Goal: Transaction & Acquisition: Purchase product/service

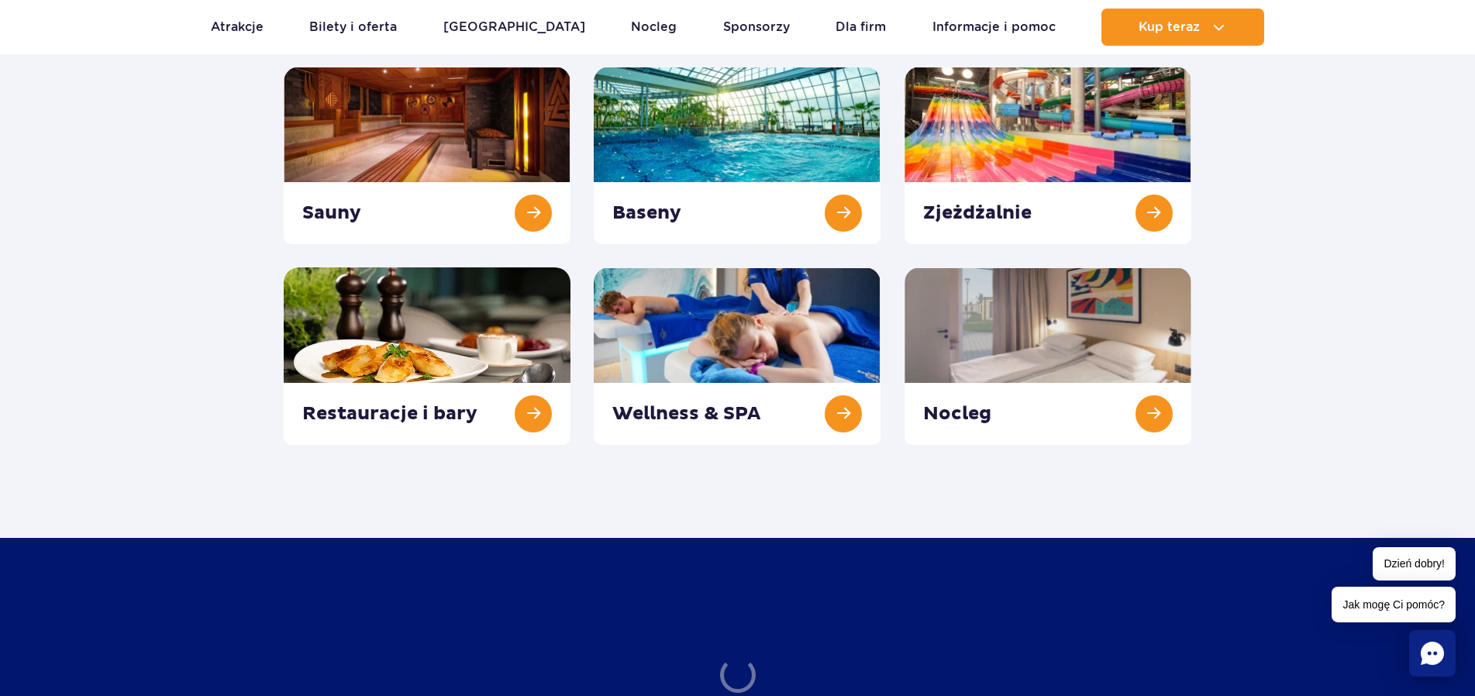
scroll to position [264, 0]
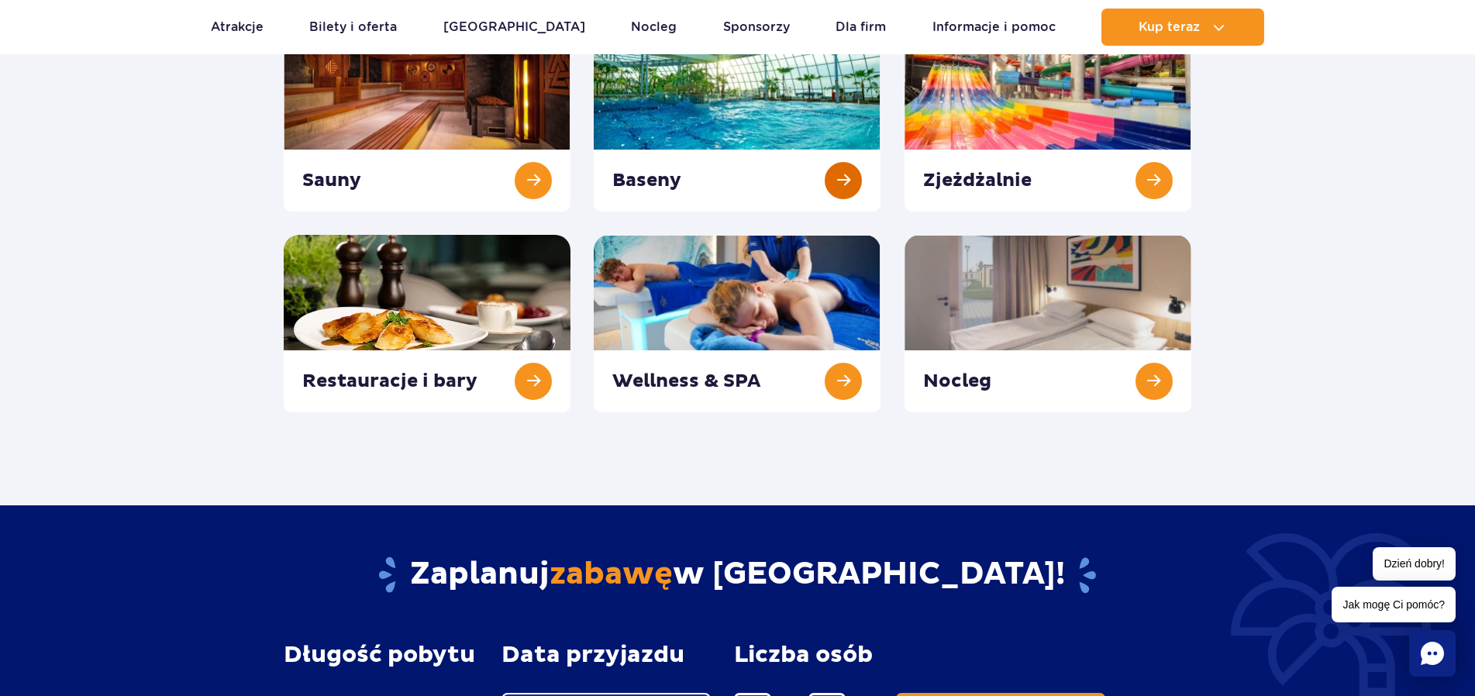
click at [738, 96] on link at bounding box center [737, 122] width 287 height 177
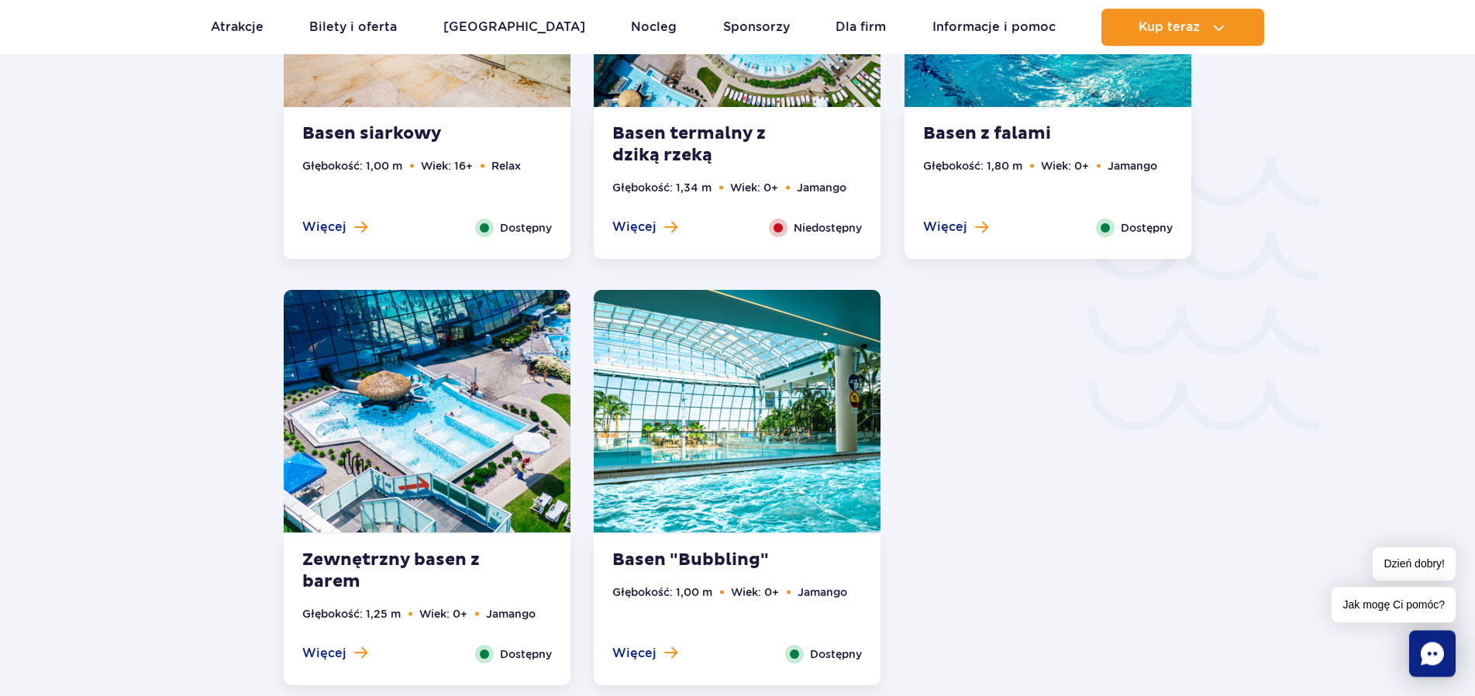
scroll to position [2635, 0]
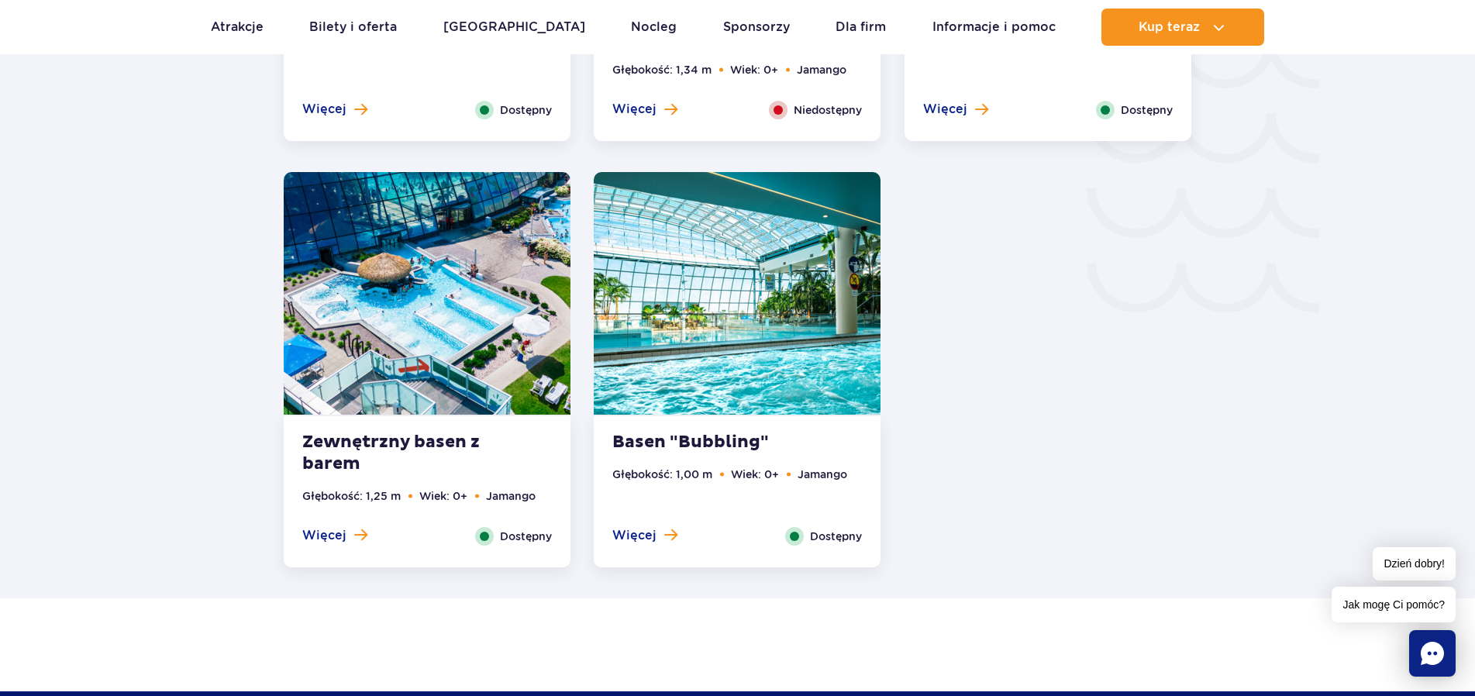
click at [693, 438] on strong "Basen "Bubbling"" at bounding box center [706, 443] width 188 height 22
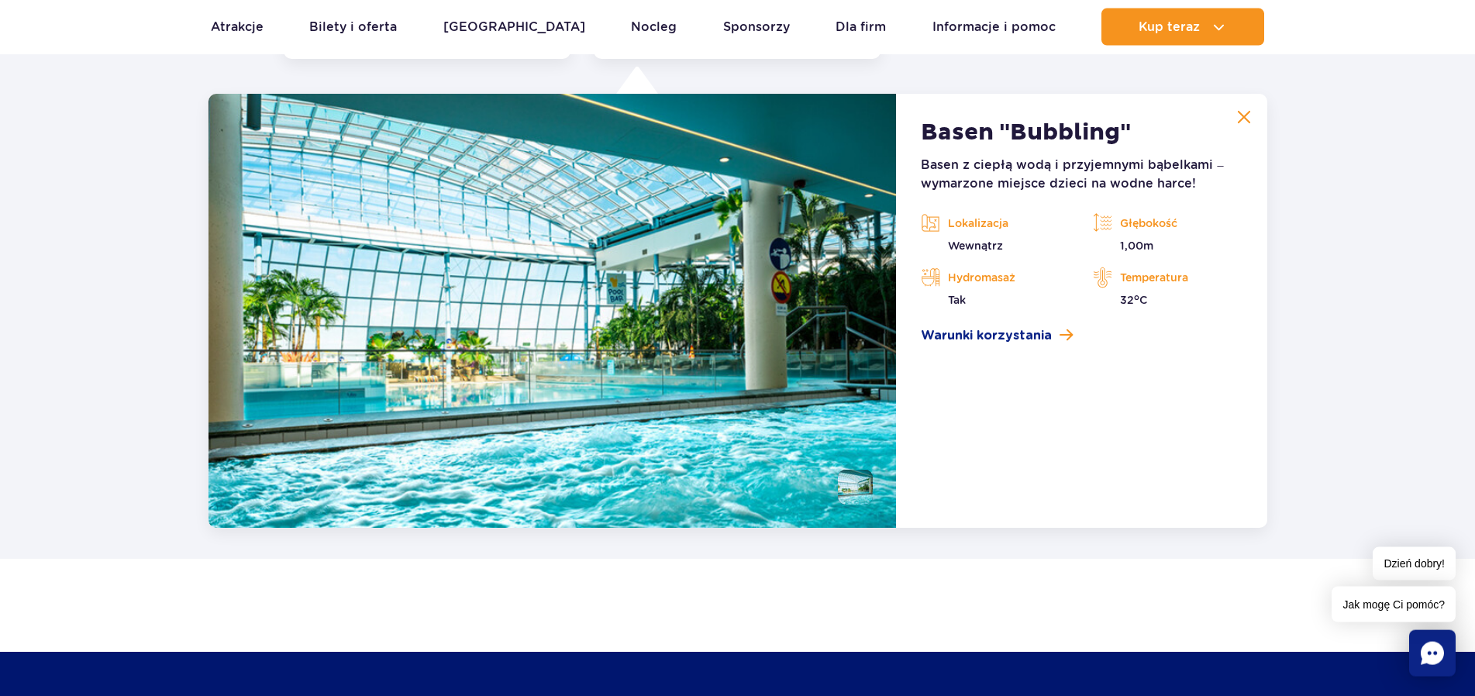
scroll to position [3144, 0]
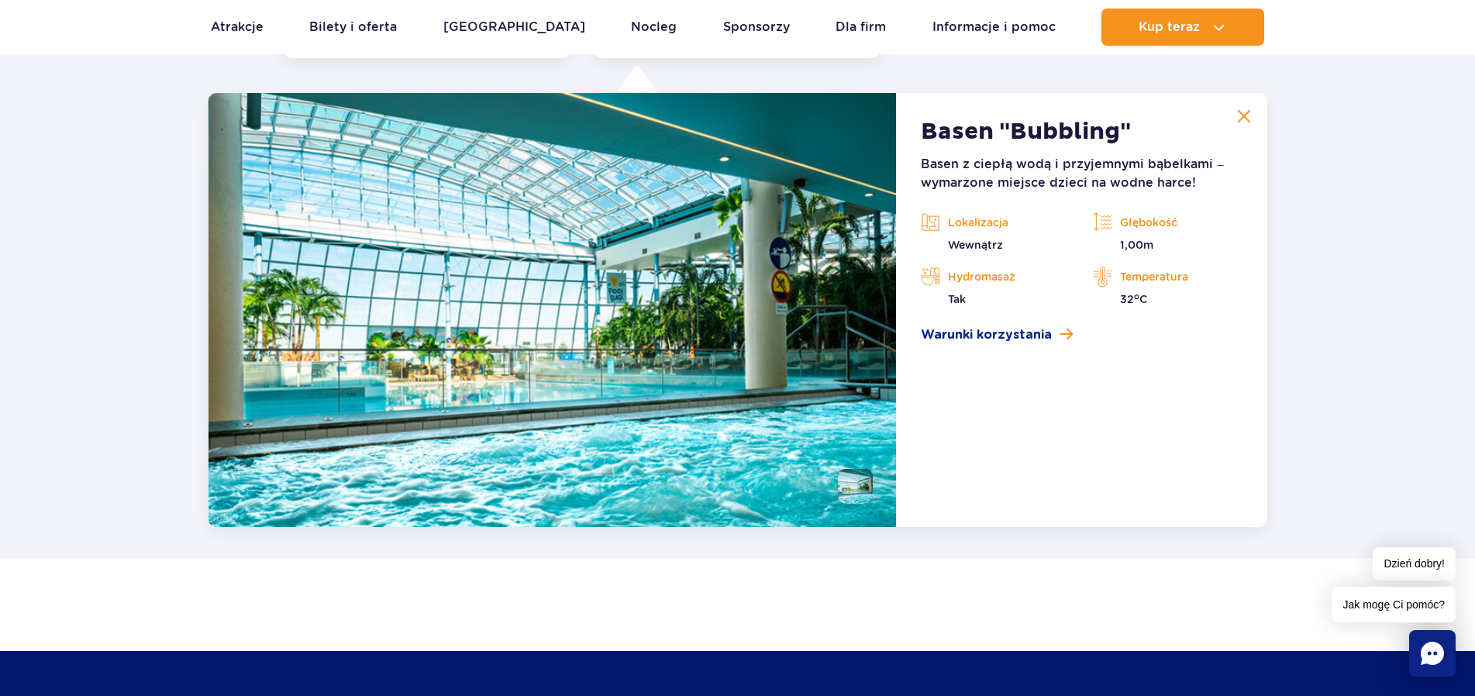
click at [1244, 116] on img at bounding box center [1244, 116] width 14 height 14
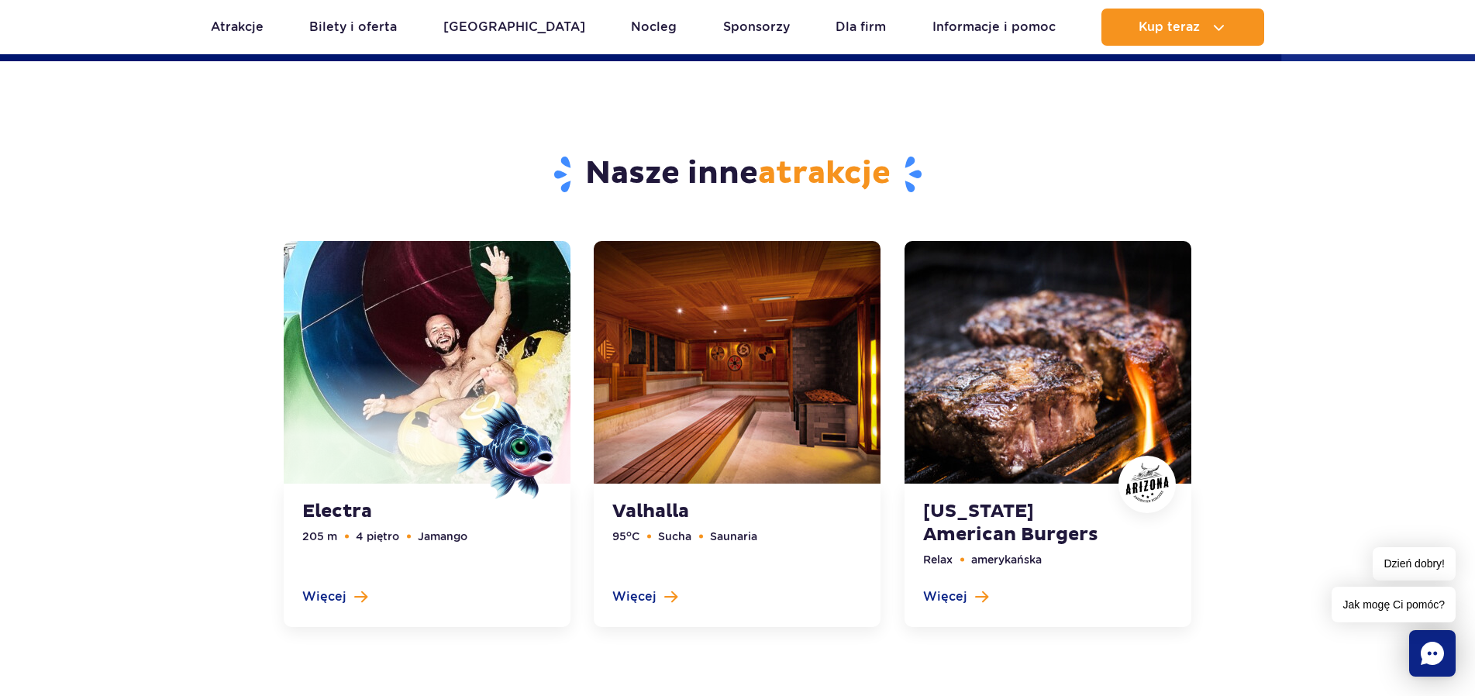
scroll to position [4199, 0]
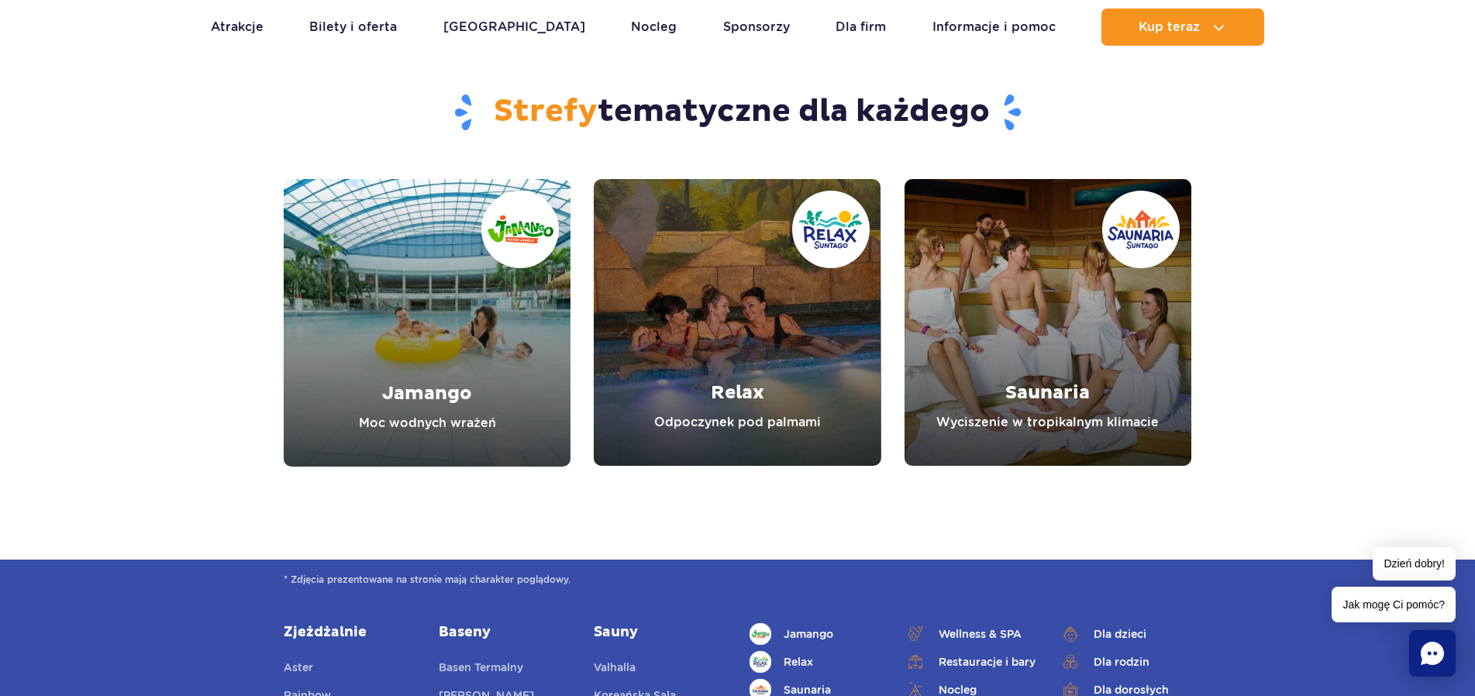
click at [455, 351] on link "Jamango" at bounding box center [427, 323] width 287 height 288
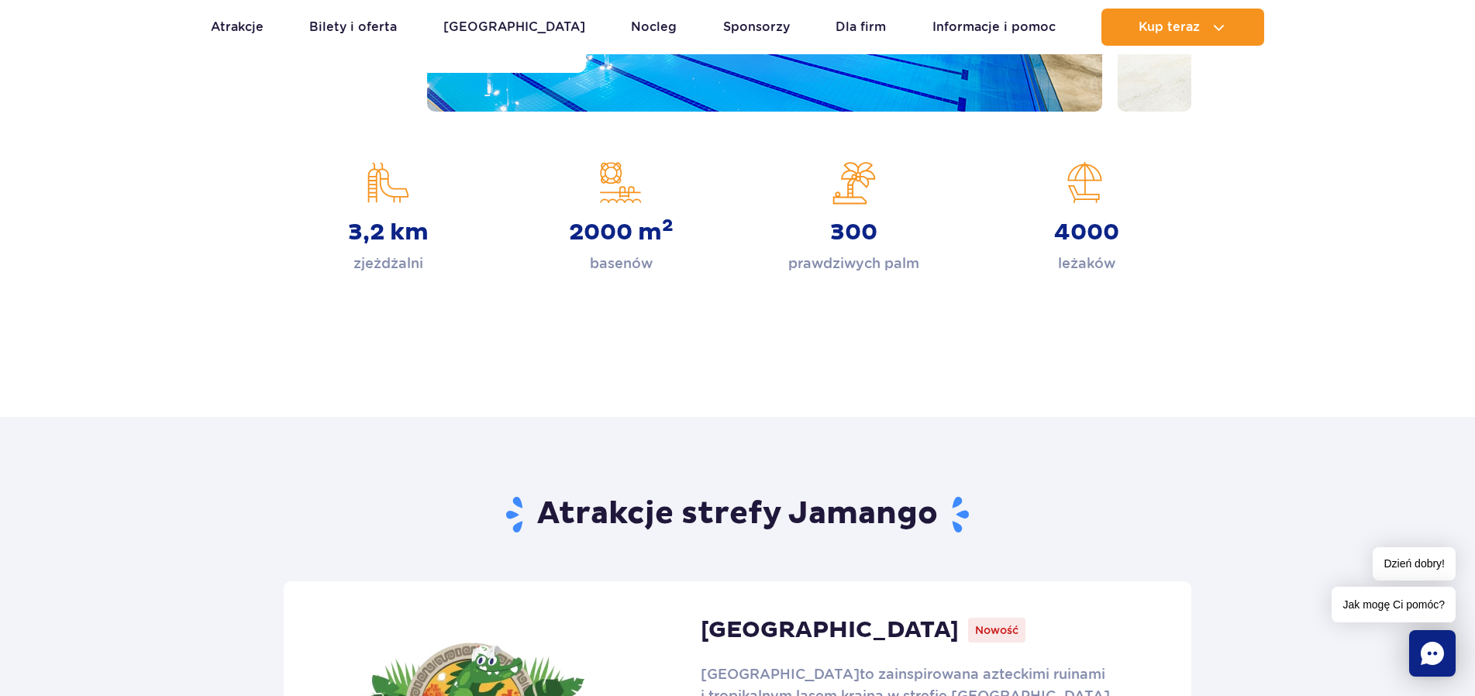
scroll to position [922, 0]
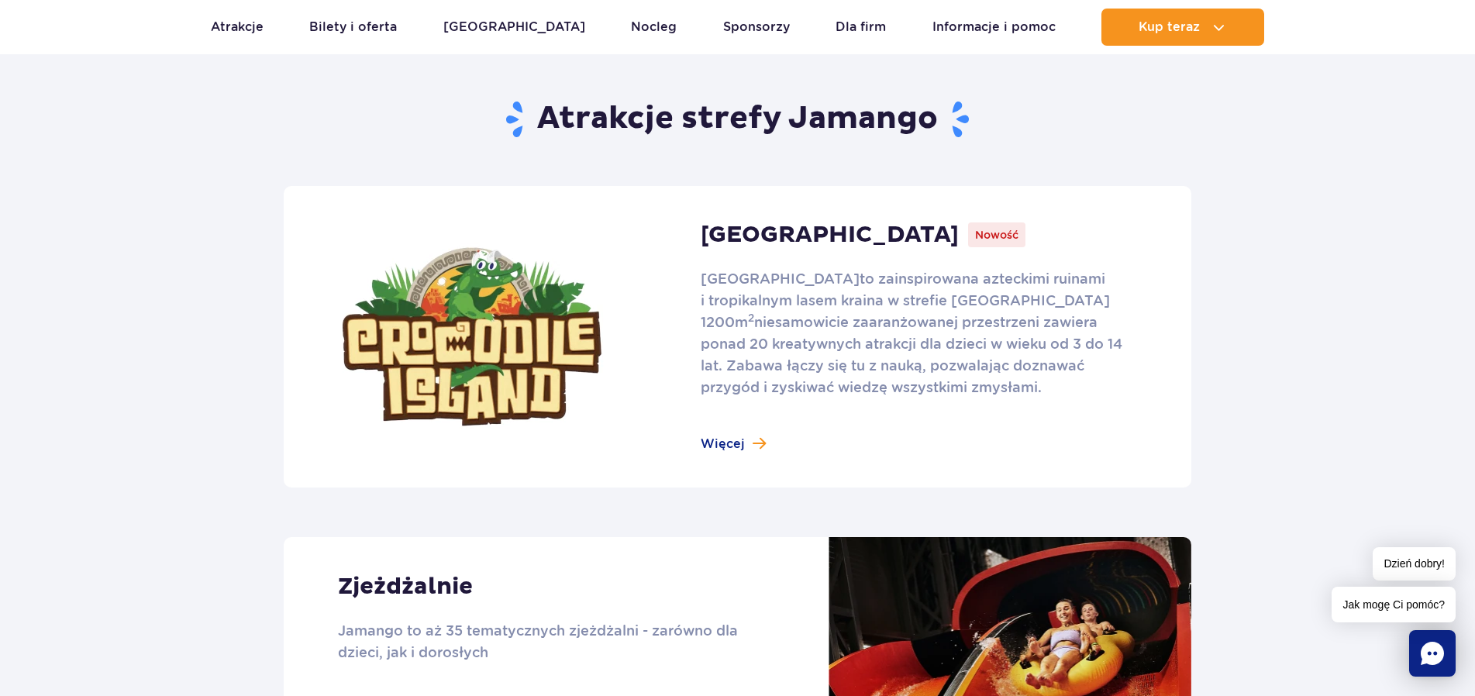
click at [725, 446] on link at bounding box center [738, 337] width 908 height 302
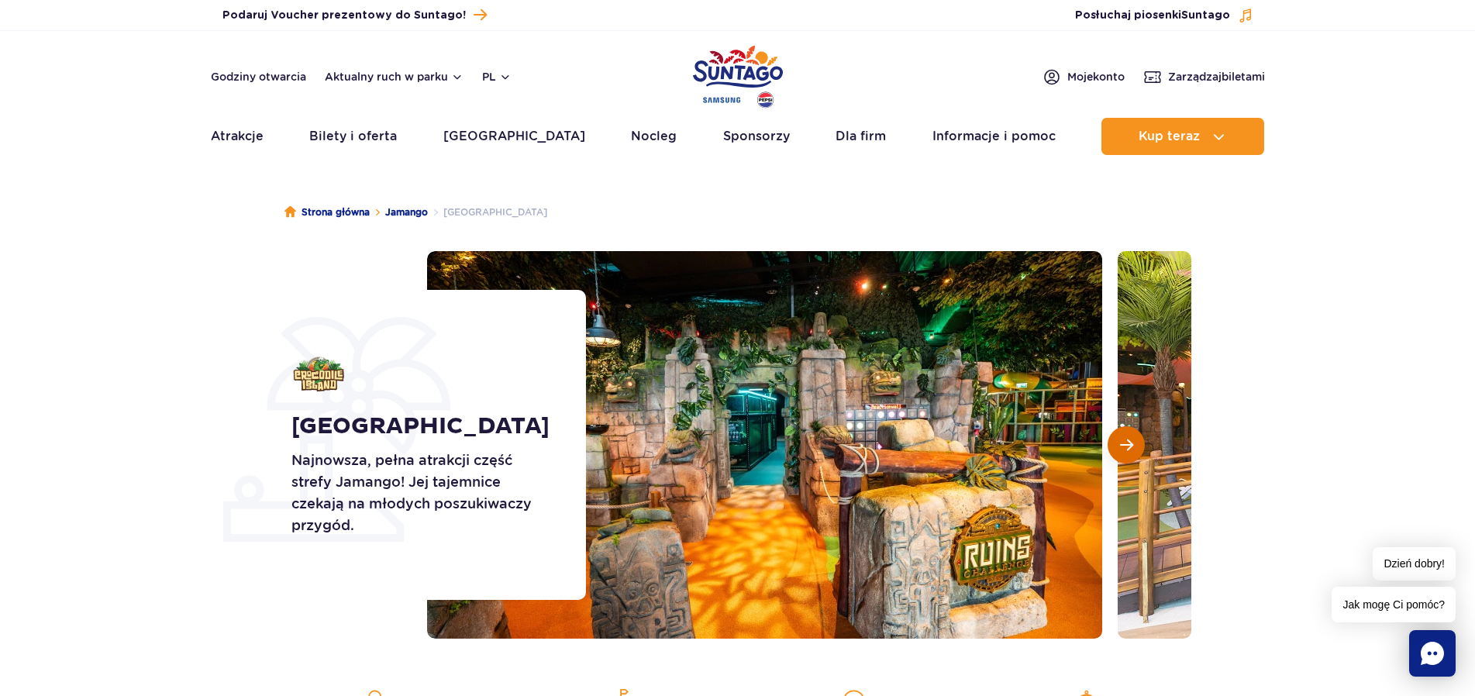
click at [1129, 457] on button "Następny slajd" at bounding box center [1126, 444] width 37 height 37
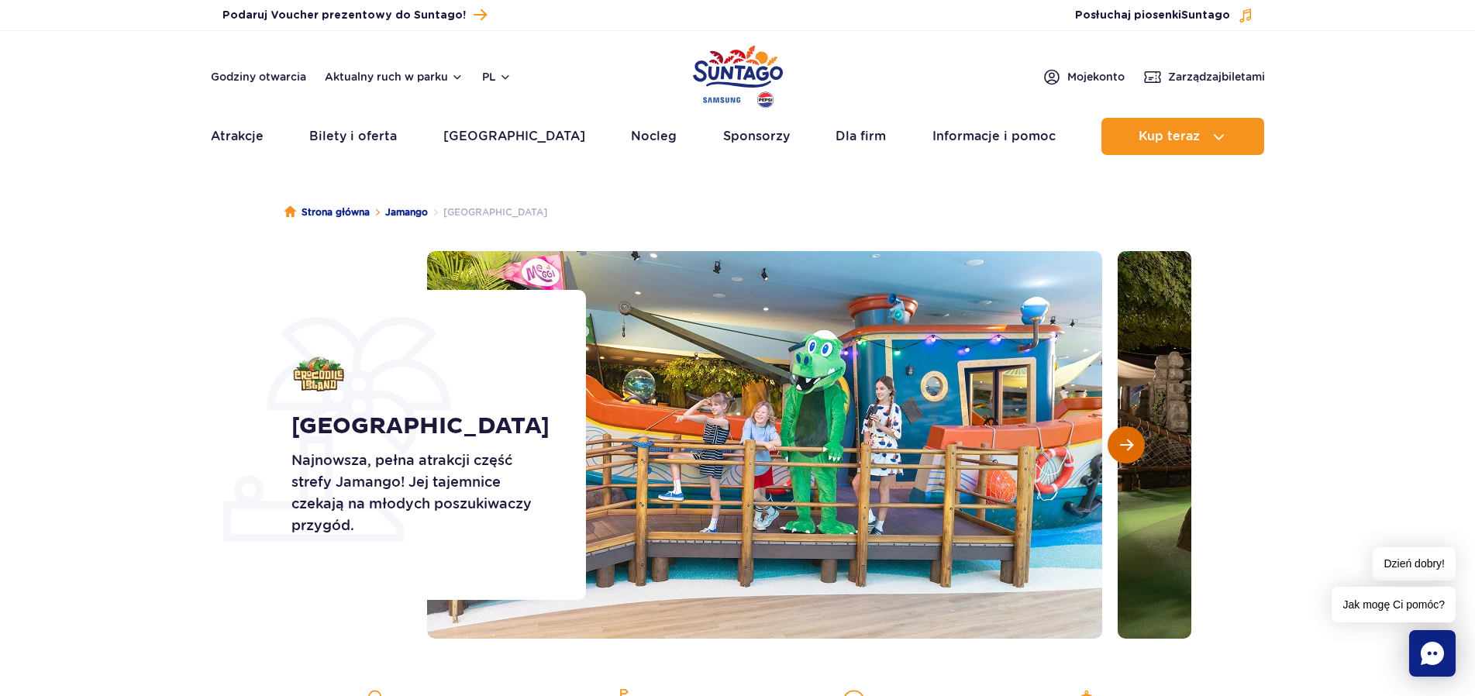
click at [1129, 457] on button "Następny slajd" at bounding box center [1126, 444] width 37 height 37
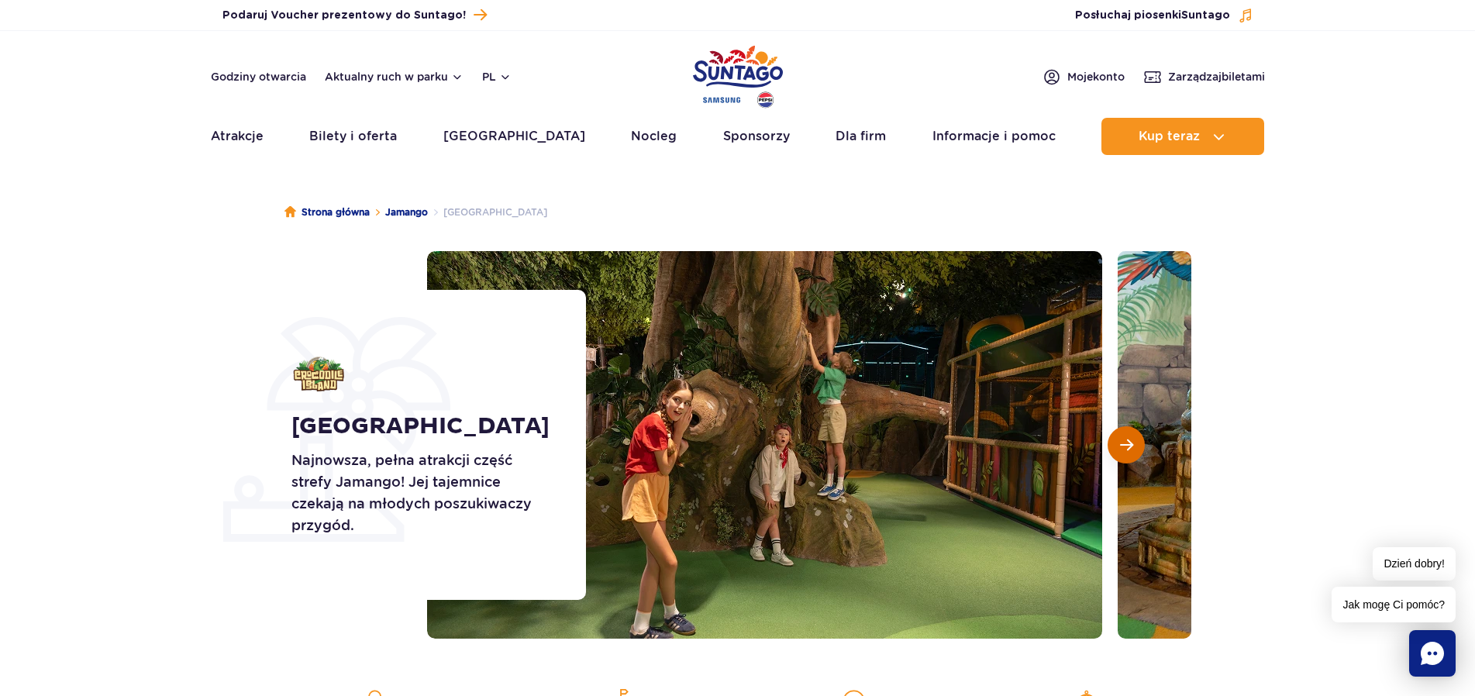
click at [1129, 457] on button "Następny slajd" at bounding box center [1126, 444] width 37 height 37
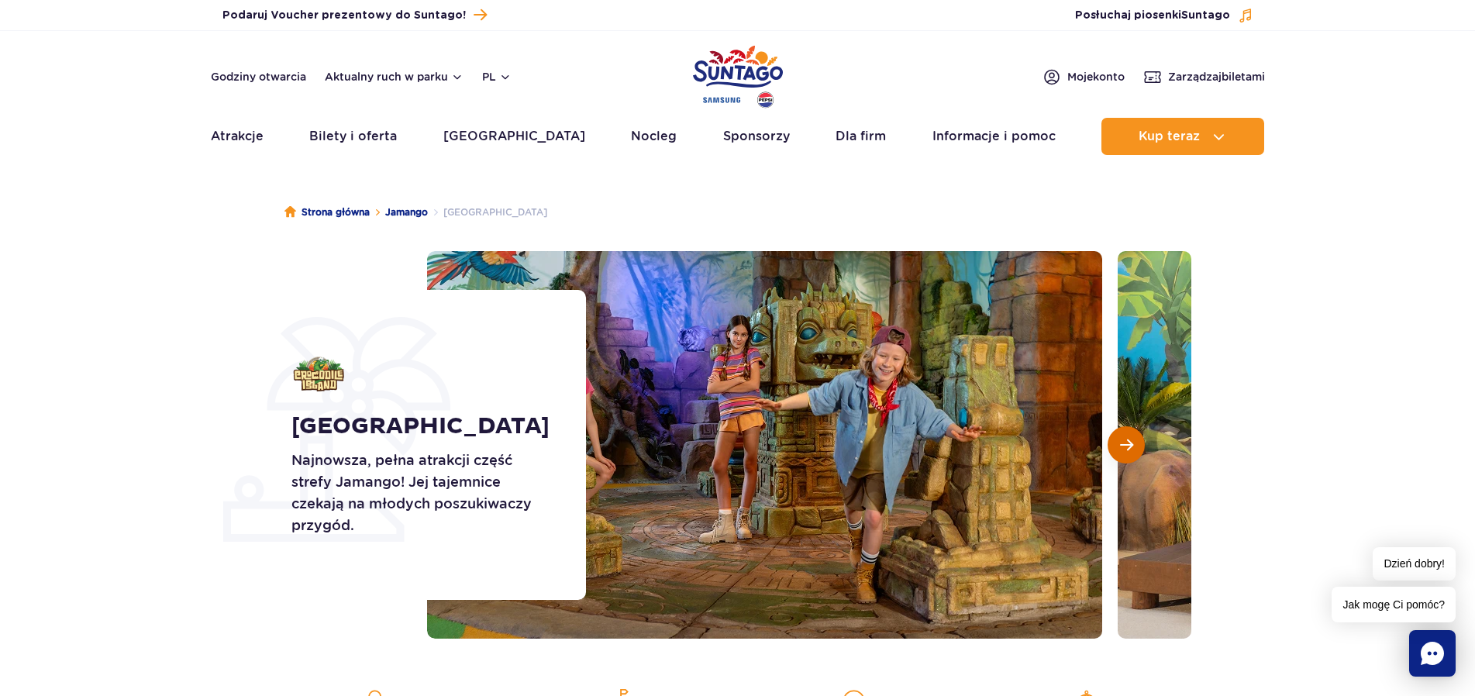
click at [1129, 457] on button "Następny slajd" at bounding box center [1126, 444] width 37 height 37
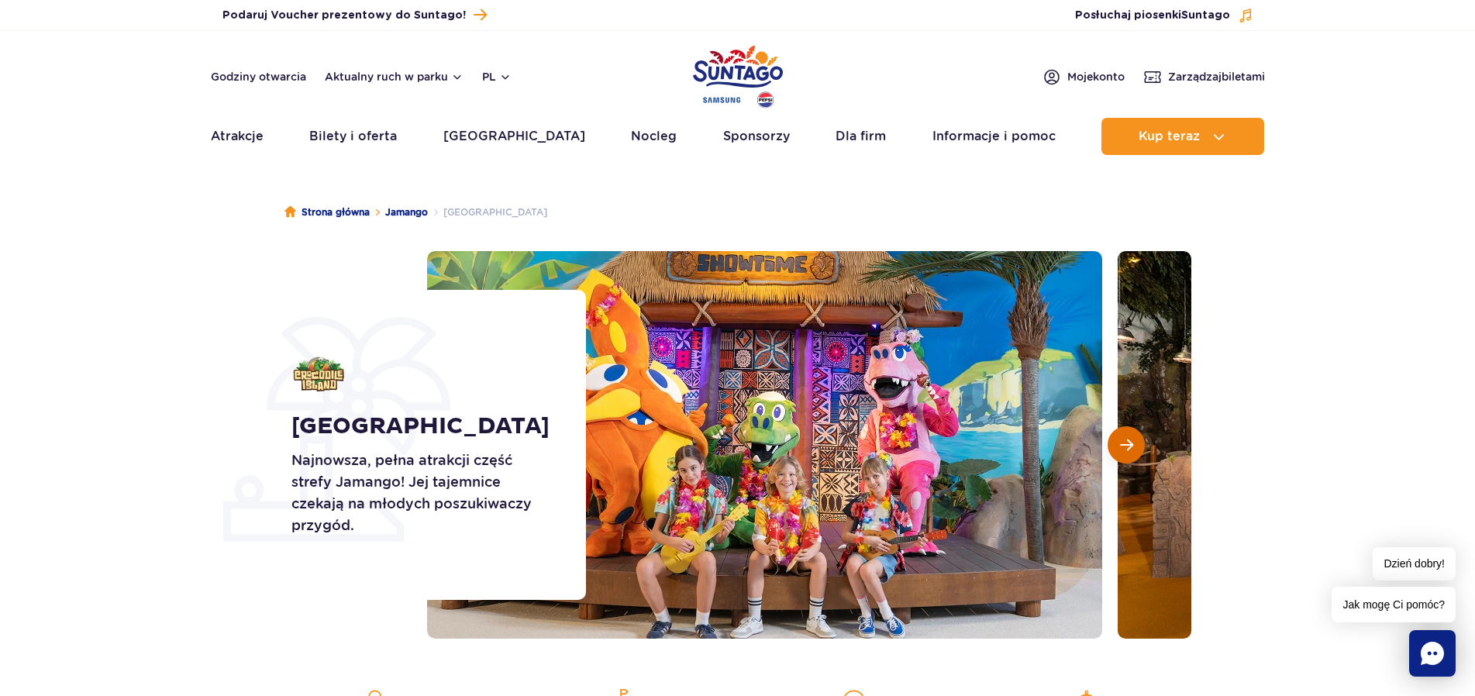
click at [1129, 457] on button "Następny slajd" at bounding box center [1126, 444] width 37 height 37
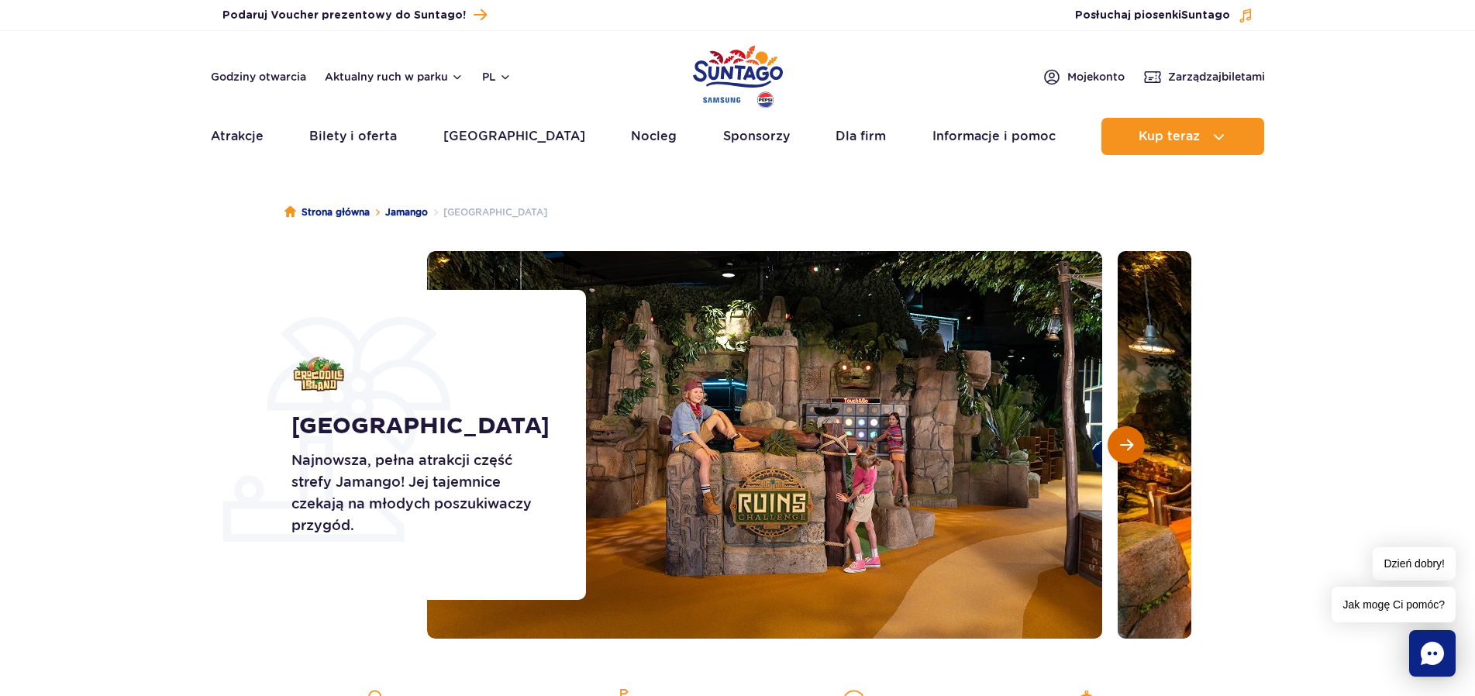
click at [1129, 457] on button "Następny slajd" at bounding box center [1126, 444] width 37 height 37
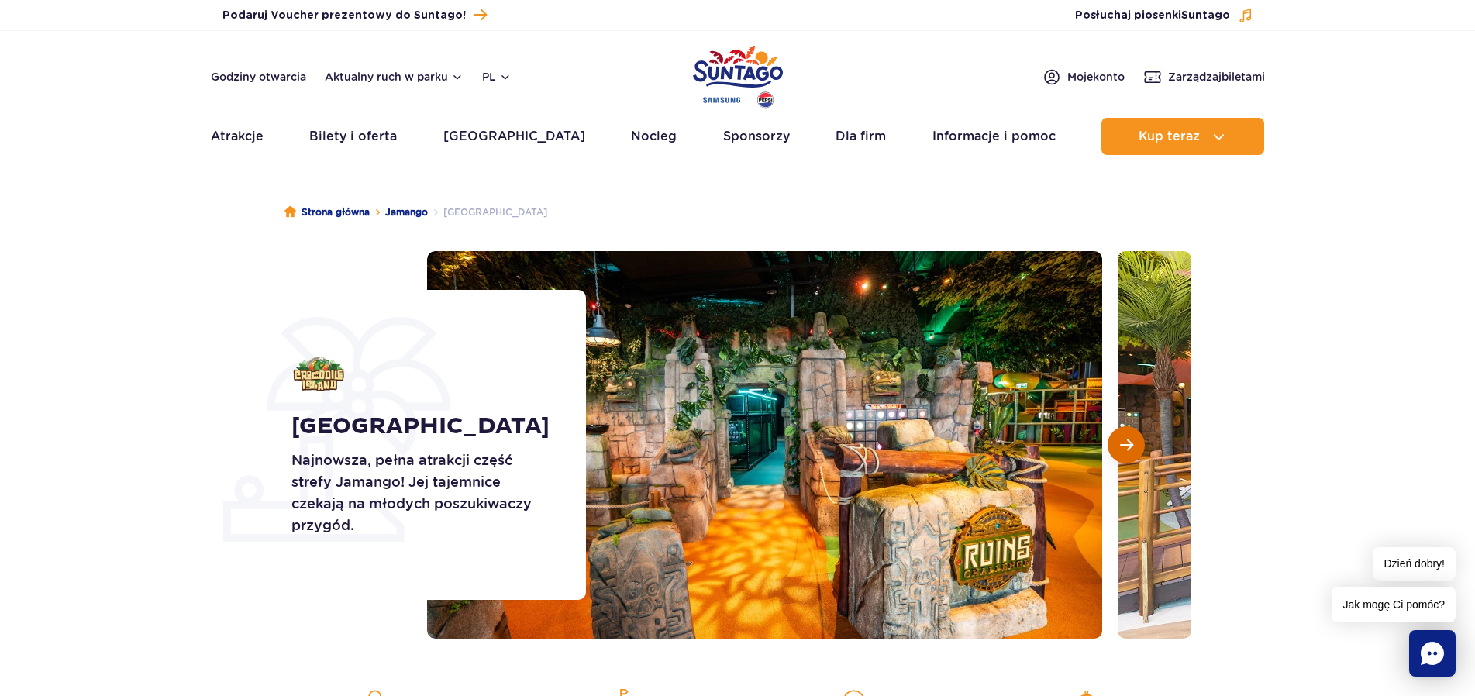
click at [1129, 457] on button "Następny slajd" at bounding box center [1126, 444] width 37 height 37
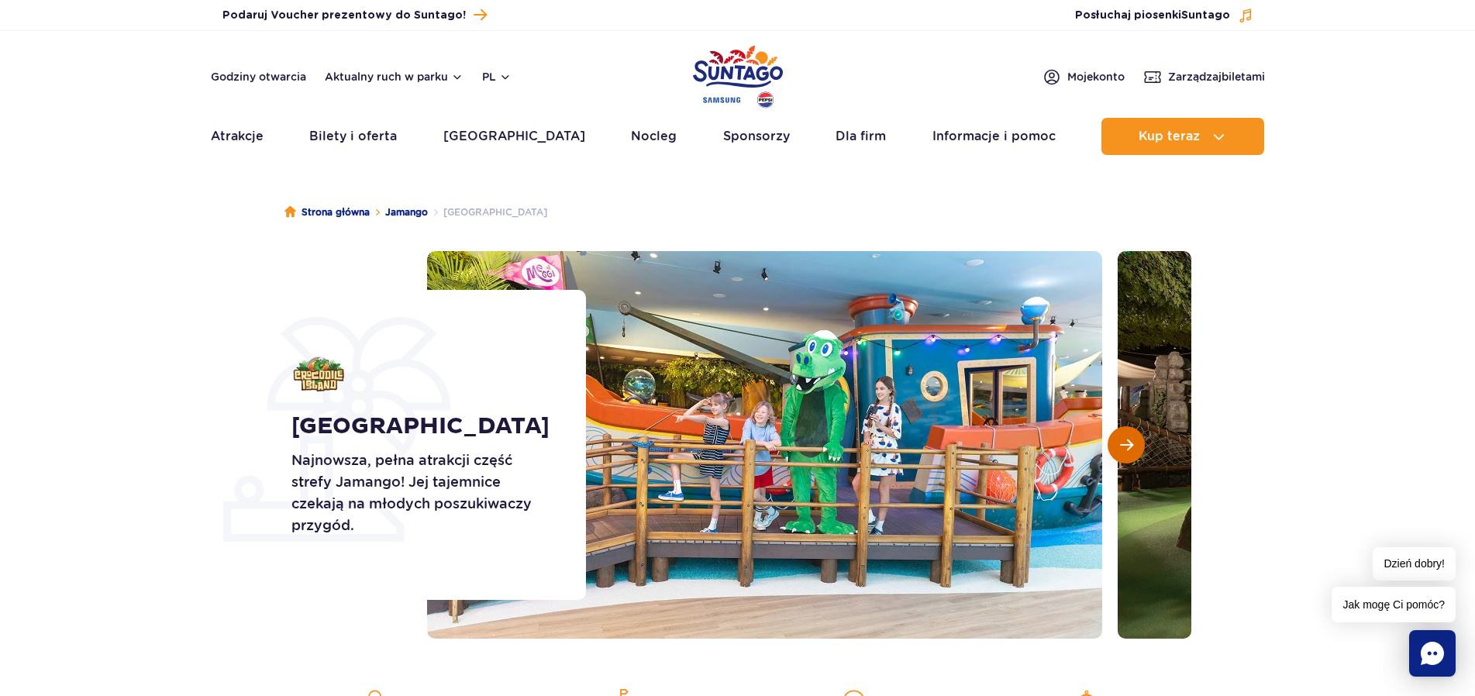
click at [1129, 457] on button "Następny slajd" at bounding box center [1126, 444] width 37 height 37
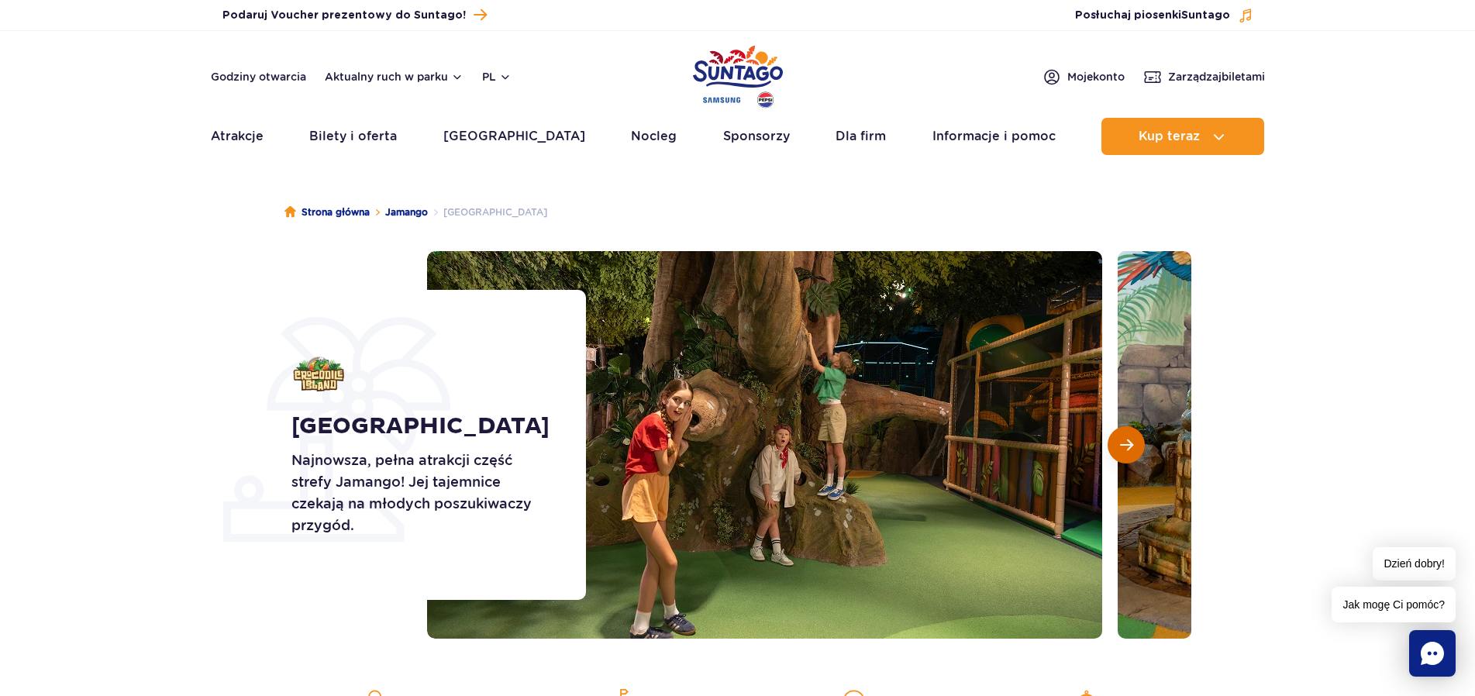
click at [1129, 457] on button "Następny slajd" at bounding box center [1126, 444] width 37 height 37
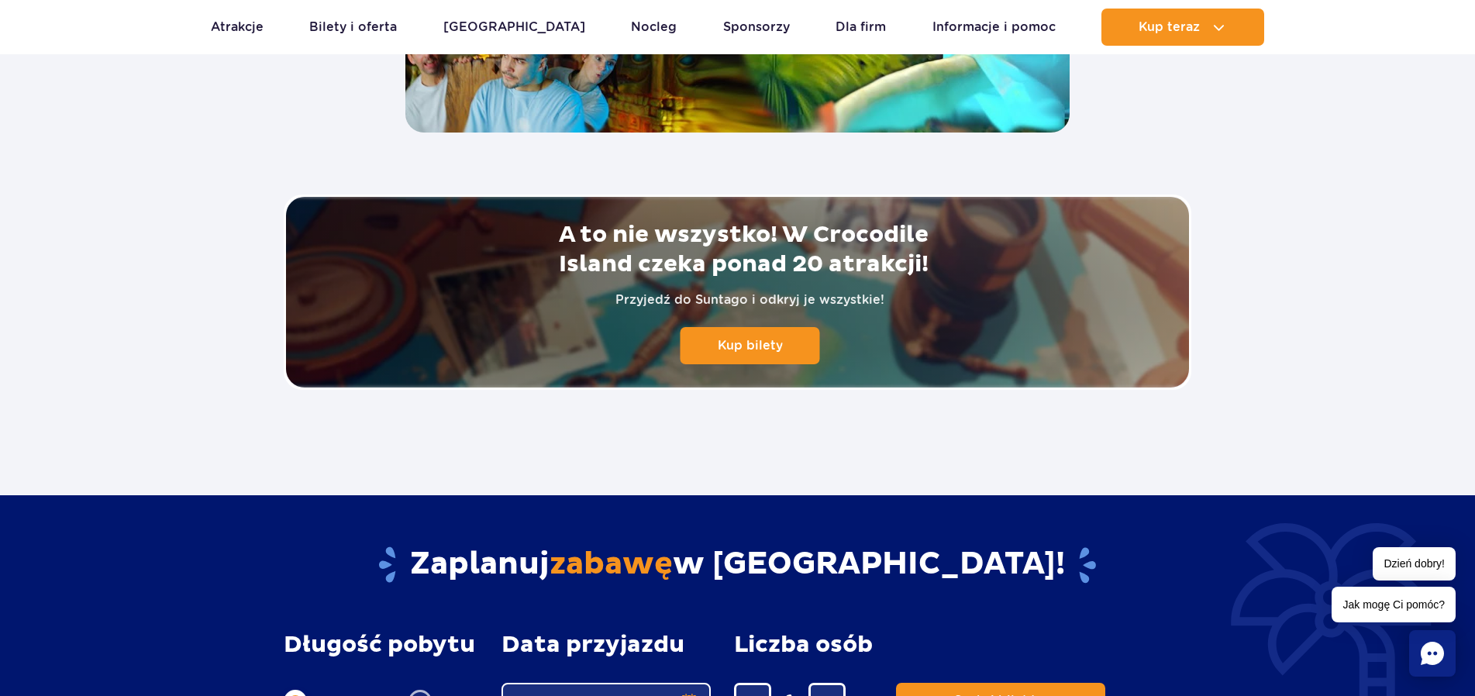
scroll to position [2767, 0]
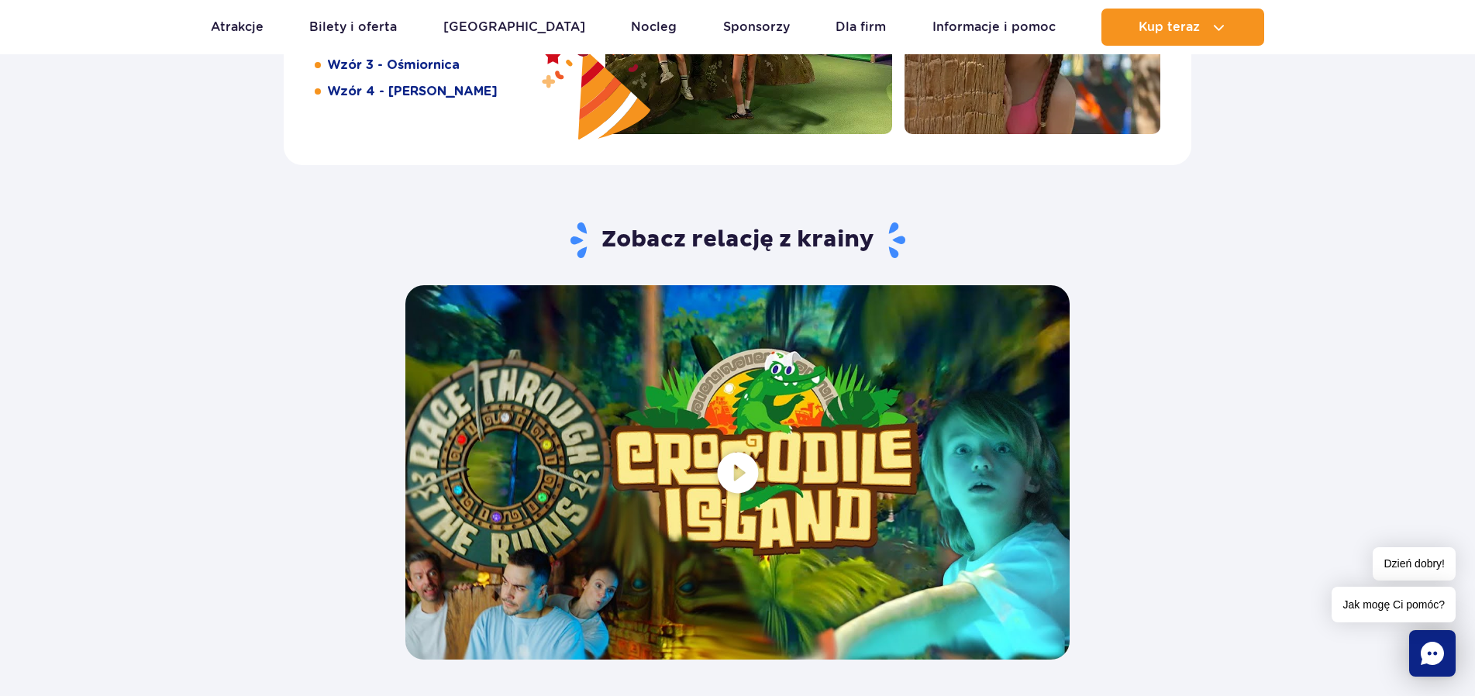
click at [736, 464] on span at bounding box center [737, 472] width 664 height 374
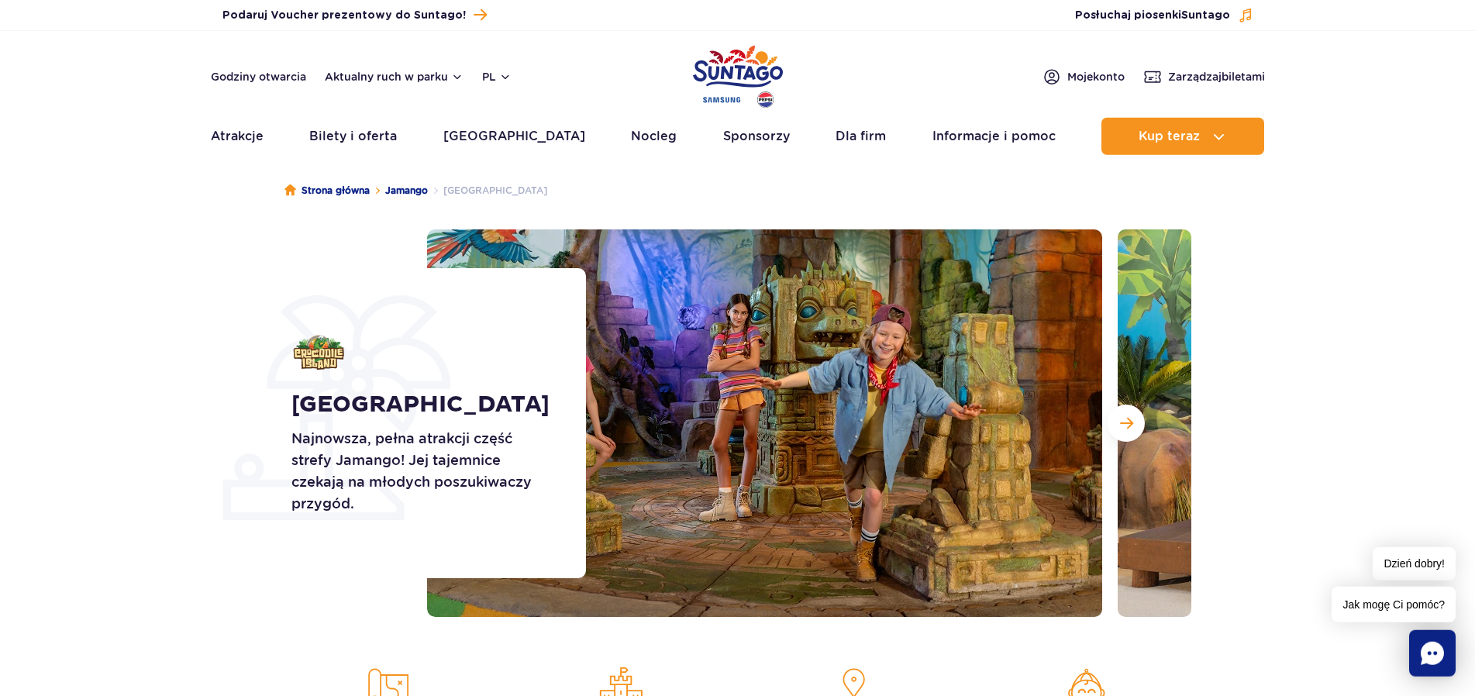
scroll to position [0, 0]
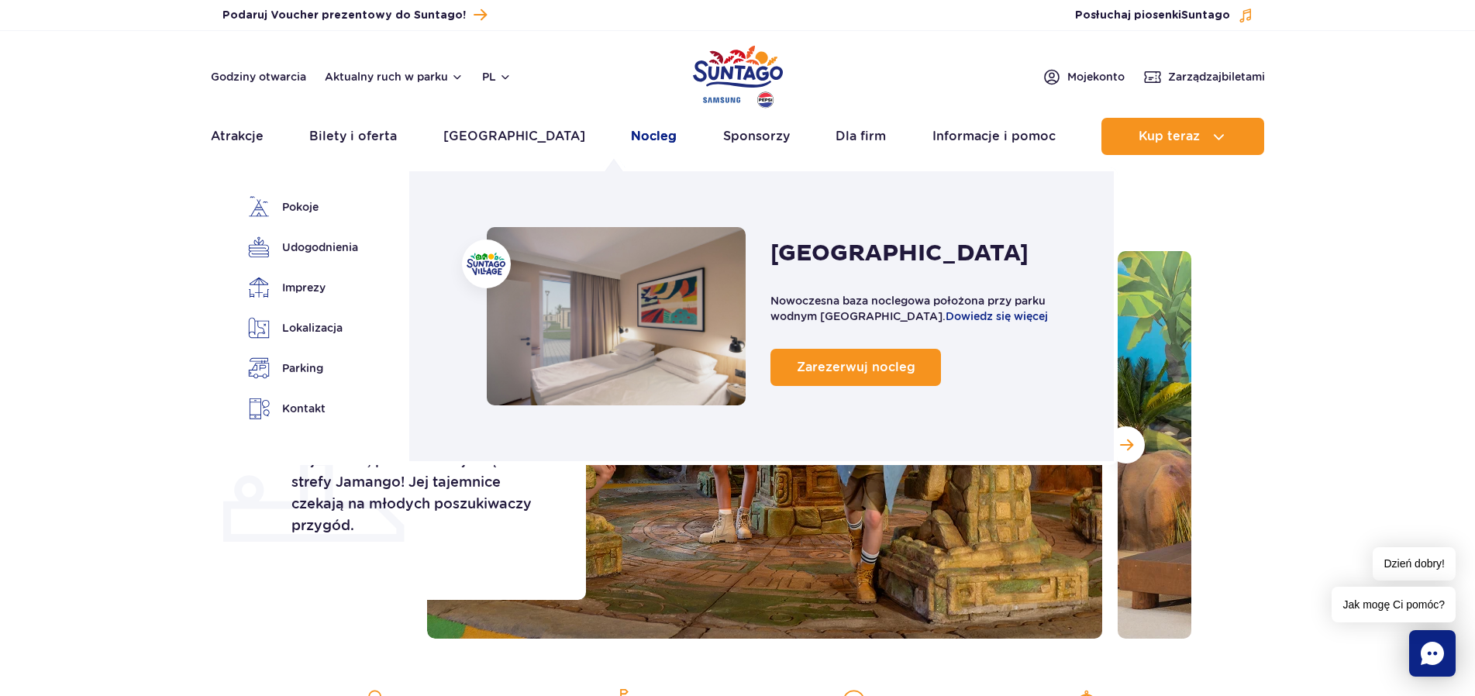
click at [631, 136] on link "Nocleg" at bounding box center [654, 136] width 46 height 37
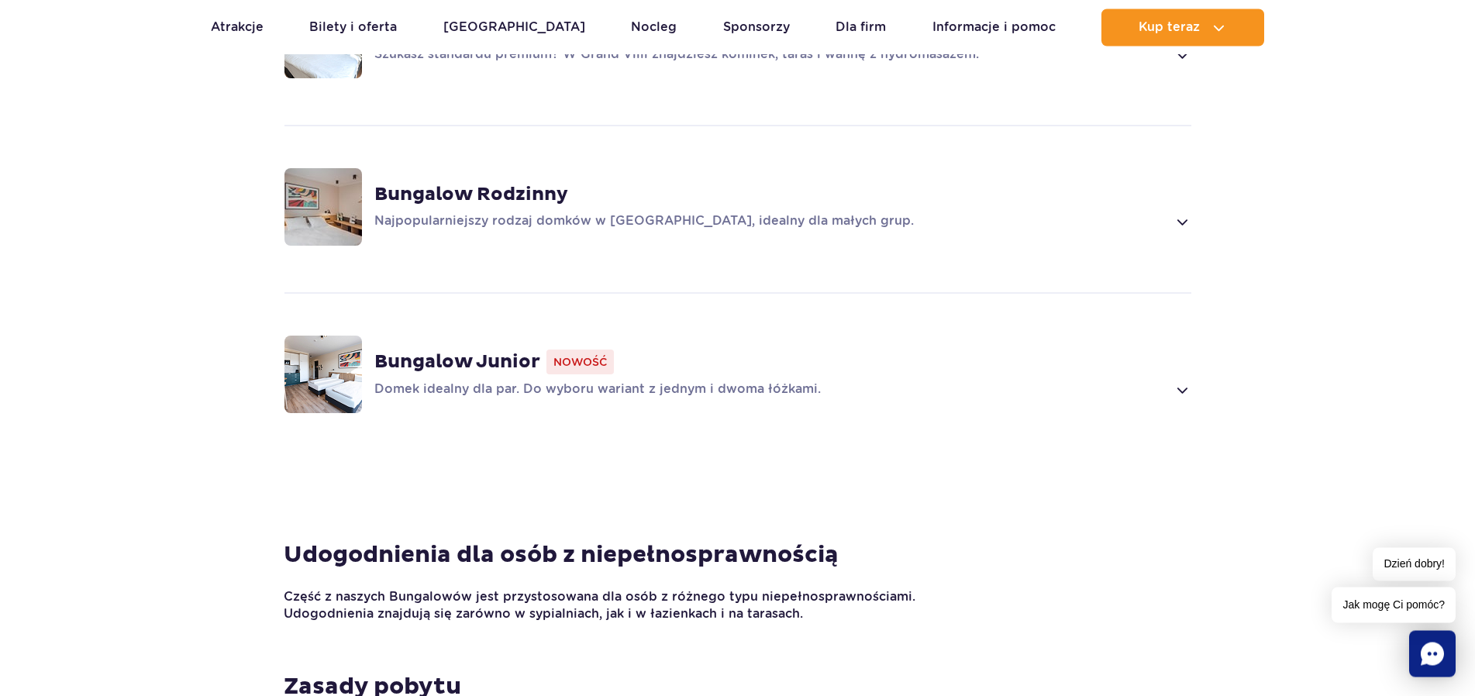
scroll to position [1186, 0]
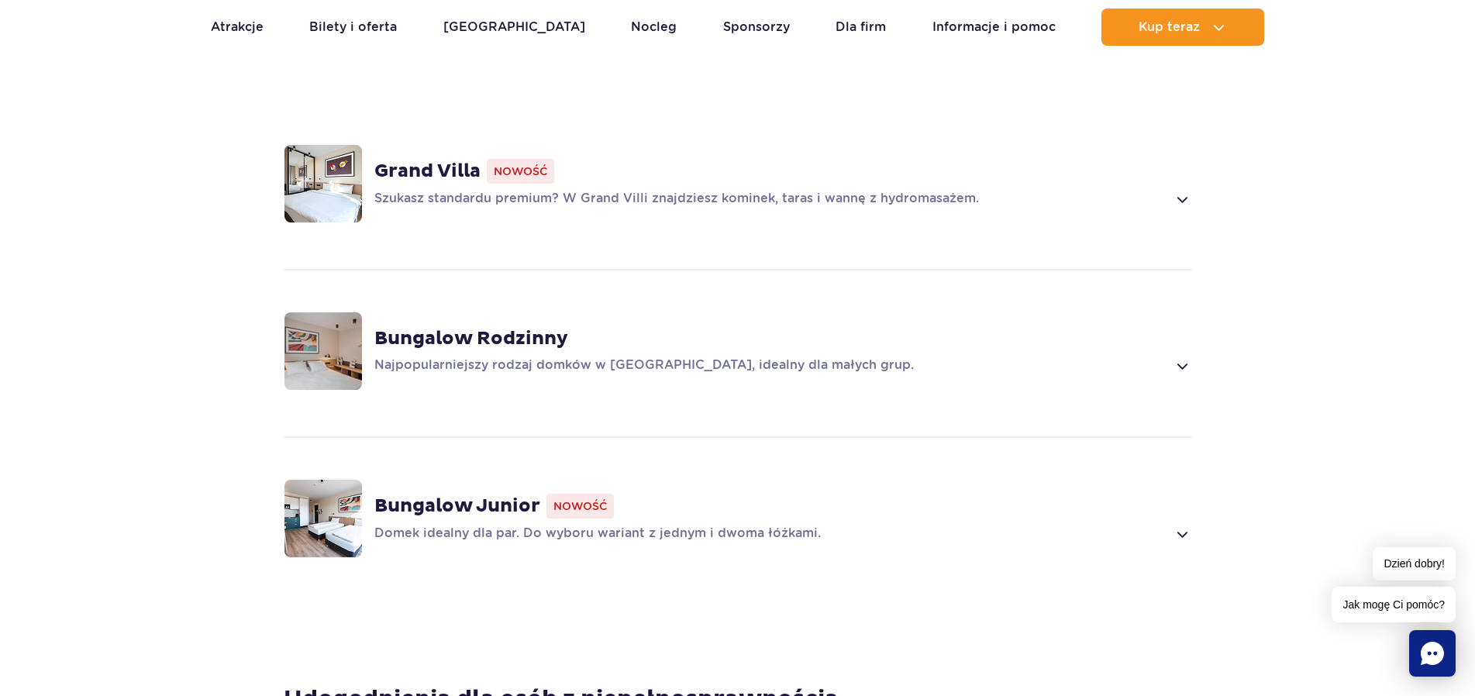
click at [517, 339] on strong "Bungalow Rodzinny" at bounding box center [471, 338] width 194 height 23
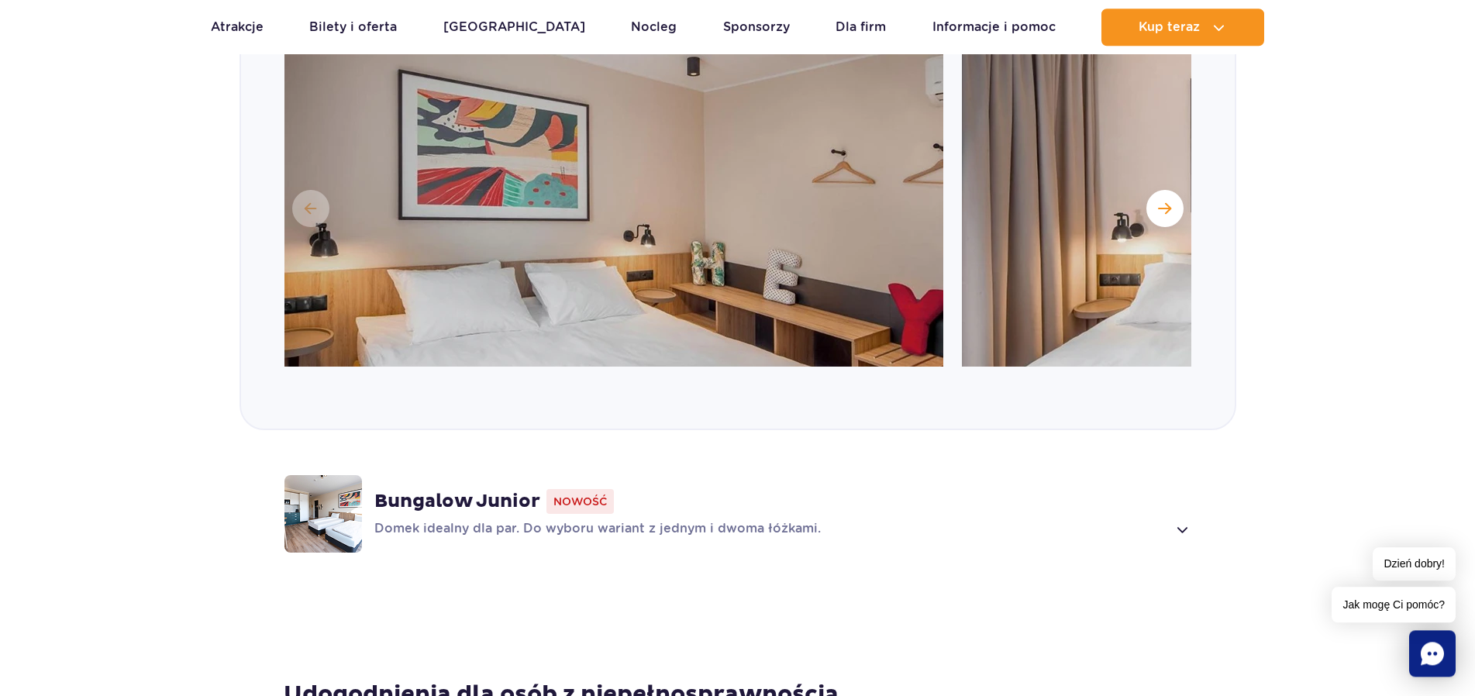
scroll to position [1514, 0]
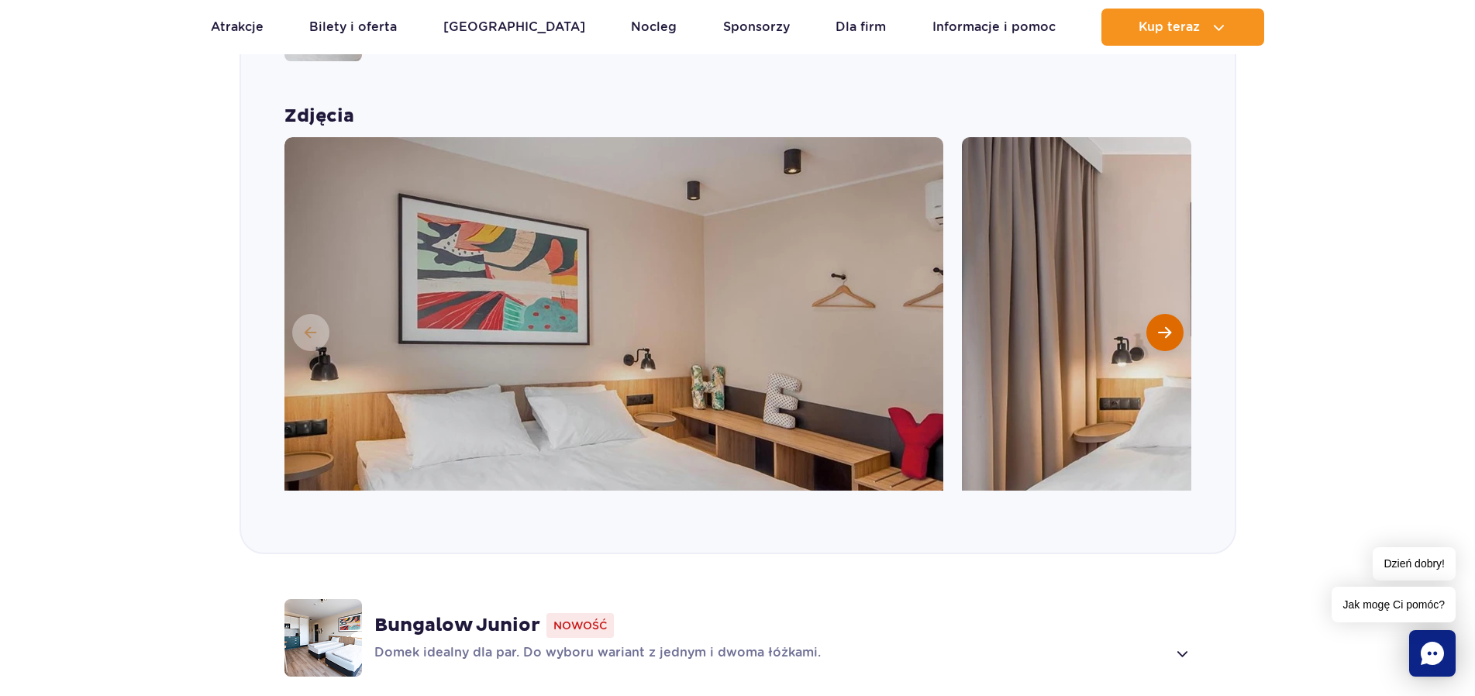
click at [1170, 327] on span "Następny slajd" at bounding box center [1164, 333] width 13 height 14
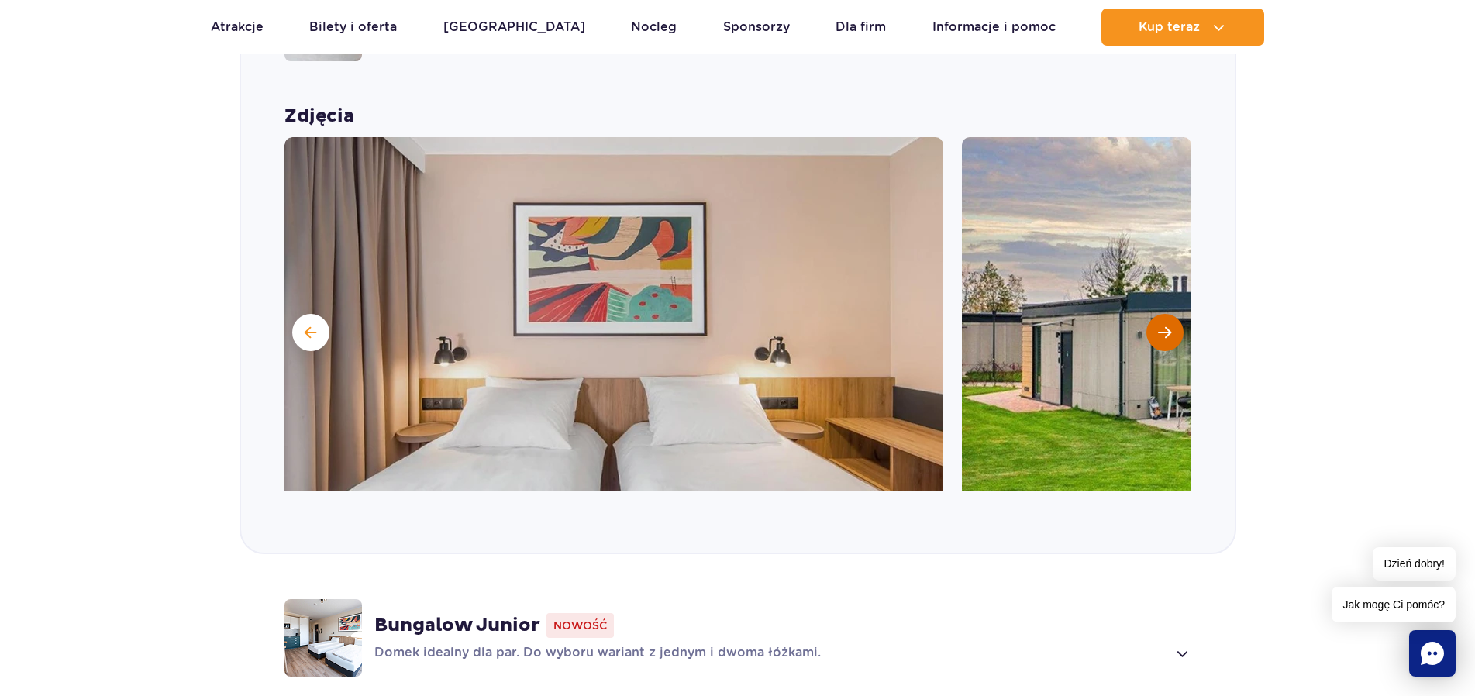
click at [1170, 327] on span "Następny slajd" at bounding box center [1164, 333] width 13 height 14
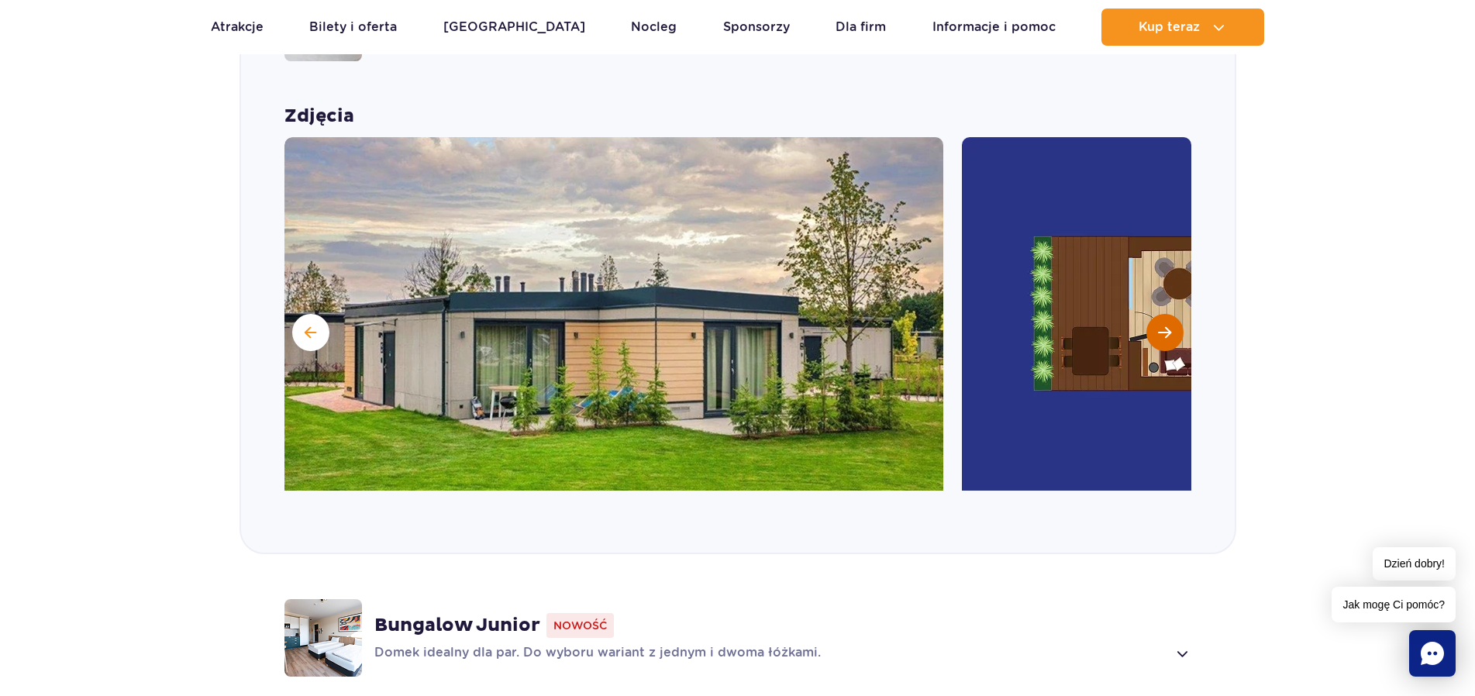
click at [1170, 327] on span "Następny slajd" at bounding box center [1164, 333] width 13 height 14
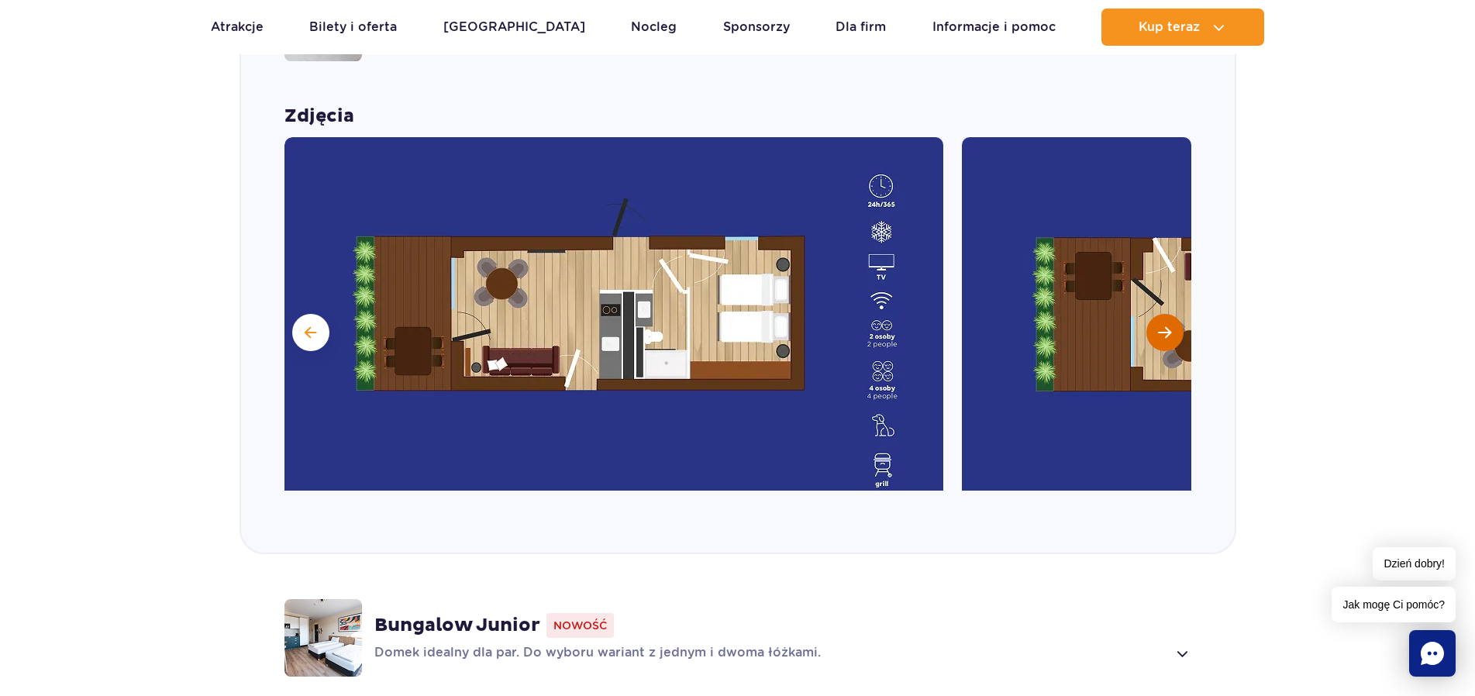
click at [1170, 327] on span "Następny slajd" at bounding box center [1164, 333] width 13 height 14
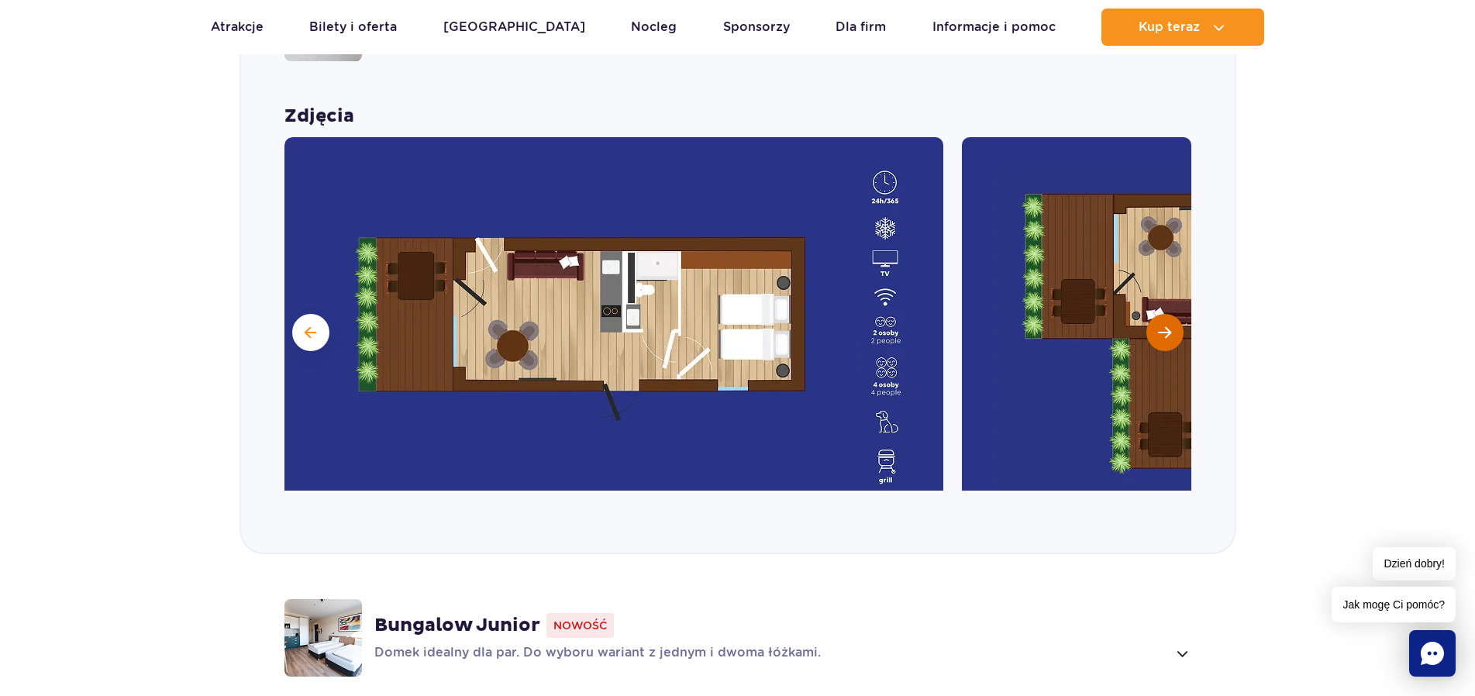
click at [1170, 327] on span "Następny slajd" at bounding box center [1164, 333] width 13 height 14
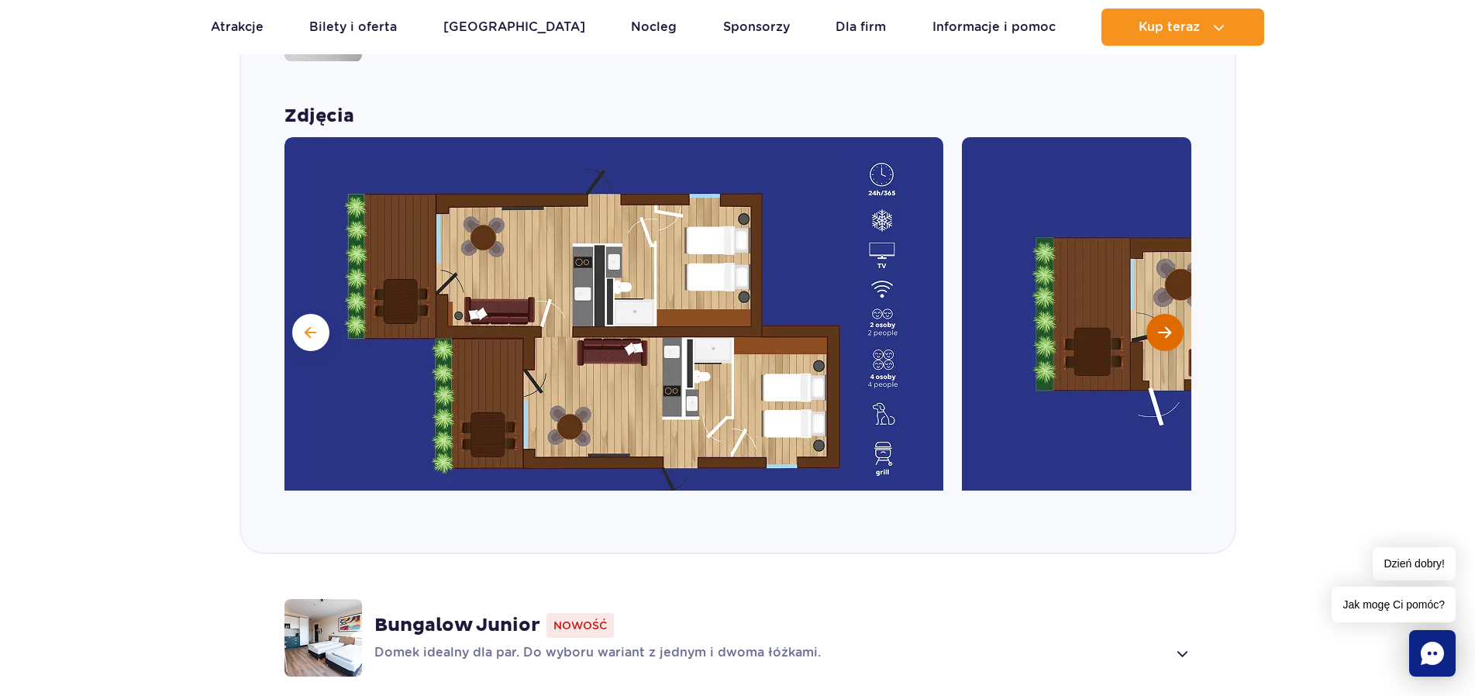
click at [1170, 327] on span "Następny slajd" at bounding box center [1164, 333] width 13 height 14
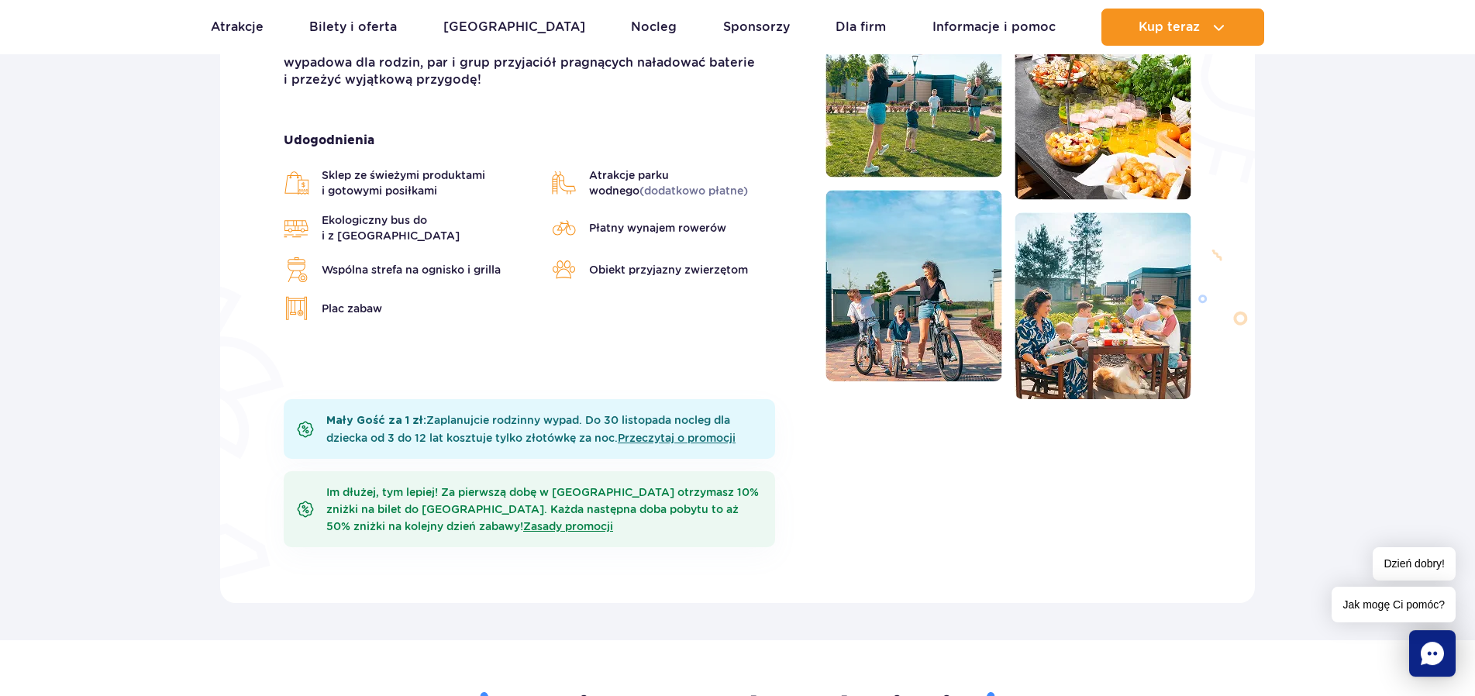
scroll to position [197, 0]
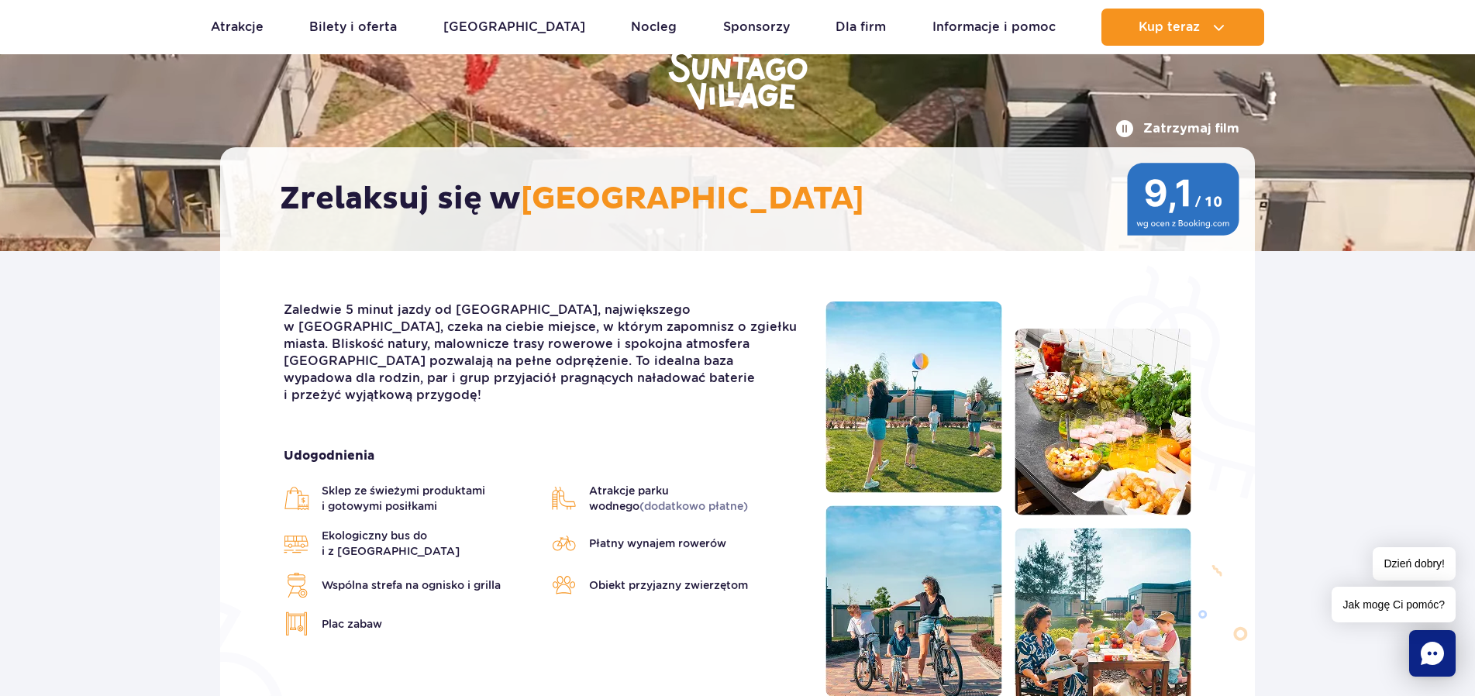
click at [1200, 126] on button "Zatrzymaj film" at bounding box center [1177, 128] width 124 height 19
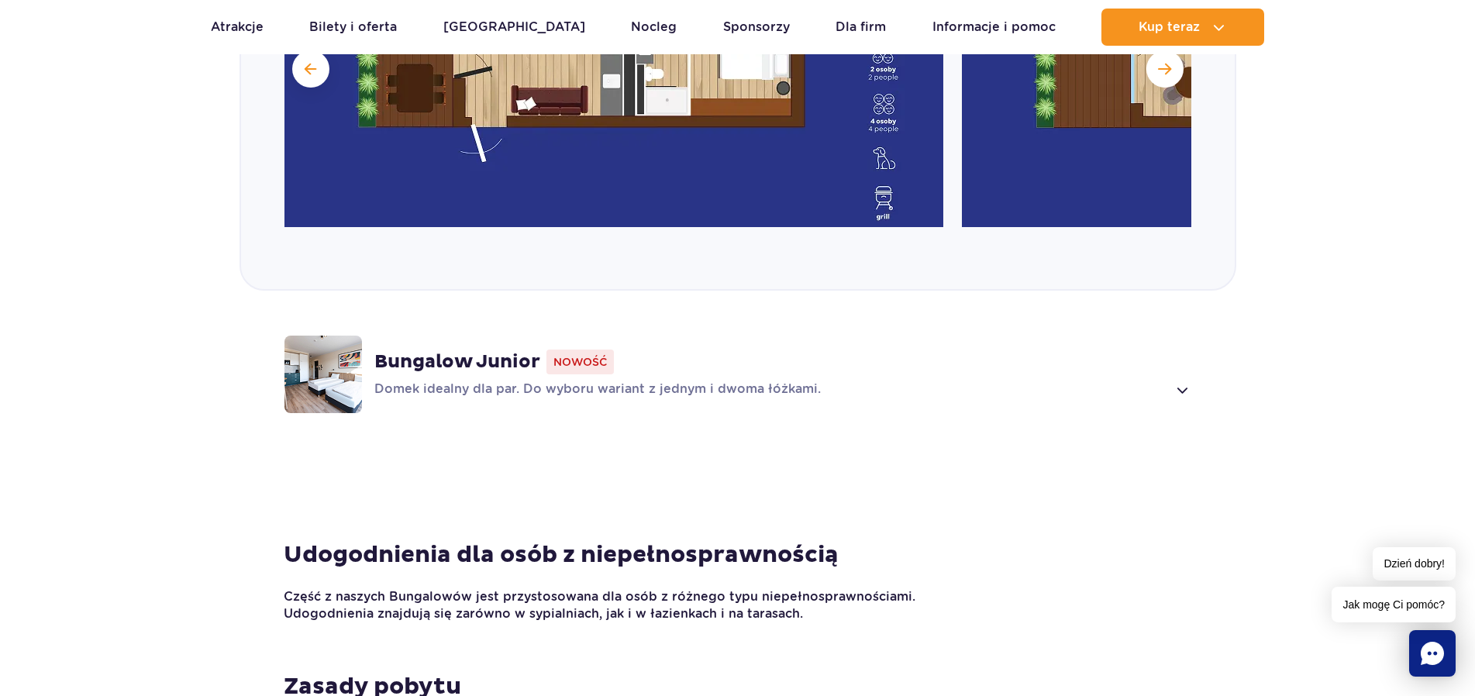
scroll to position [1383, 0]
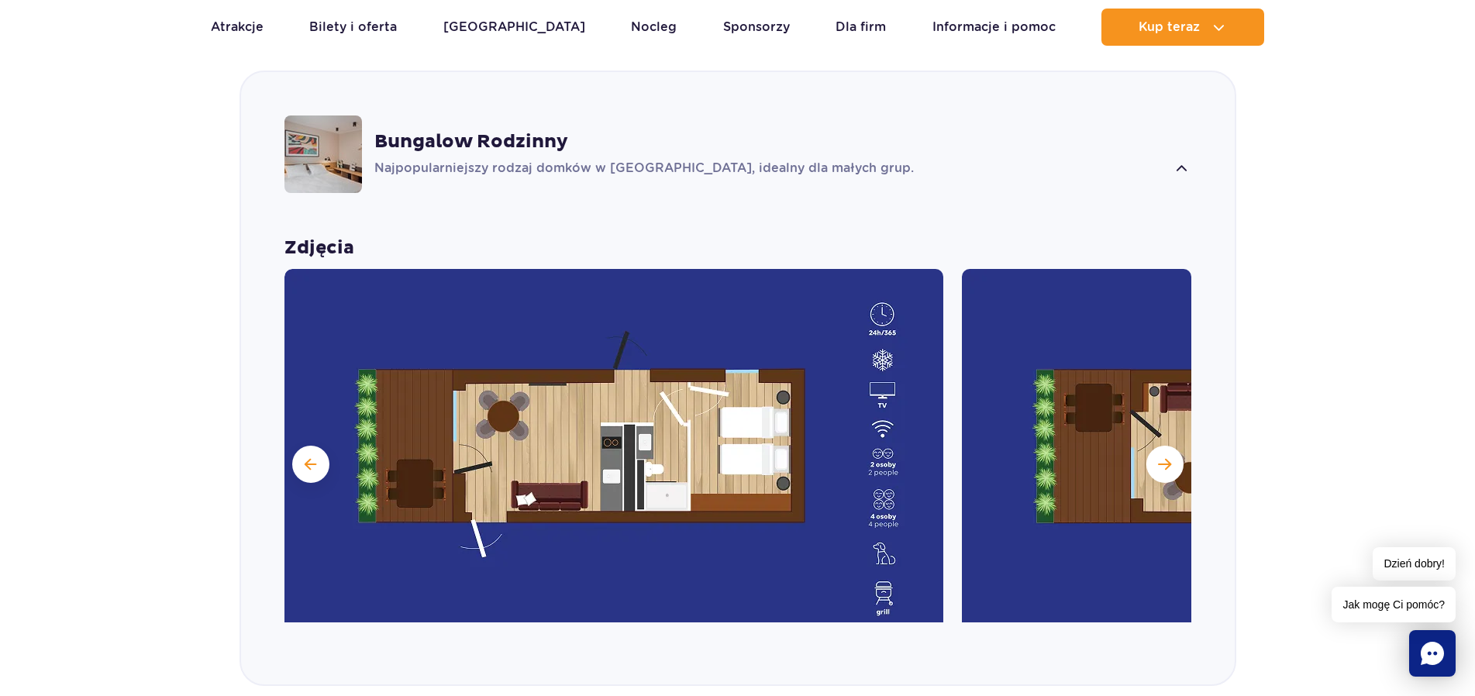
click at [513, 139] on strong "Bungalow Rodzinny" at bounding box center [471, 141] width 194 height 23
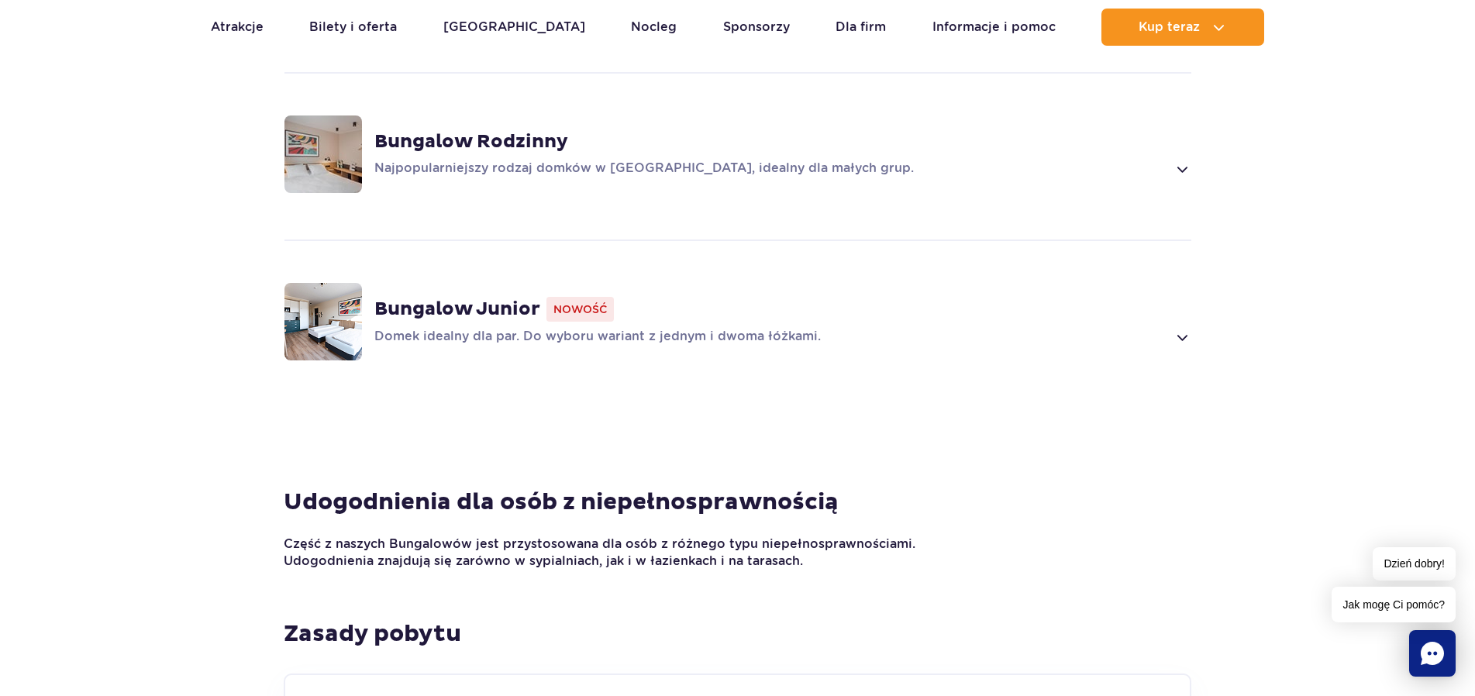
click at [335, 156] on img at bounding box center [323, 154] width 78 height 78
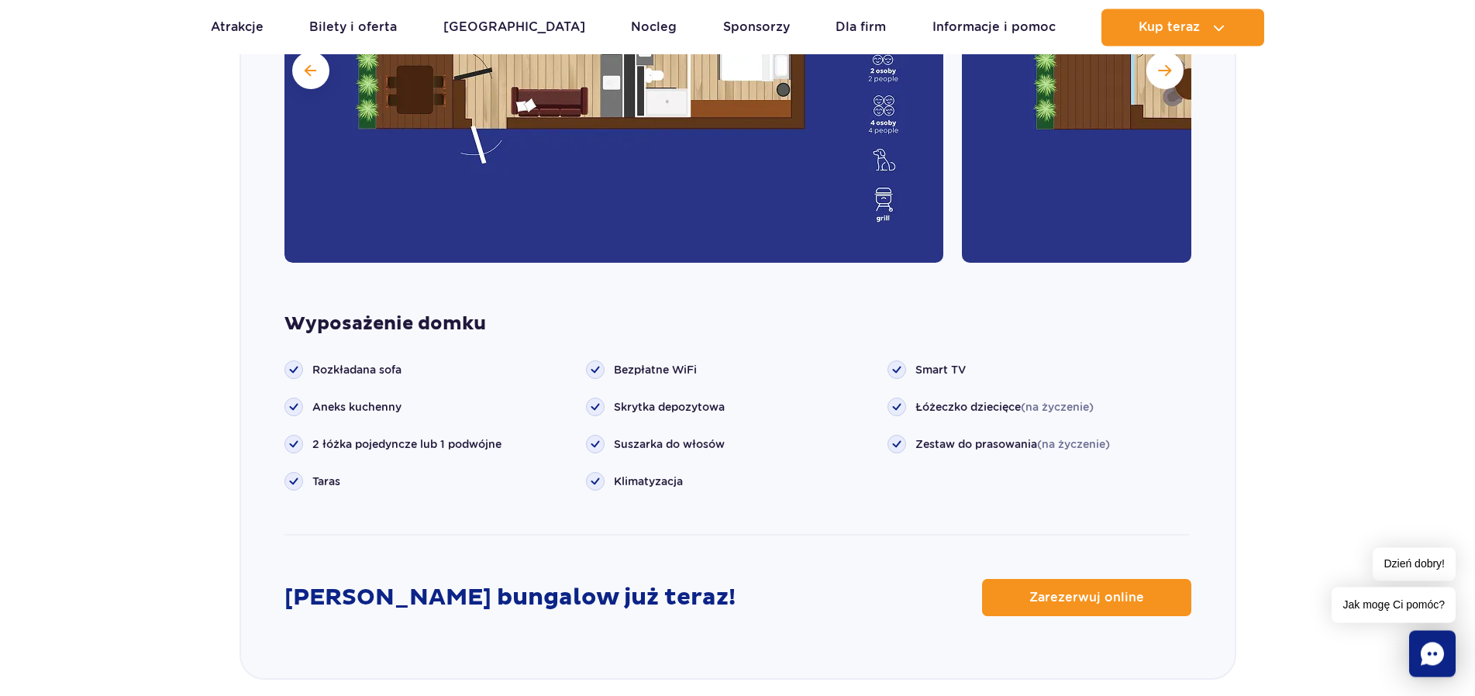
scroll to position [1778, 0]
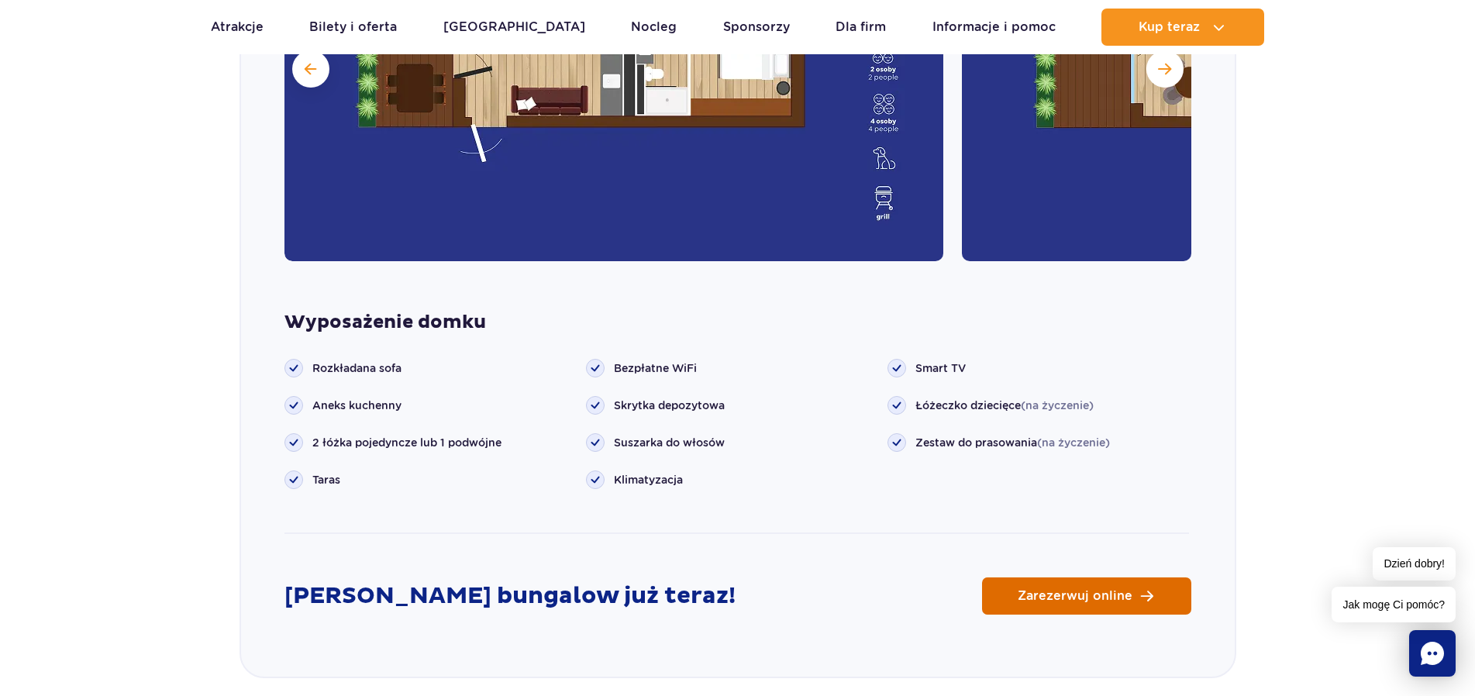
click at [1025, 598] on span "Zarezerwuj online" at bounding box center [1075, 596] width 115 height 12
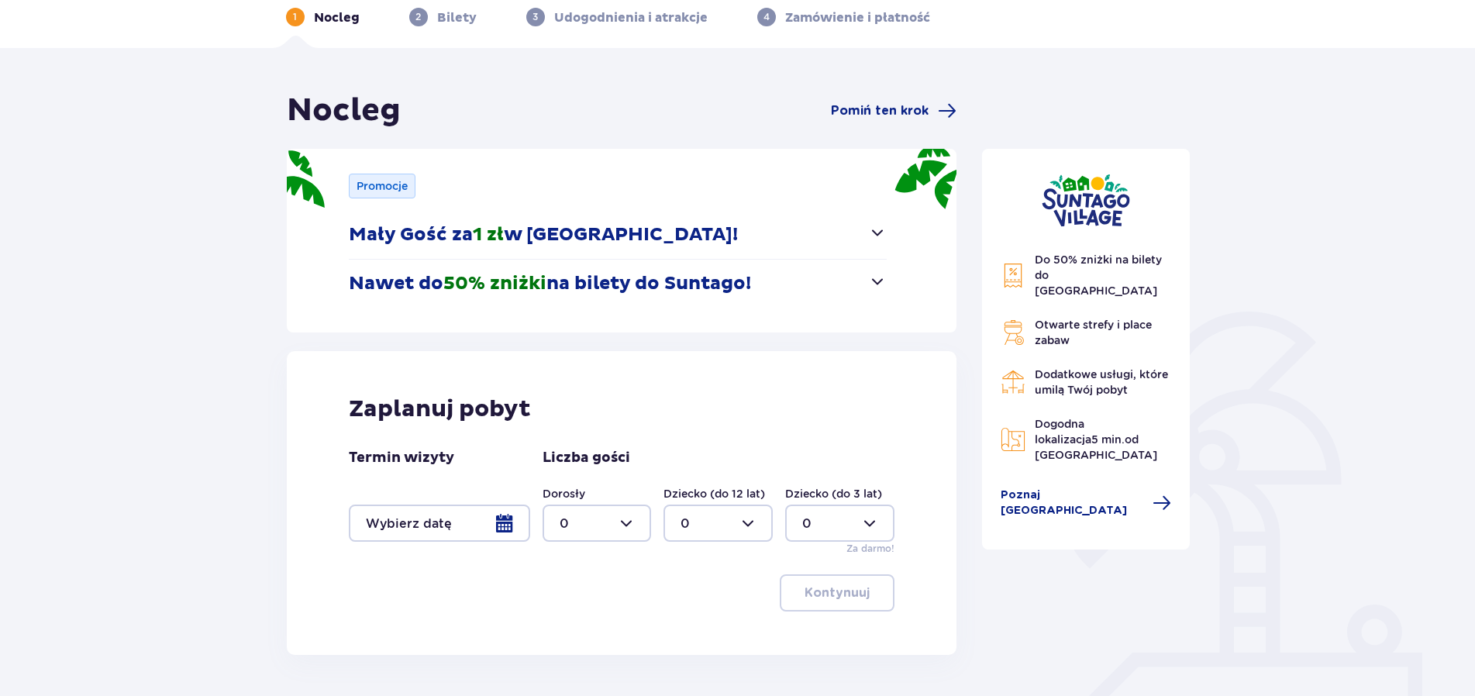
scroll to position [132, 0]
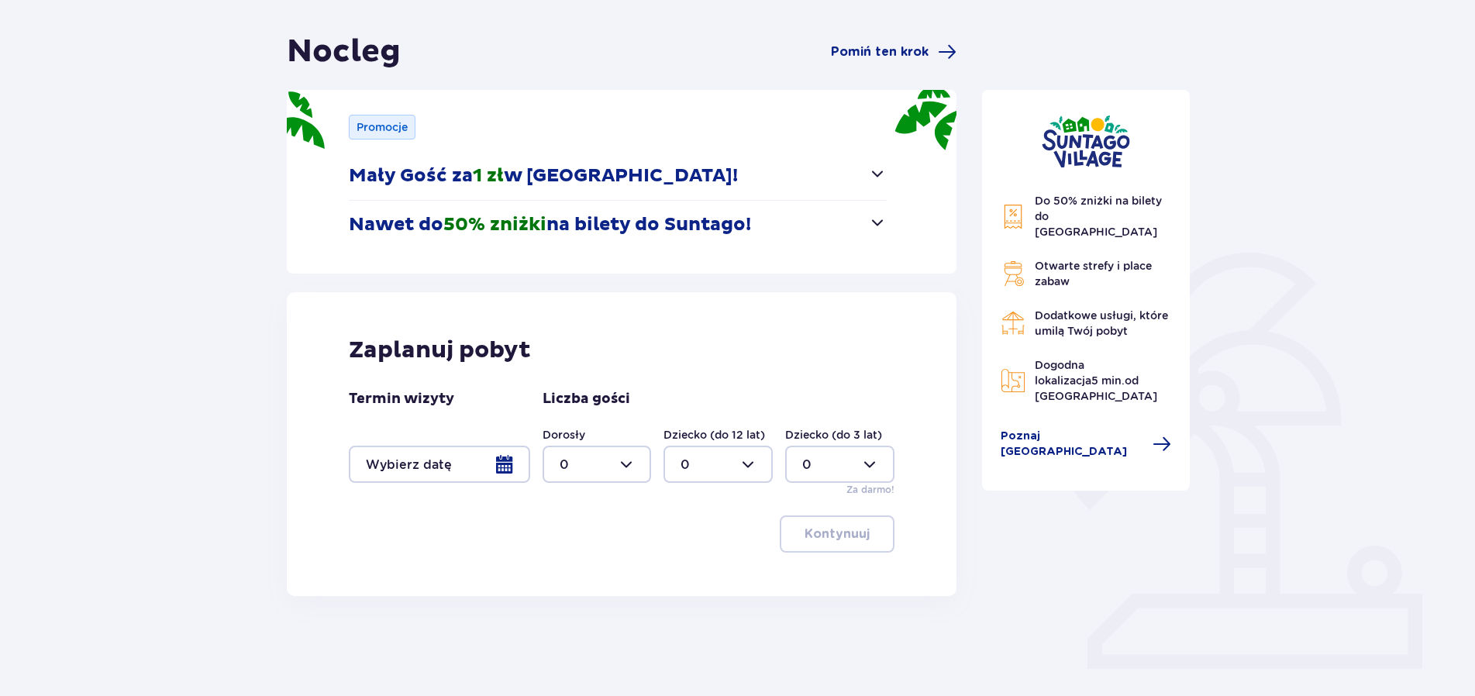
click at [497, 470] on div at bounding box center [439, 464] width 181 height 37
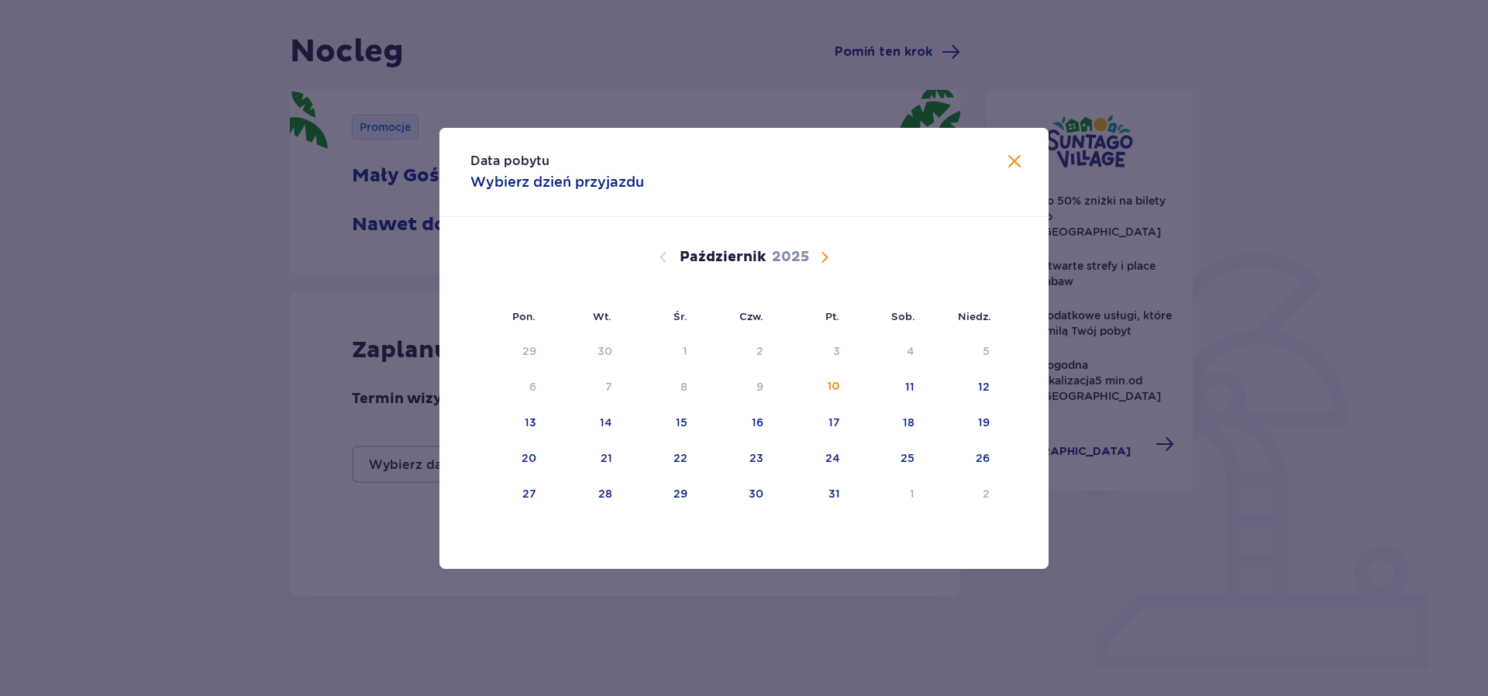
click at [828, 258] on span "Następny miesiąc" at bounding box center [824, 257] width 19 height 19
click at [604, 419] on div "10" at bounding box center [605, 423] width 12 height 16
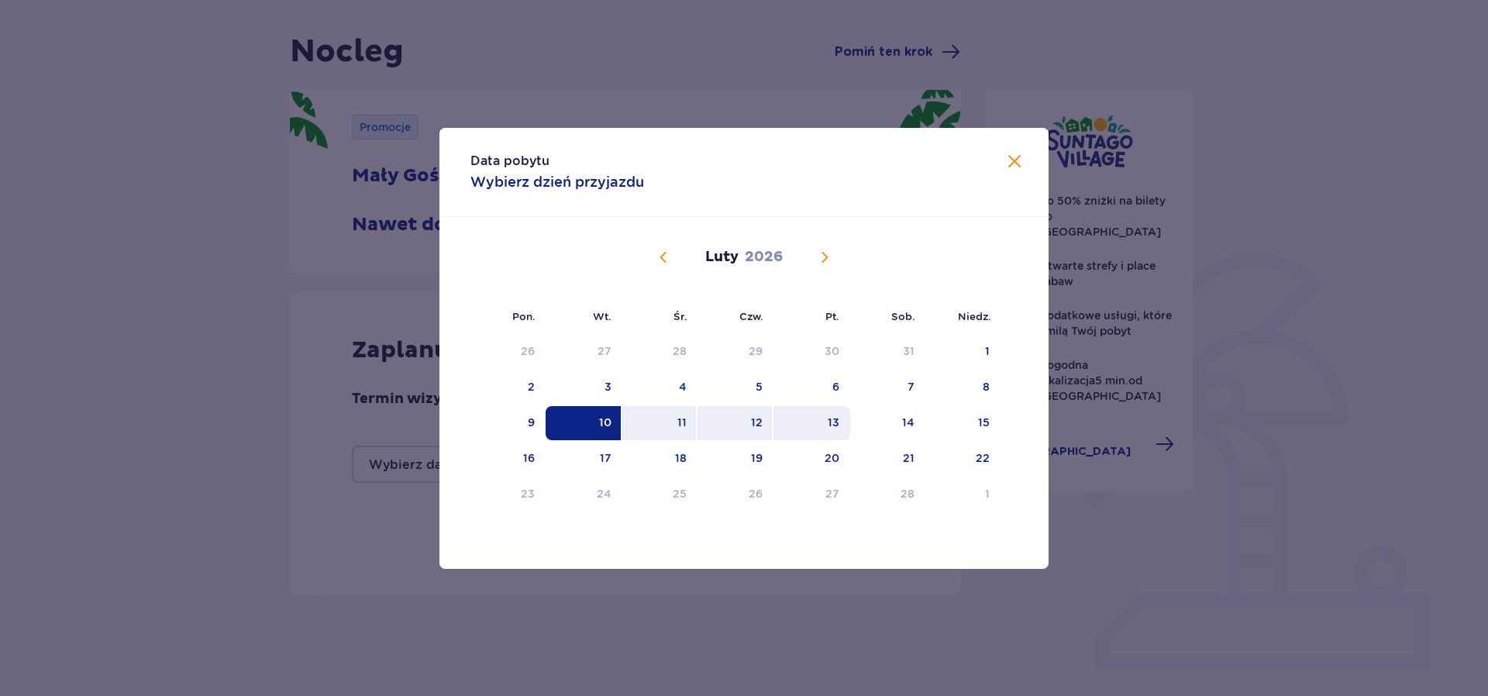
click at [823, 422] on div "13" at bounding box center [812, 423] width 77 height 34
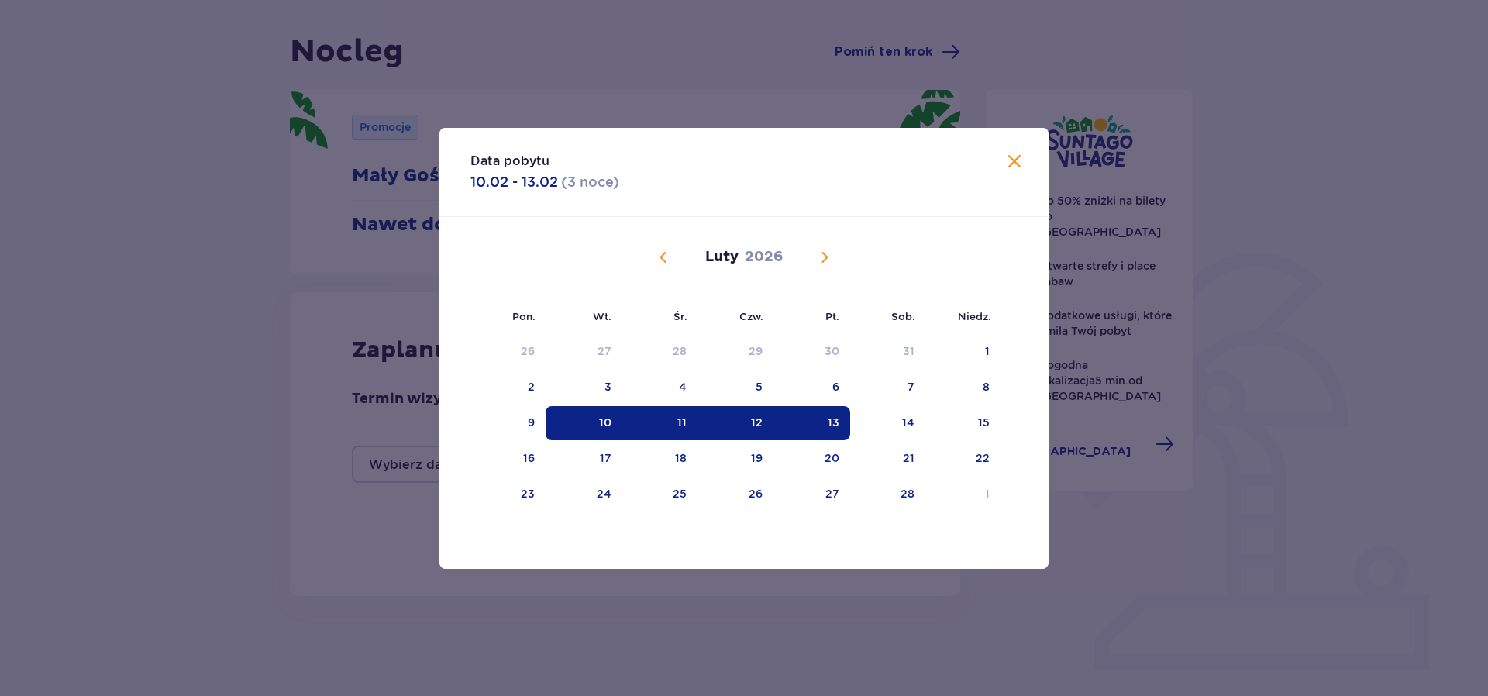
type input "[DATE] - [DATE]"
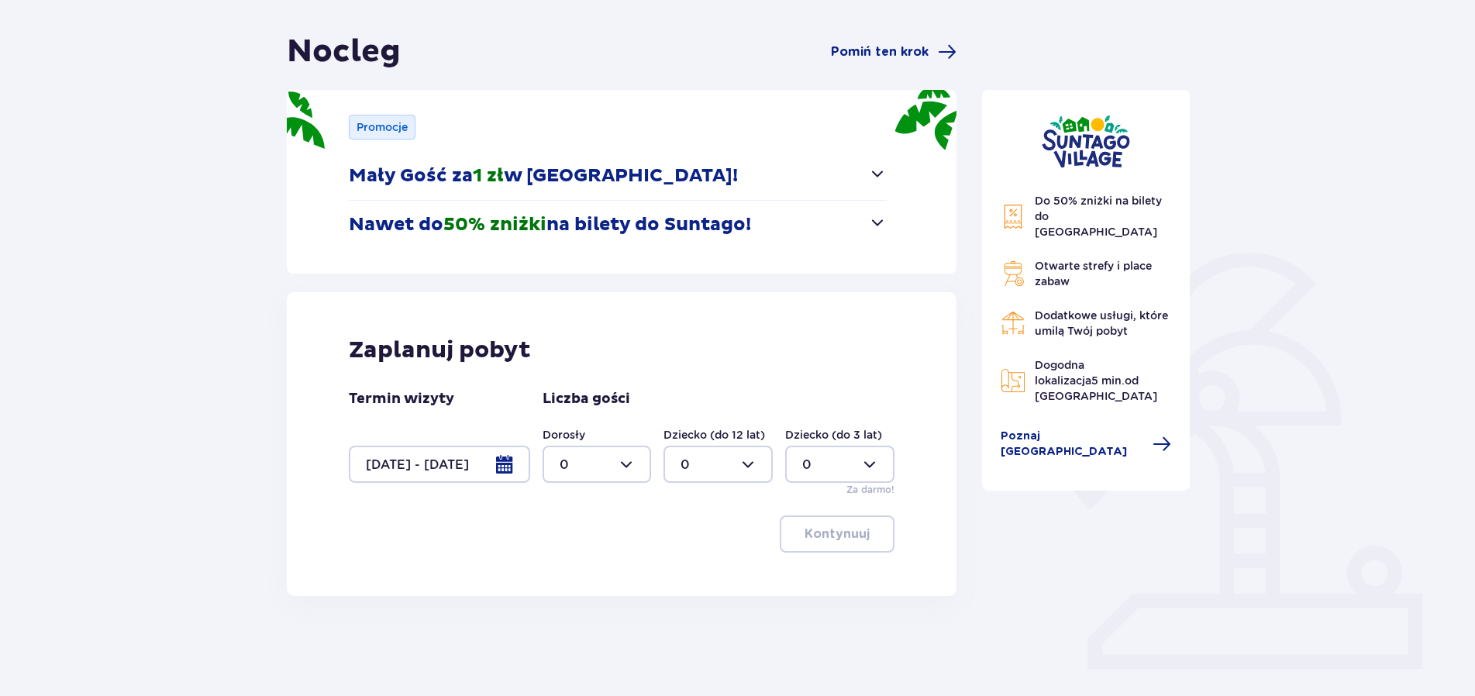
click at [636, 472] on div at bounding box center [597, 464] width 109 height 37
click at [591, 571] on div "2" at bounding box center [597, 576] width 75 height 17
type input "2"
click at [736, 465] on div at bounding box center [717, 464] width 109 height 37
click at [707, 548] on div "1" at bounding box center [718, 544] width 75 height 17
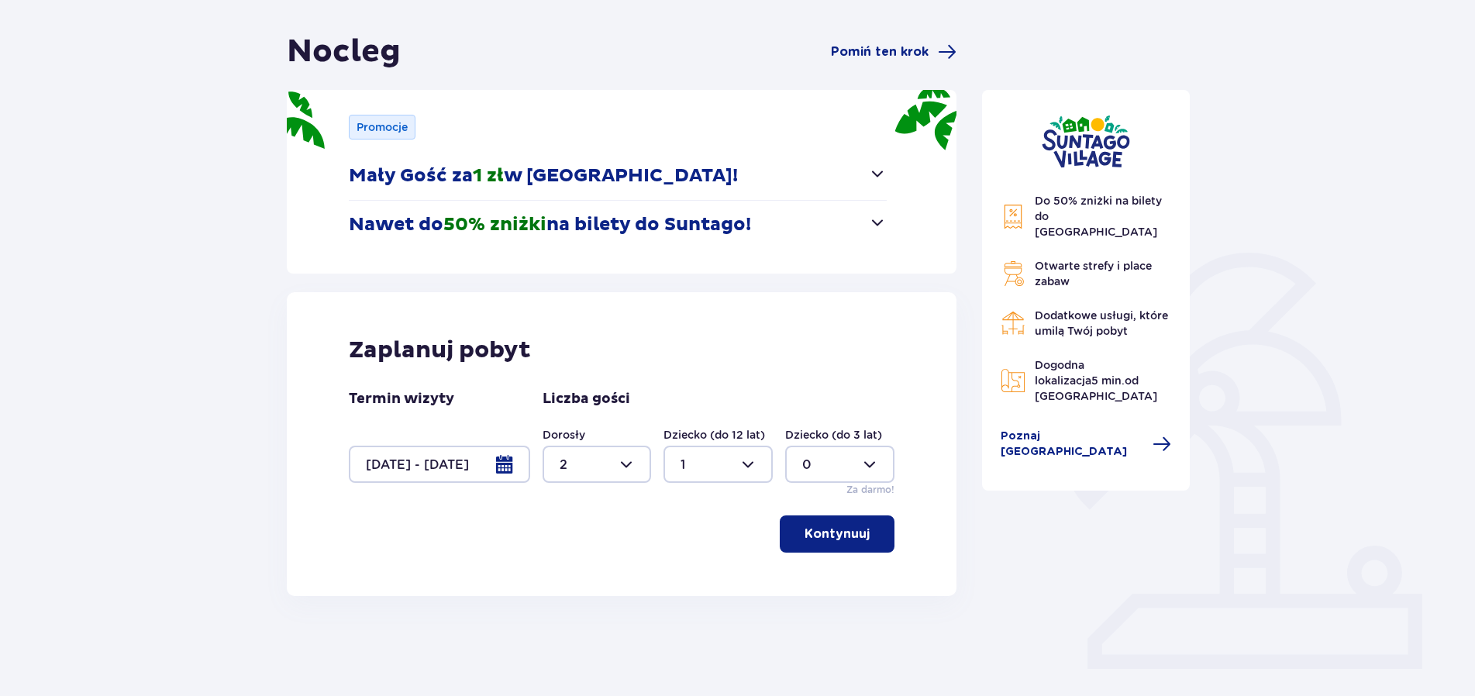
type input "1"
click at [632, 464] on div at bounding box center [597, 464] width 109 height 37
click at [598, 605] on div "3" at bounding box center [597, 609] width 75 height 17
type input "3"
click at [818, 535] on p "Kontynuuj" at bounding box center [837, 533] width 65 height 17
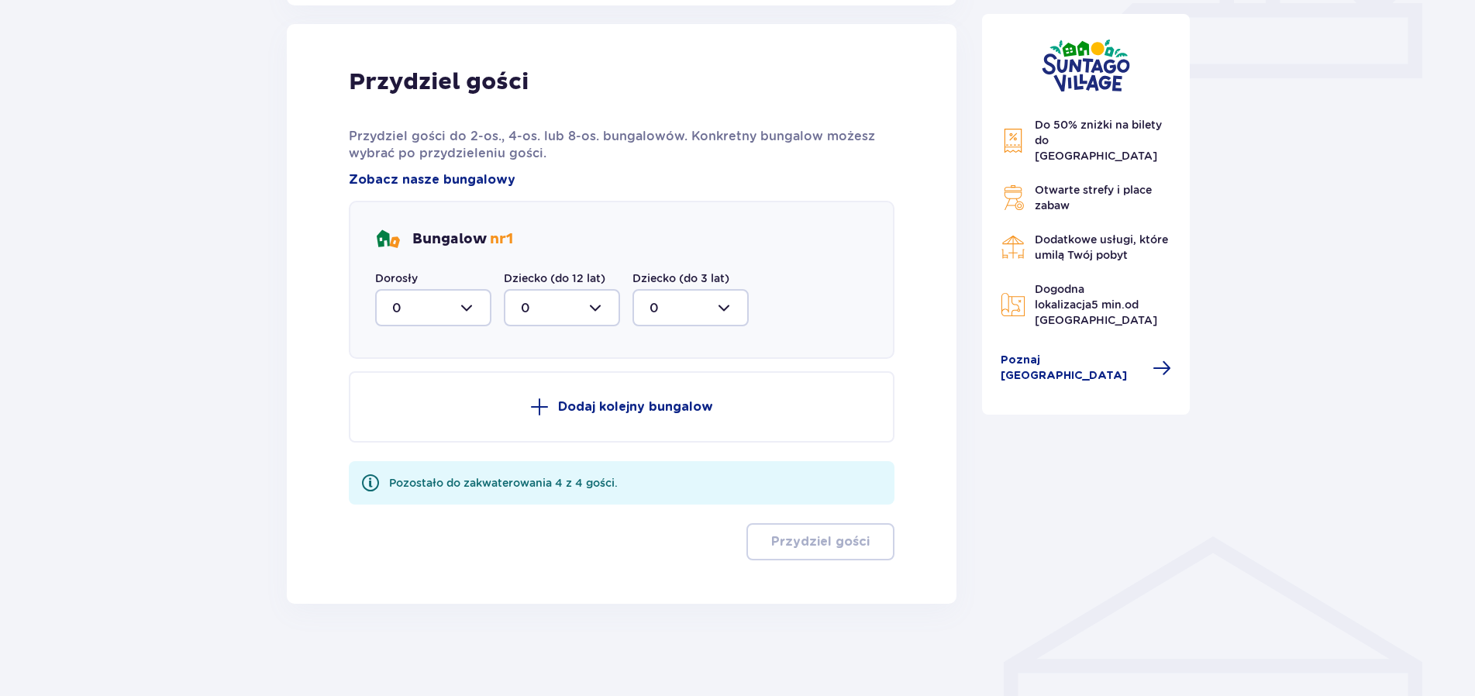
scroll to position [723, 0]
click at [463, 306] on div at bounding box center [433, 306] width 116 height 37
click at [425, 449] on div "3" at bounding box center [433, 451] width 82 height 17
type input "3"
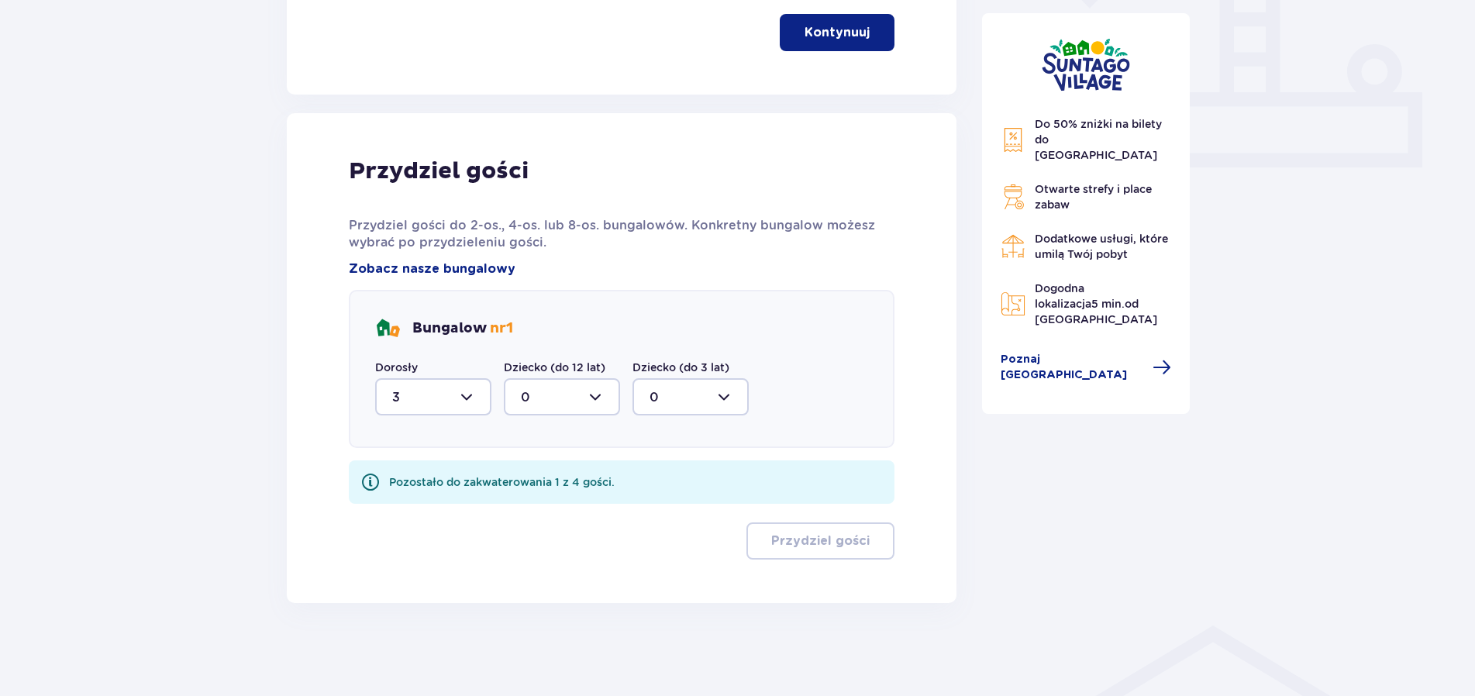
scroll to position [633, 0]
click at [604, 398] on div at bounding box center [562, 396] width 116 height 37
click at [581, 471] on div "1" at bounding box center [562, 476] width 82 height 17
type input "1"
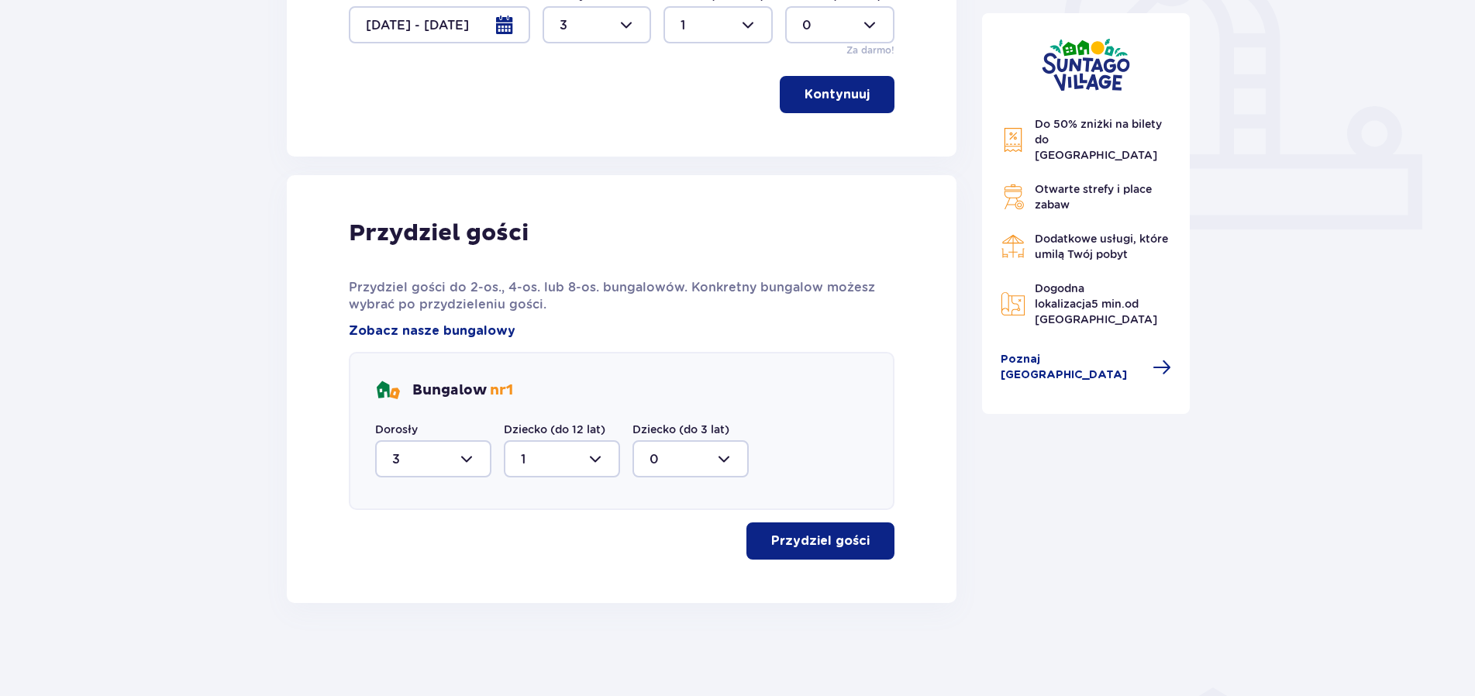
scroll to position [571, 0]
click at [826, 539] on p "Przydziel gości" at bounding box center [820, 540] width 98 height 17
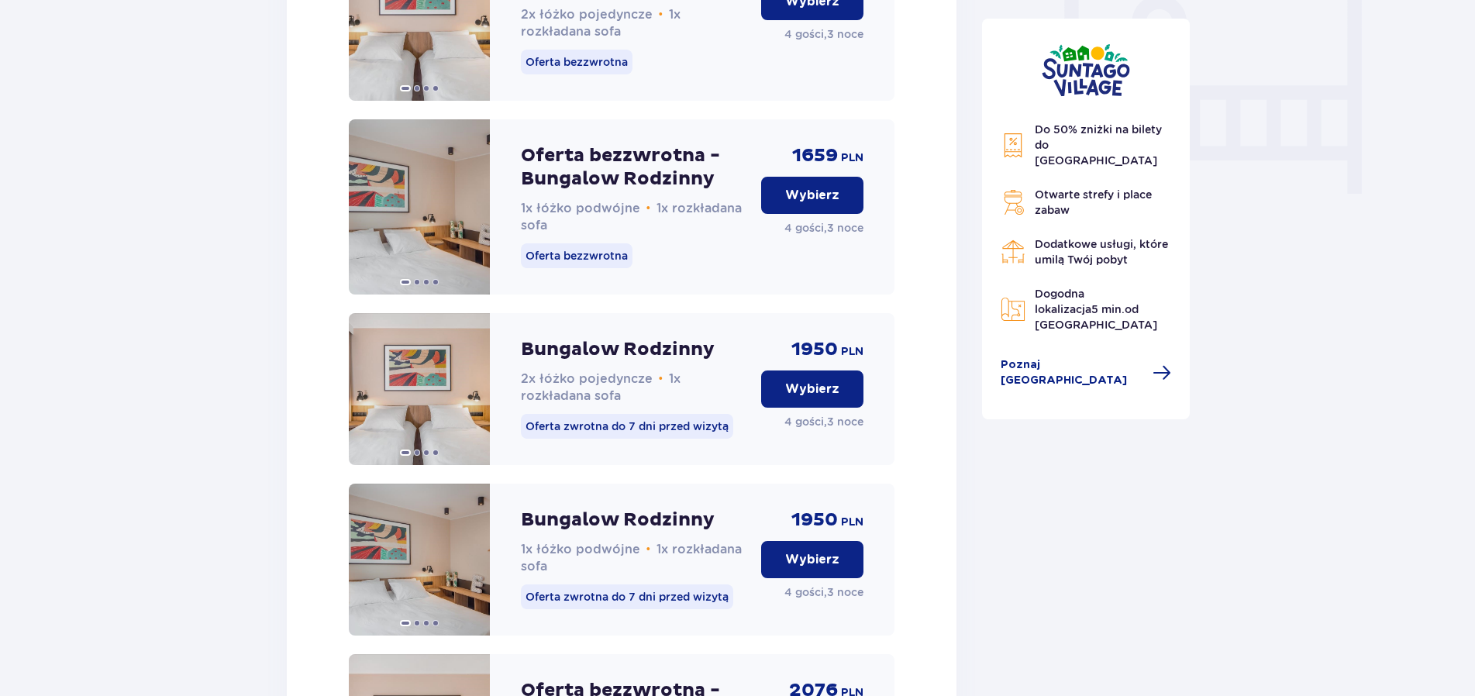
scroll to position [1083, 0]
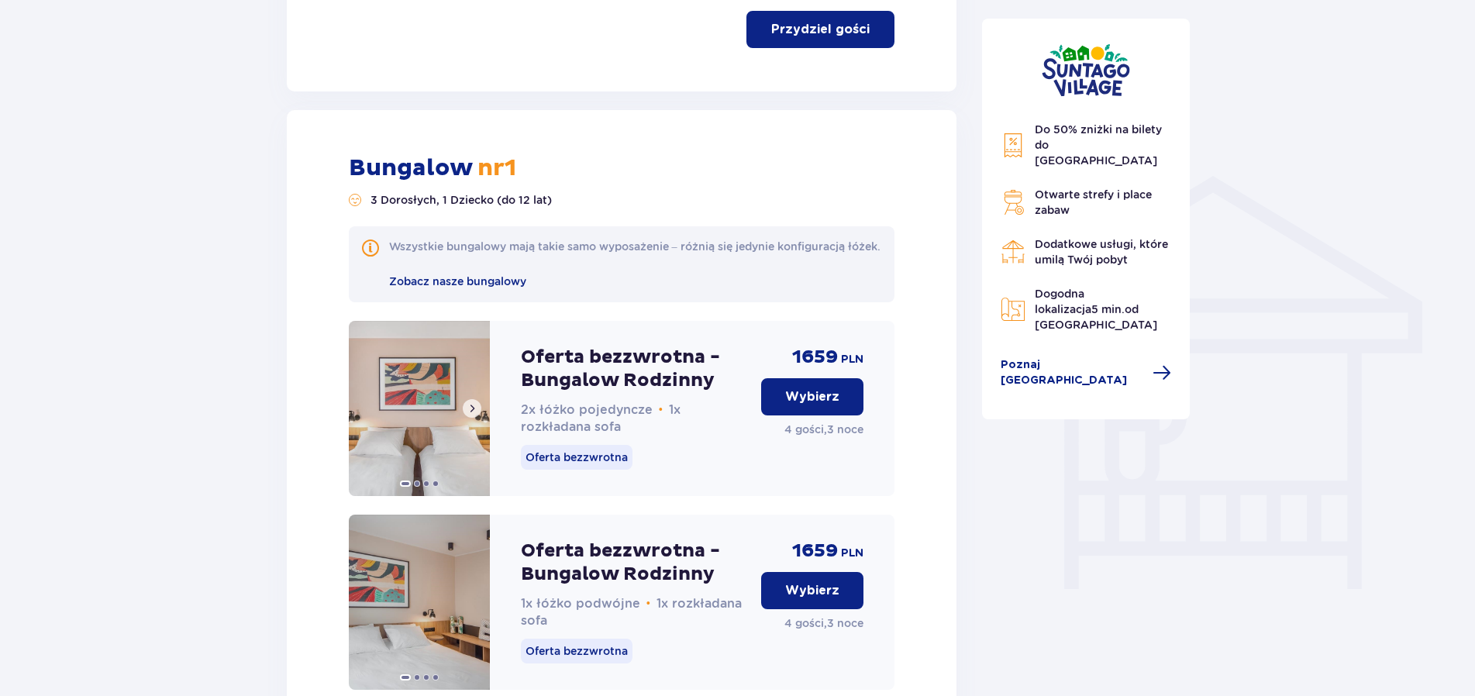
click at [452, 436] on img at bounding box center [419, 408] width 141 height 175
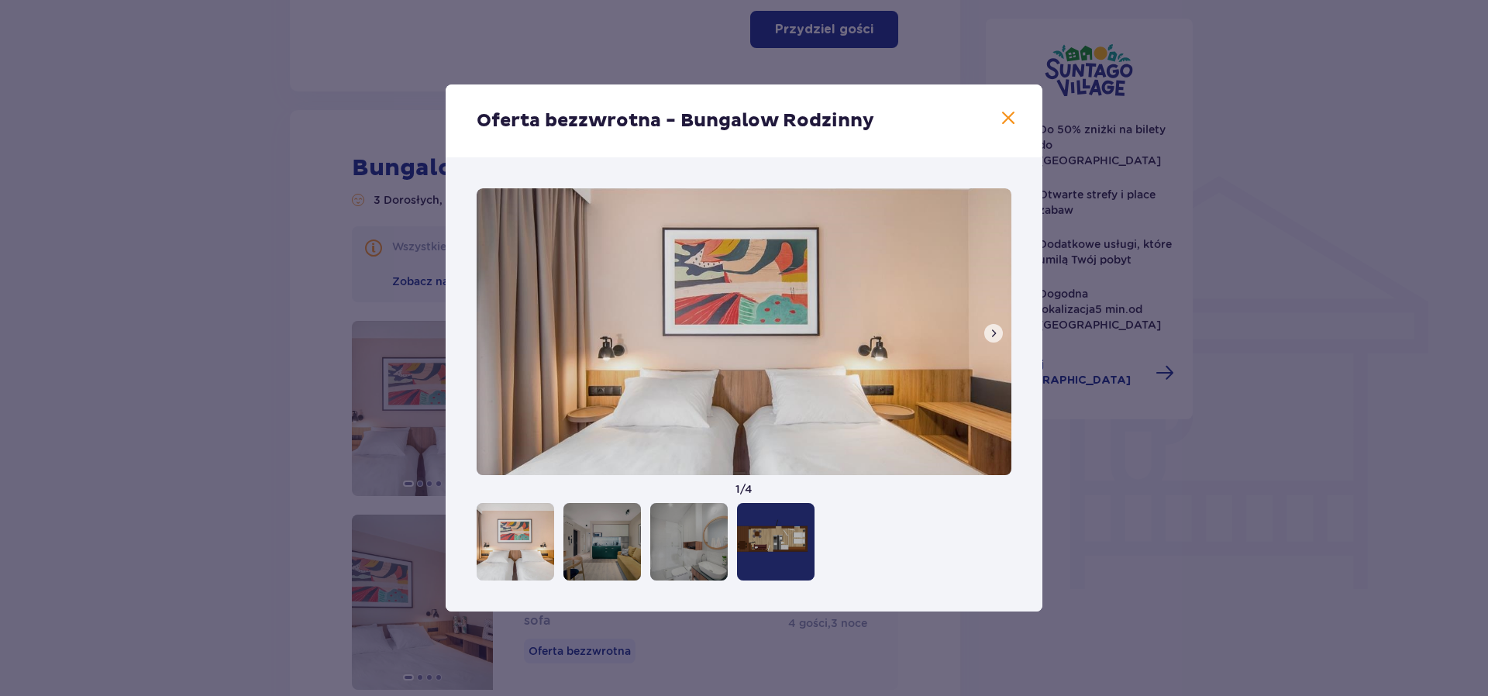
click at [997, 343] on button at bounding box center [993, 333] width 19 height 19
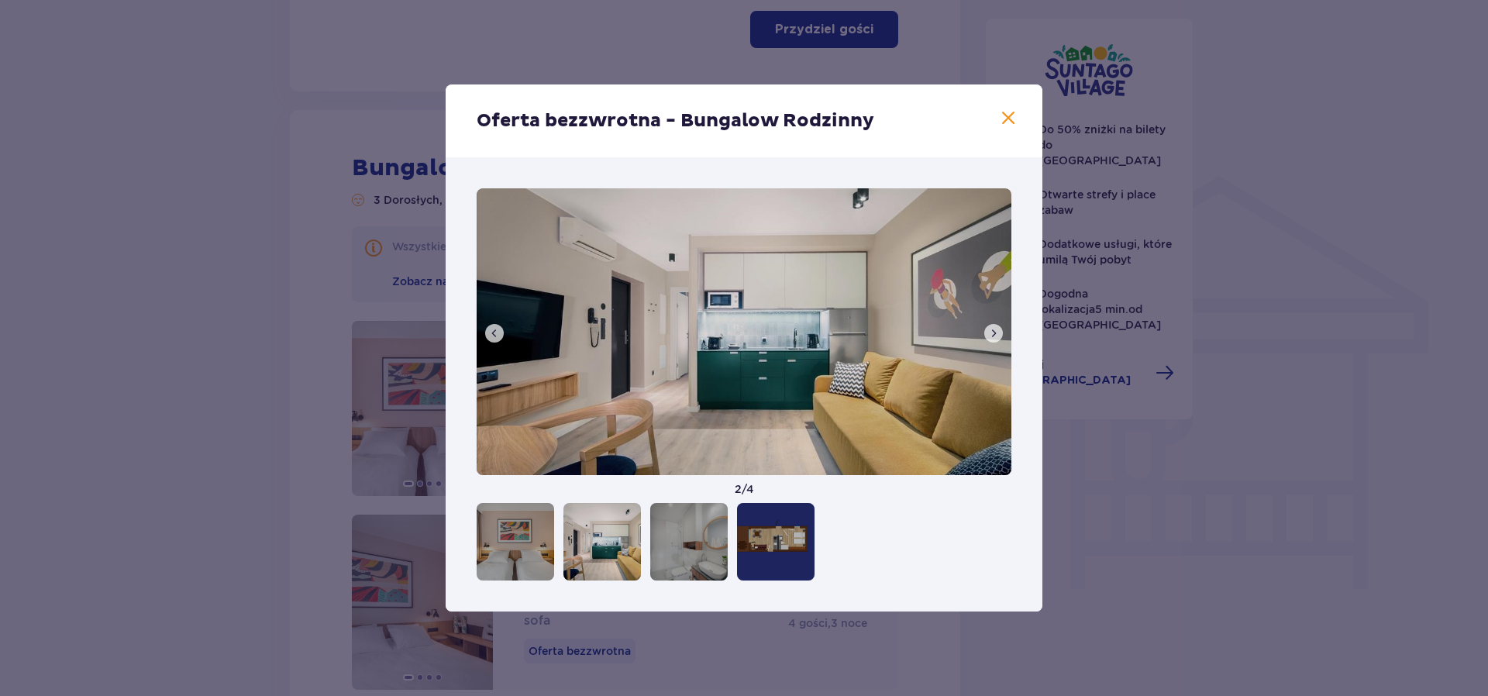
click at [999, 343] on button at bounding box center [993, 333] width 19 height 19
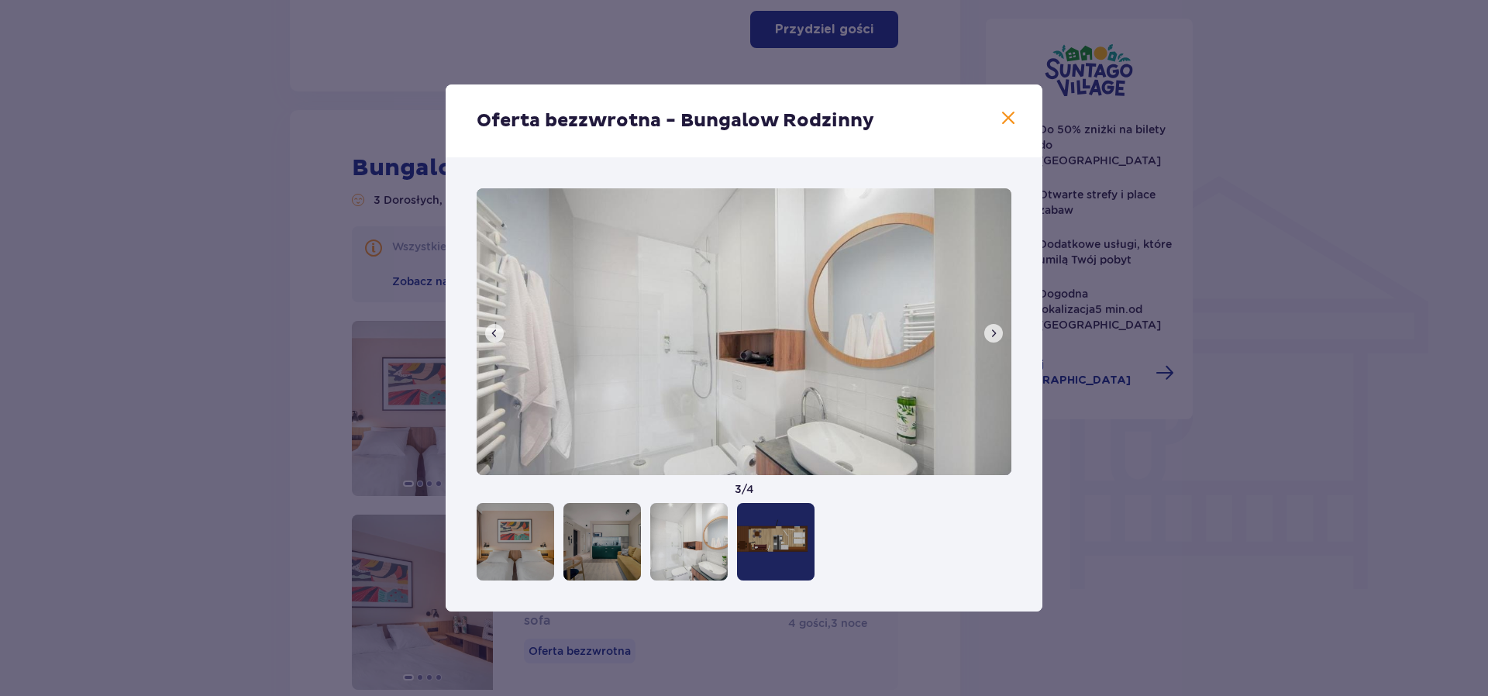
click at [999, 343] on button at bounding box center [993, 333] width 19 height 19
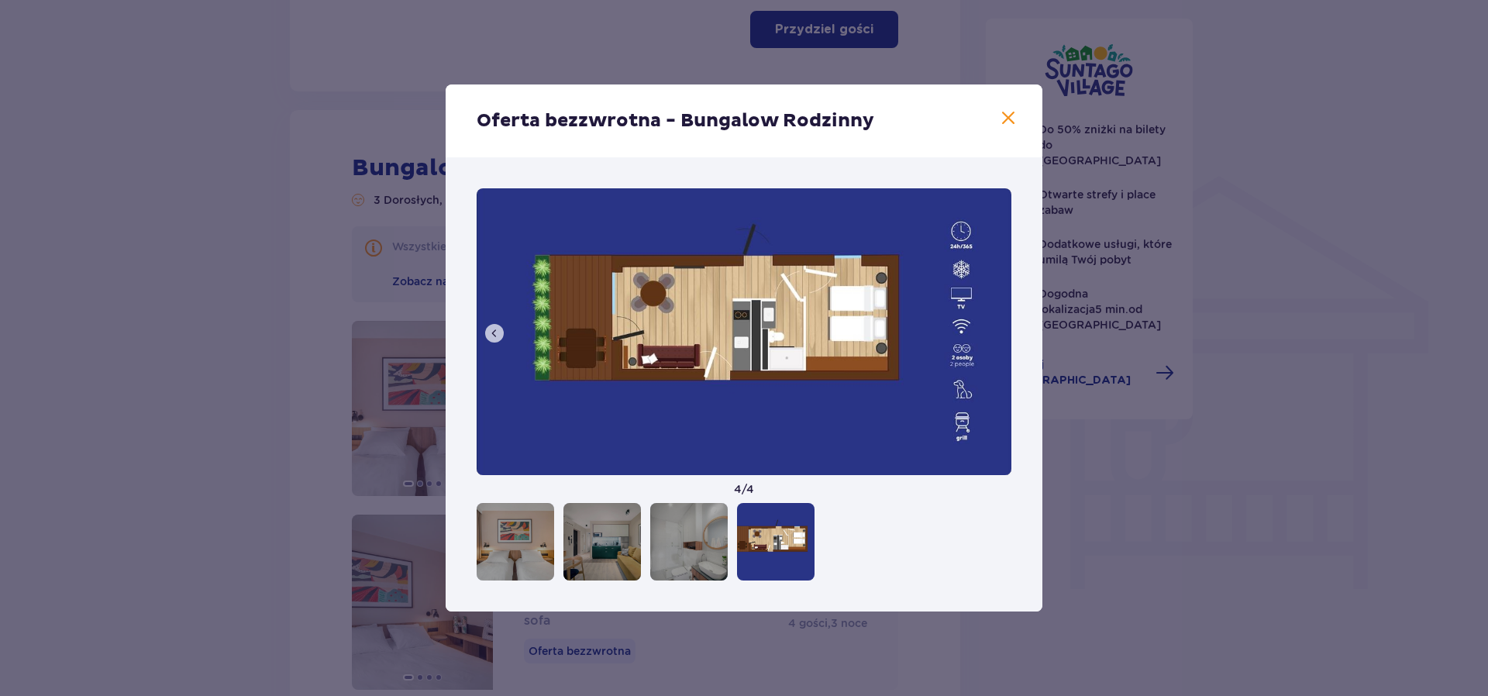
click at [1011, 118] on span at bounding box center [1008, 118] width 19 height 19
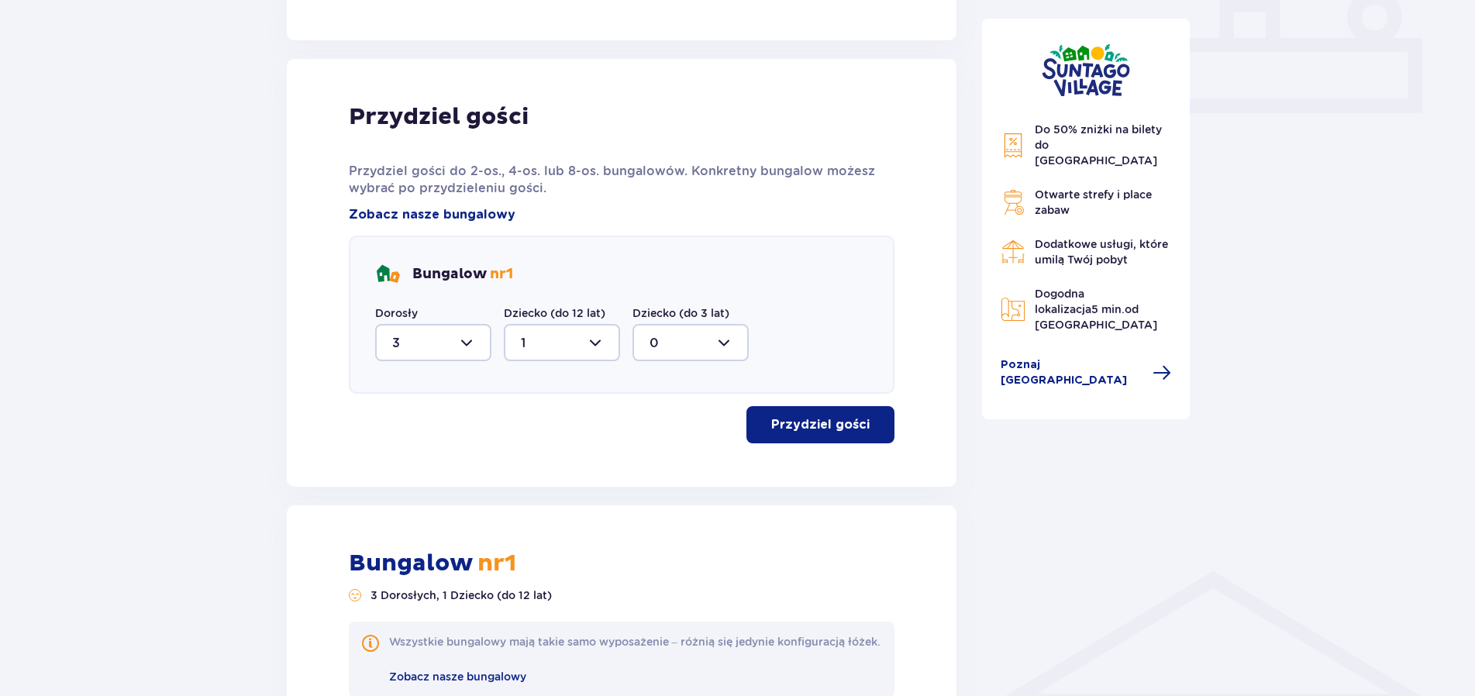
scroll to position [1215, 0]
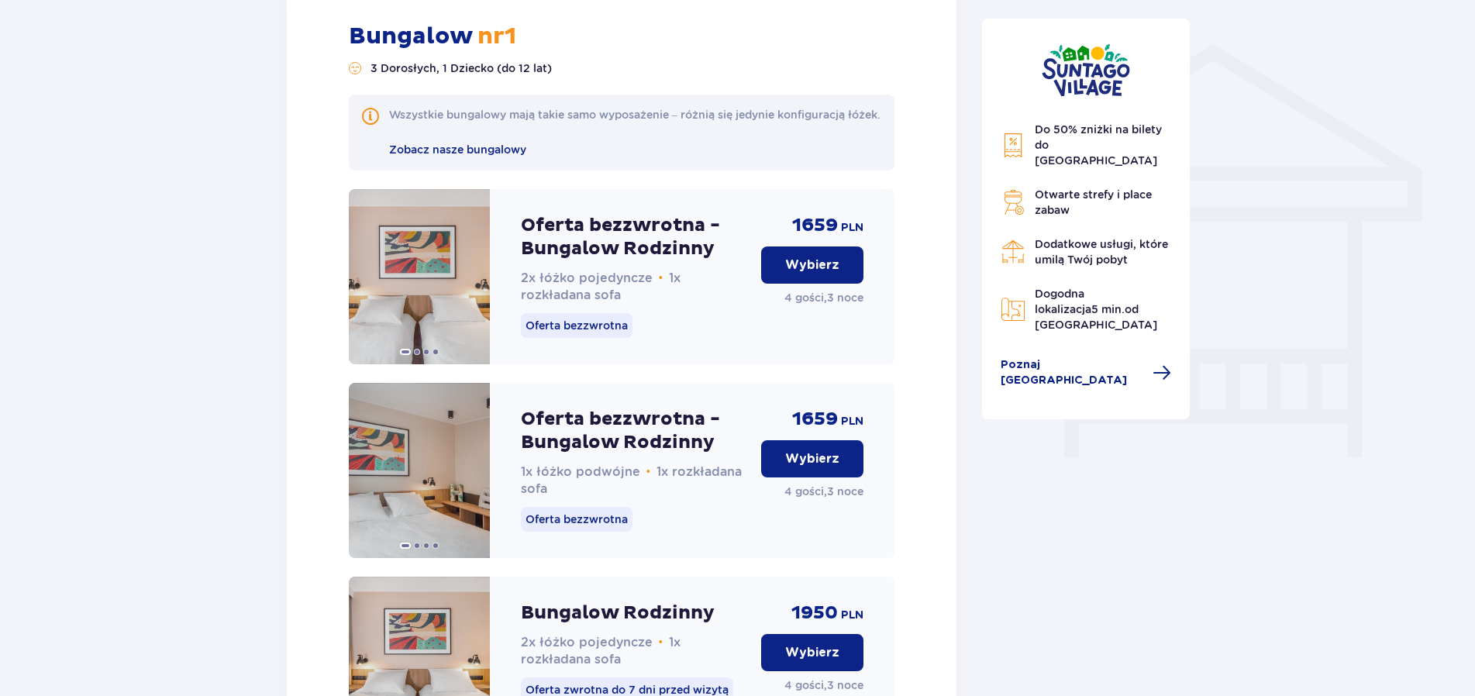
click at [775, 477] on button "Wybierz" at bounding box center [812, 458] width 102 height 37
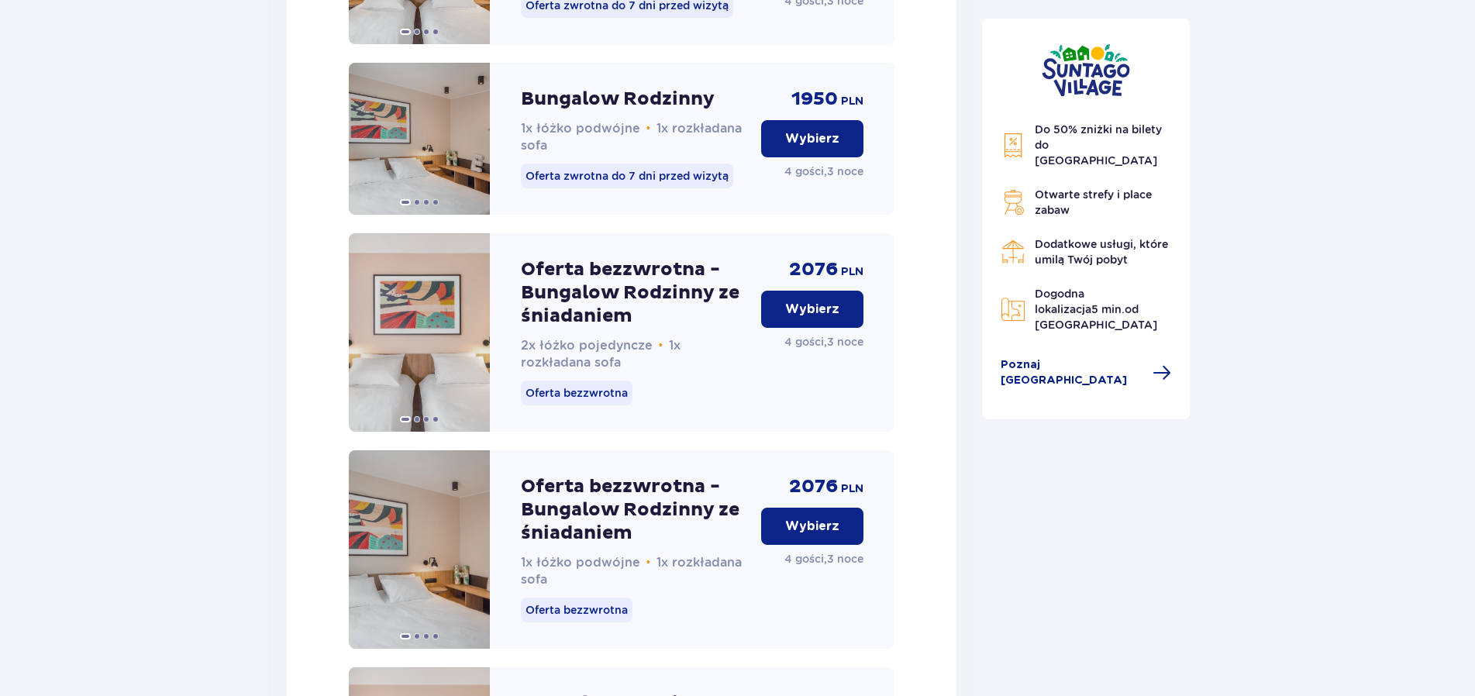
scroll to position [1929, 0]
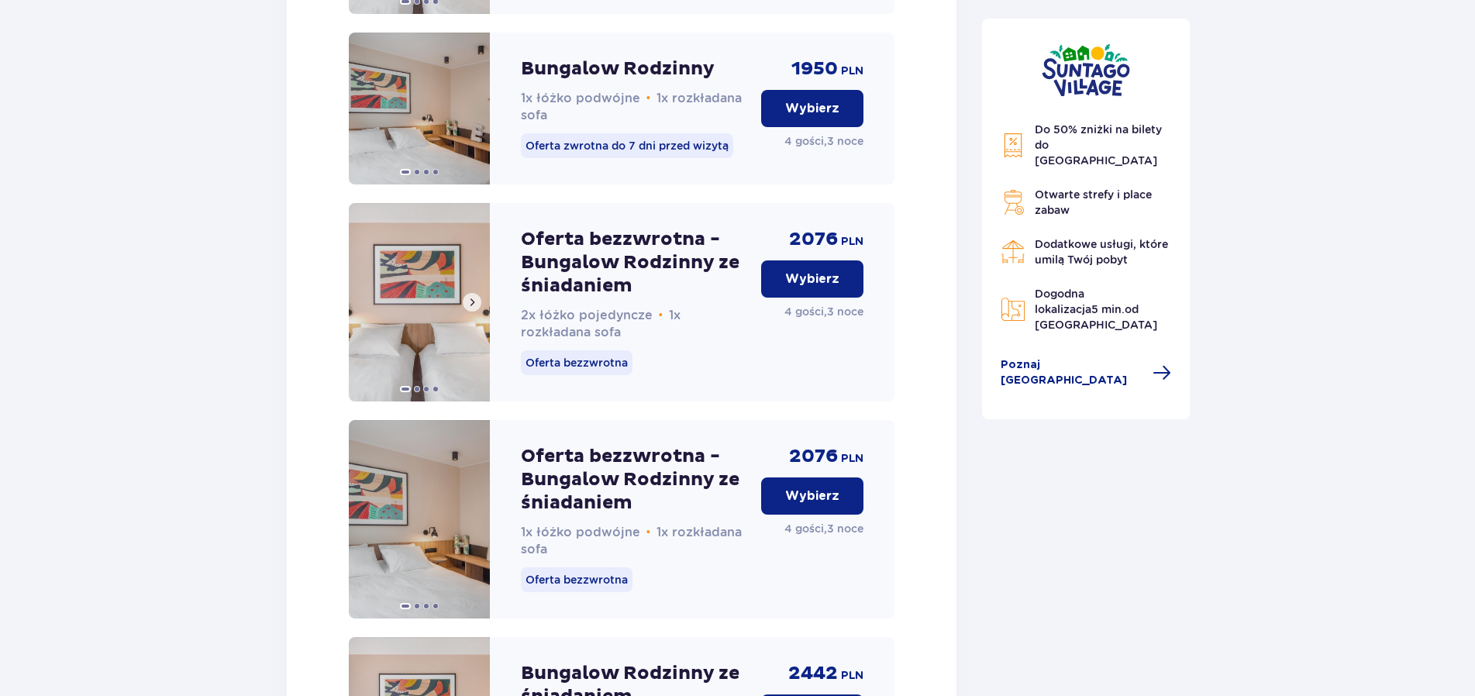
click at [457, 355] on img at bounding box center [419, 302] width 141 height 198
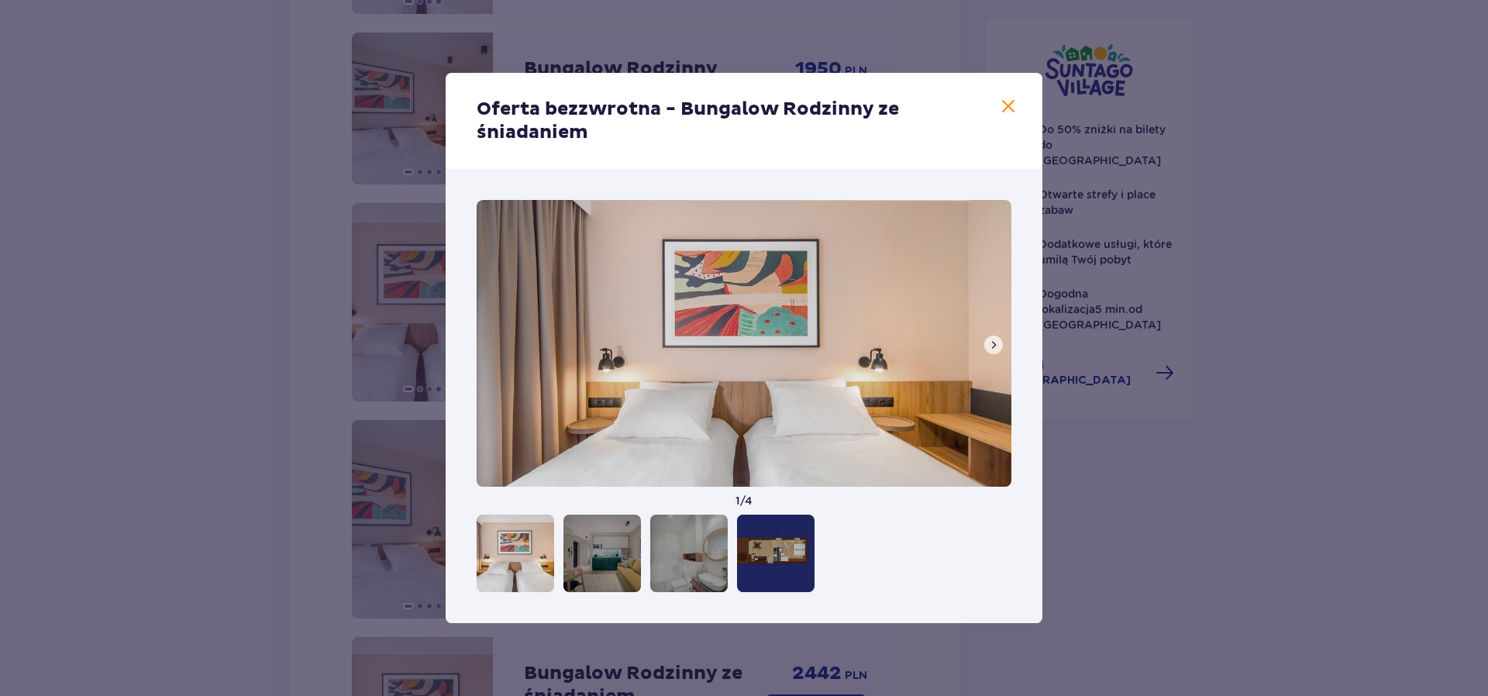
click at [629, 576] on div at bounding box center [602, 554] width 78 height 78
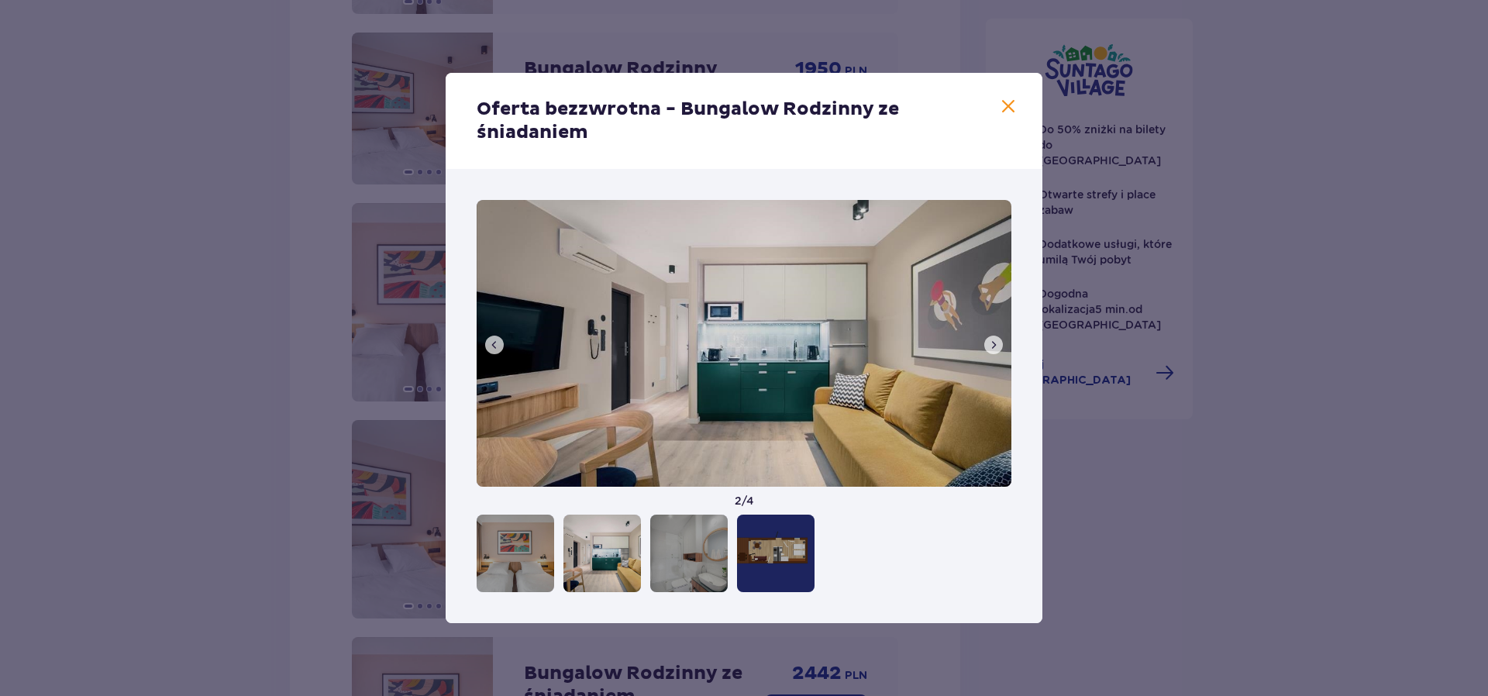
click at [692, 570] on div at bounding box center [689, 554] width 78 height 78
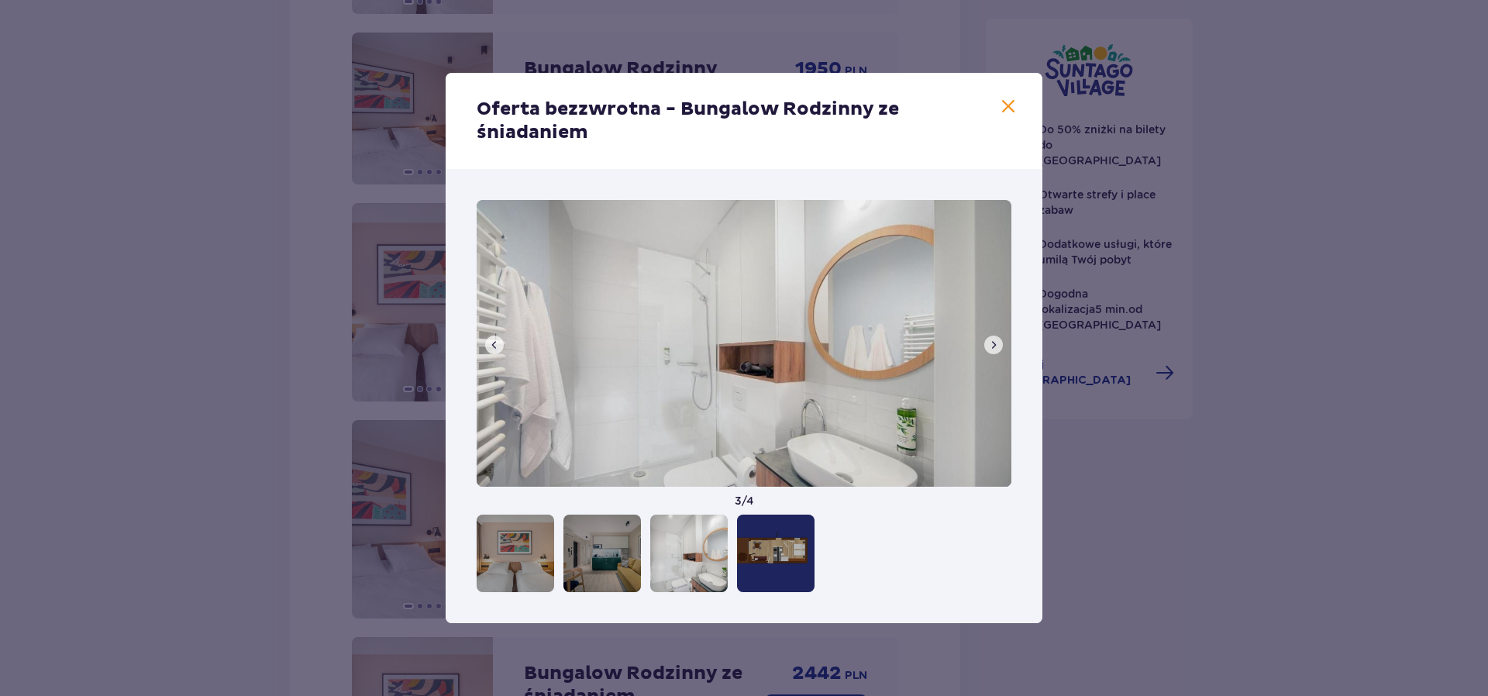
click at [1007, 105] on span at bounding box center [1008, 107] width 19 height 19
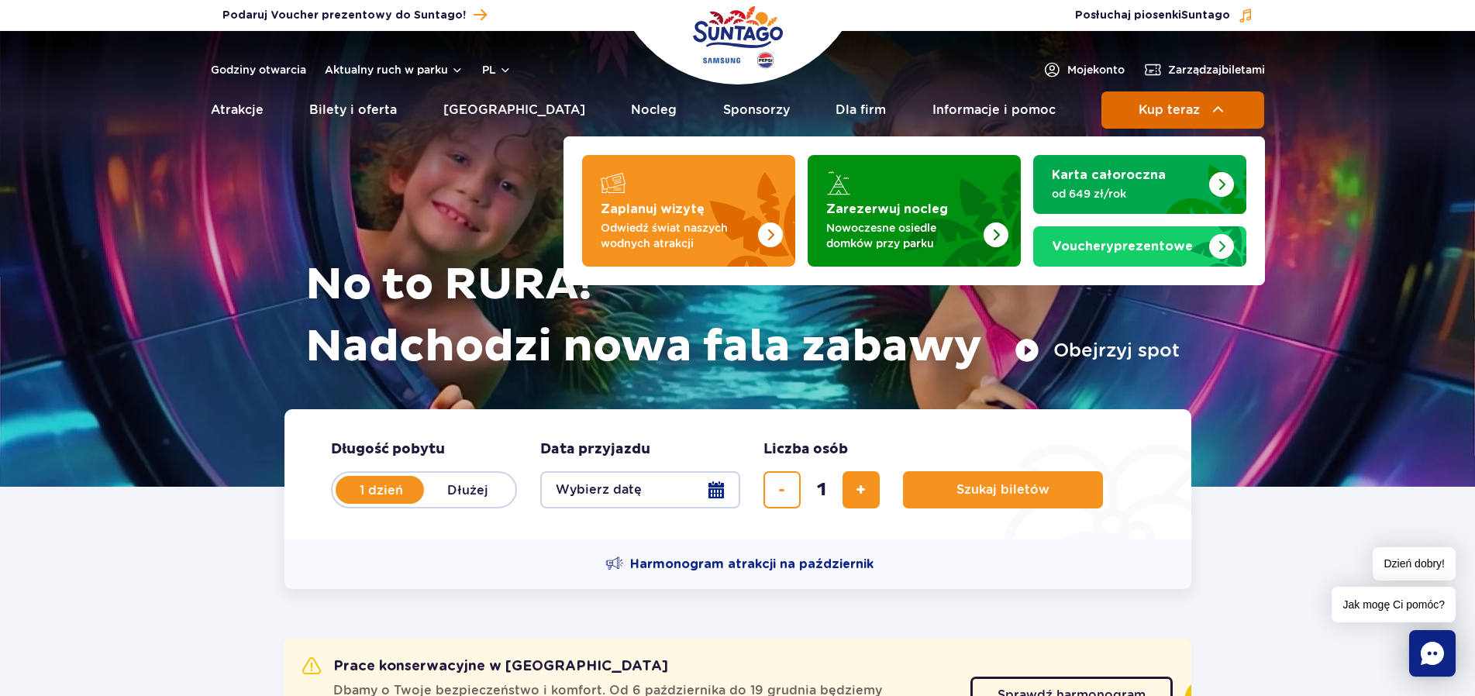
click at [1164, 120] on button "Kup teraz" at bounding box center [1182, 109] width 163 height 37
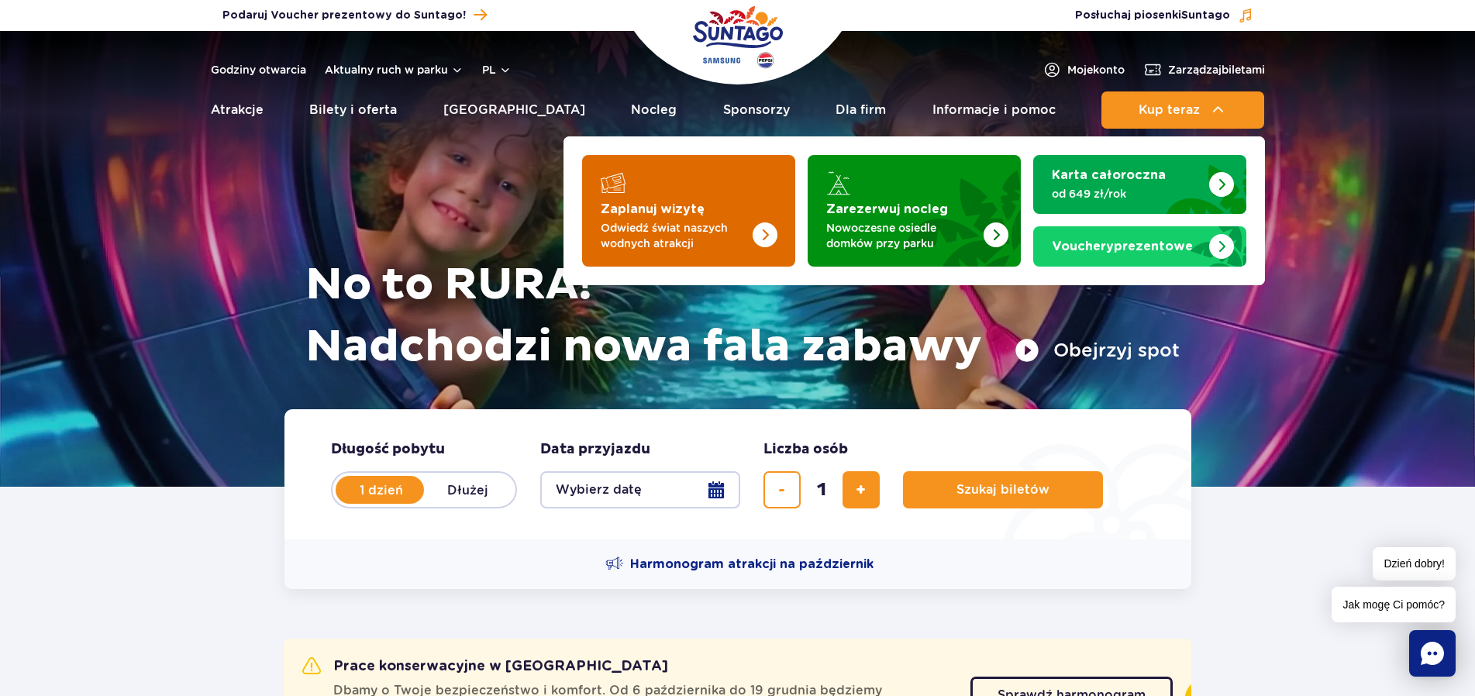
click at [640, 208] on strong "Zaplanuj wizytę" at bounding box center [653, 209] width 104 height 12
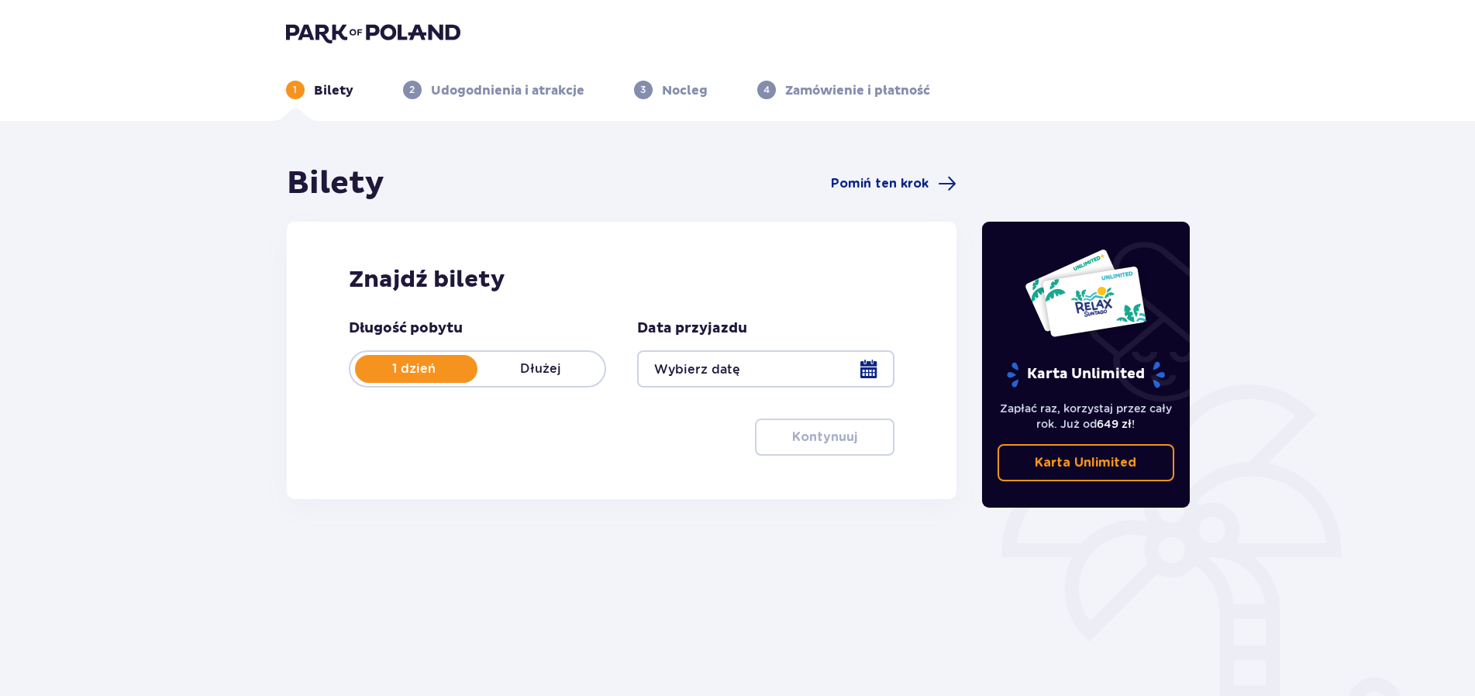
click at [564, 367] on p "Dłużej" at bounding box center [540, 368] width 127 height 17
click at [753, 367] on div at bounding box center [765, 368] width 257 height 37
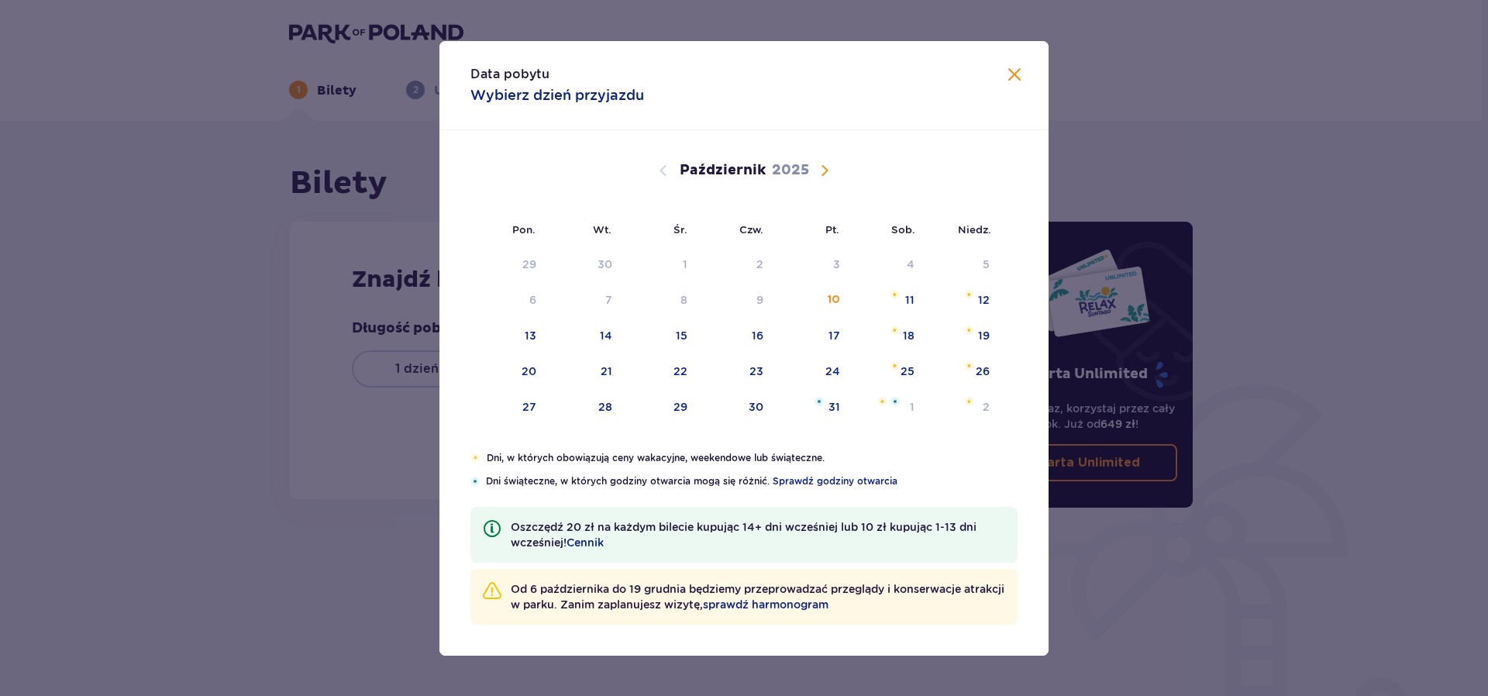
click at [822, 168] on span "Następny miesiąc" at bounding box center [824, 170] width 19 height 19
click at [828, 169] on span "Następny miesiąc" at bounding box center [824, 170] width 19 height 19
click at [592, 295] on img at bounding box center [591, 294] width 9 height 9
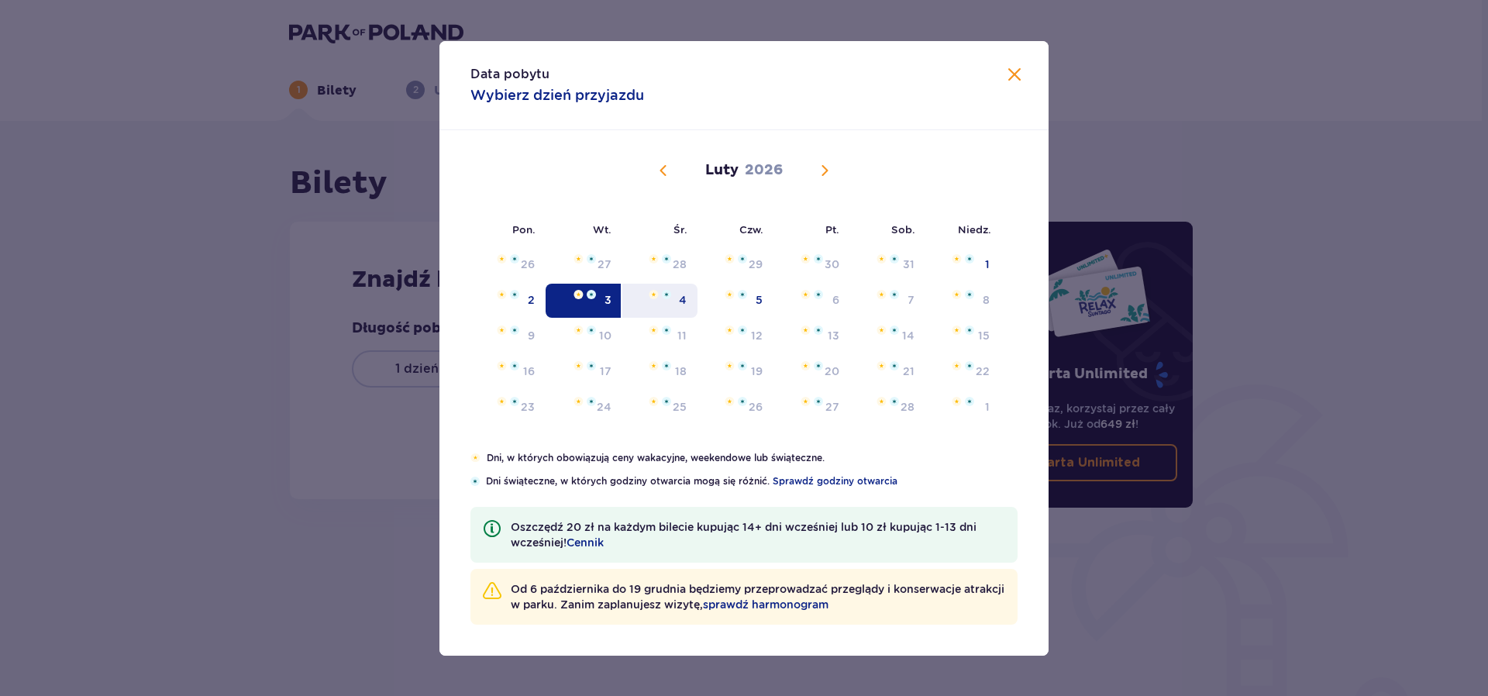
click at [669, 301] on div "4" at bounding box center [659, 301] width 75 height 34
type input "[DATE] - [DATE]"
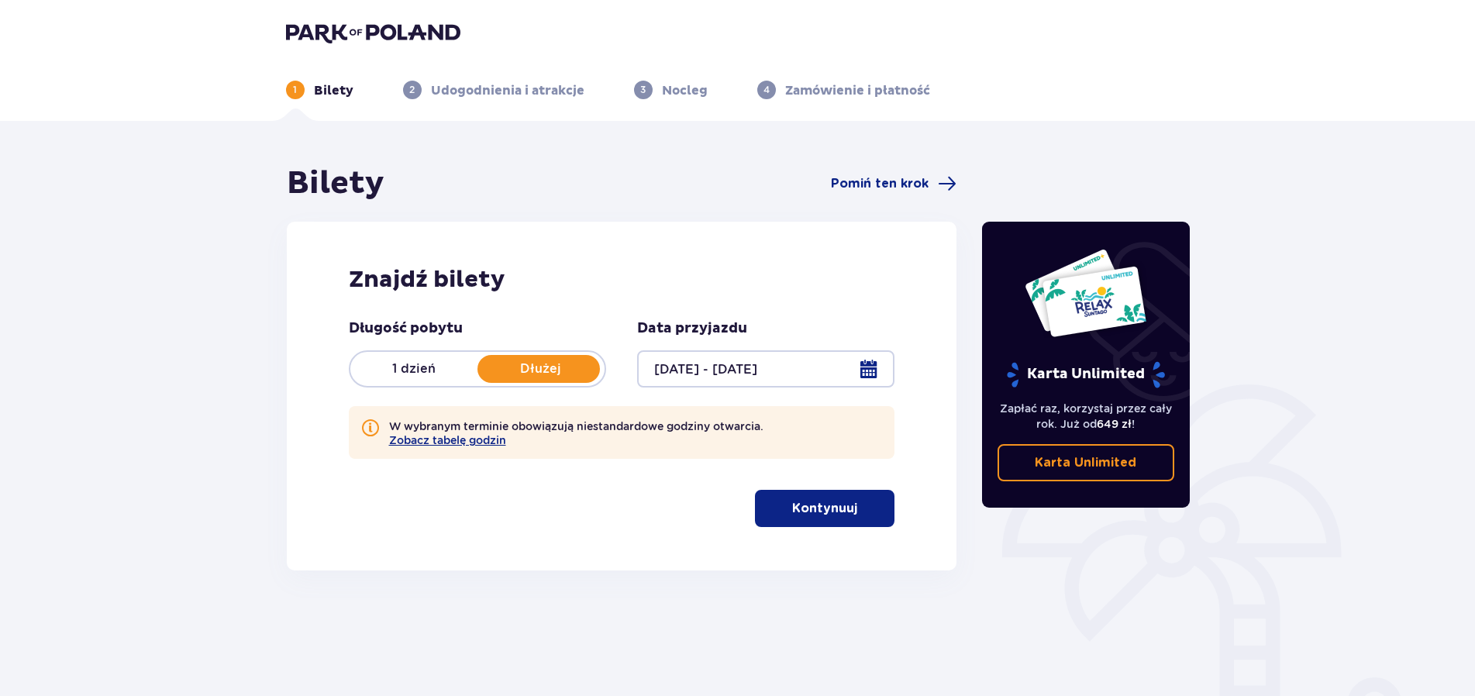
click at [857, 518] on span "button" at bounding box center [860, 508] width 19 height 19
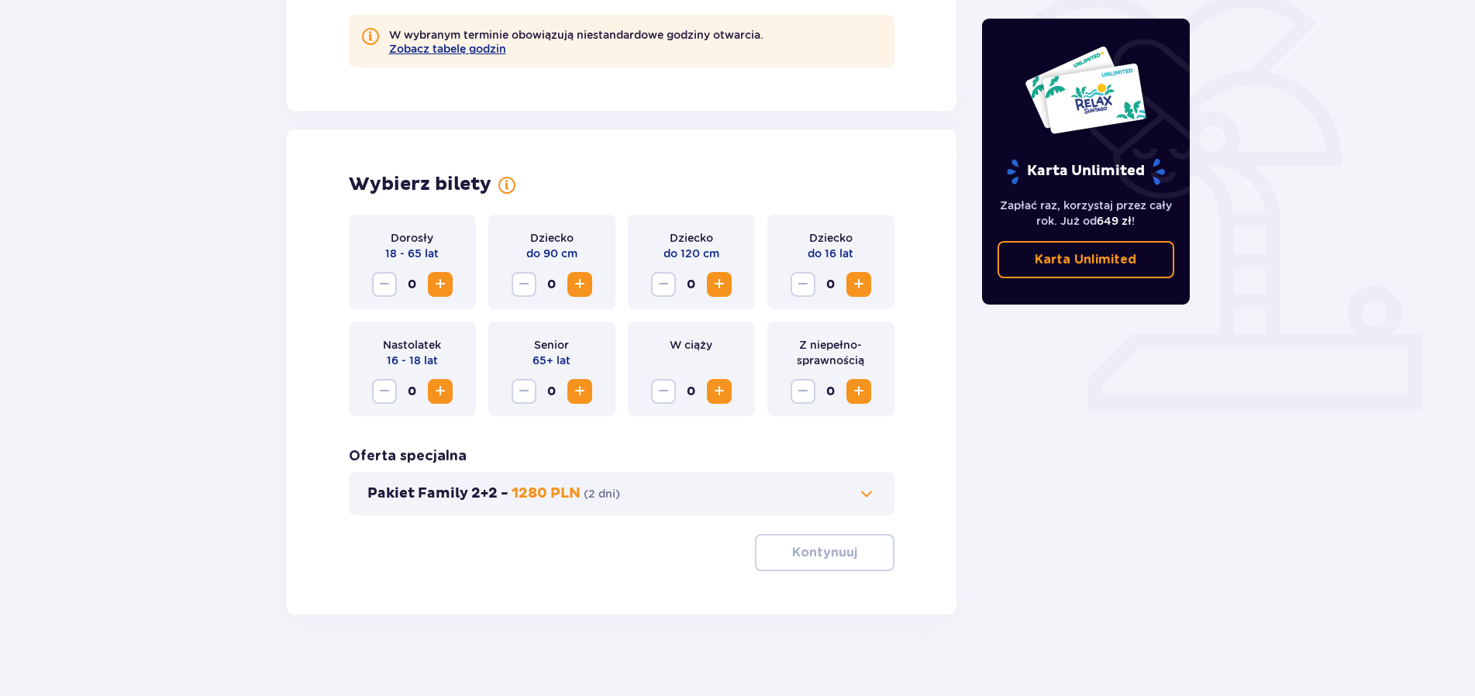
scroll to position [403, 0]
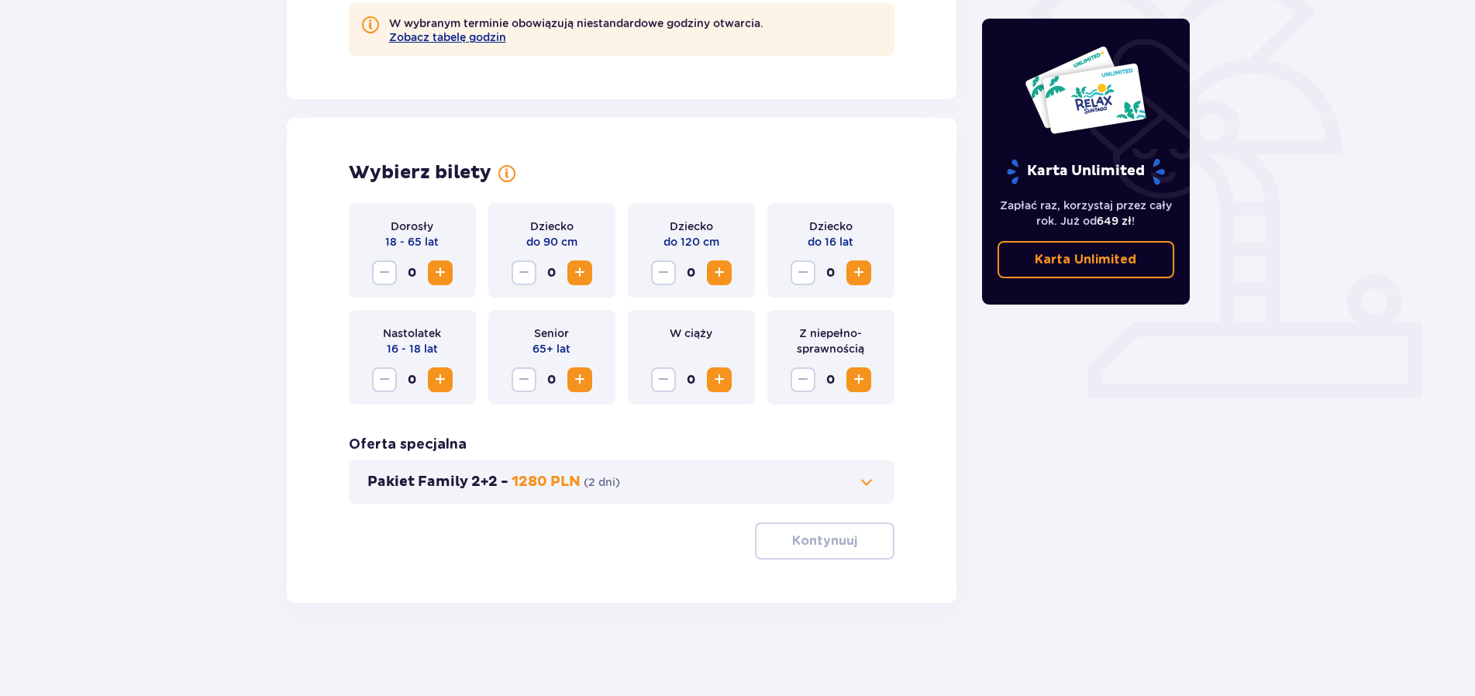
click at [444, 269] on span "Zwiększ" at bounding box center [440, 273] width 19 height 19
click at [851, 269] on span "Zwiększ" at bounding box center [858, 273] width 19 height 19
click at [819, 543] on p "Kontynuuj" at bounding box center [824, 540] width 65 height 17
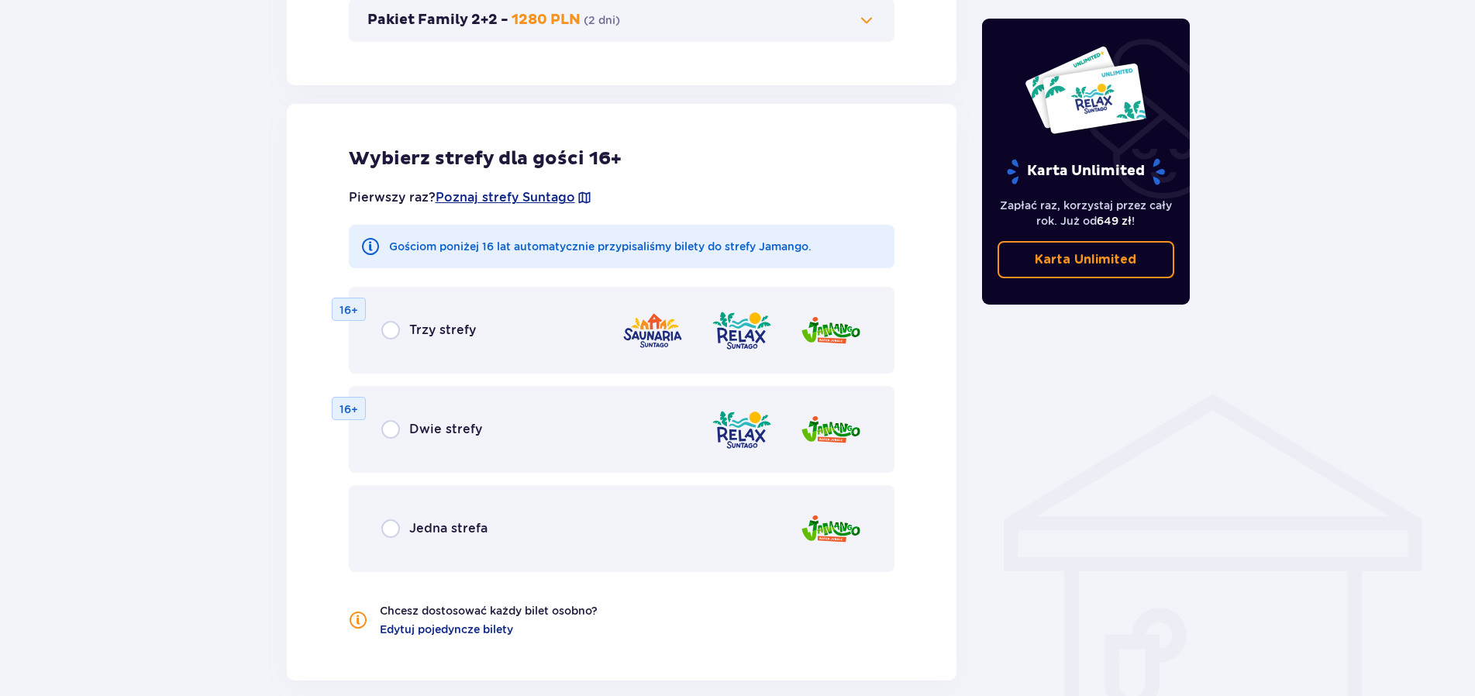
scroll to position [932, 0]
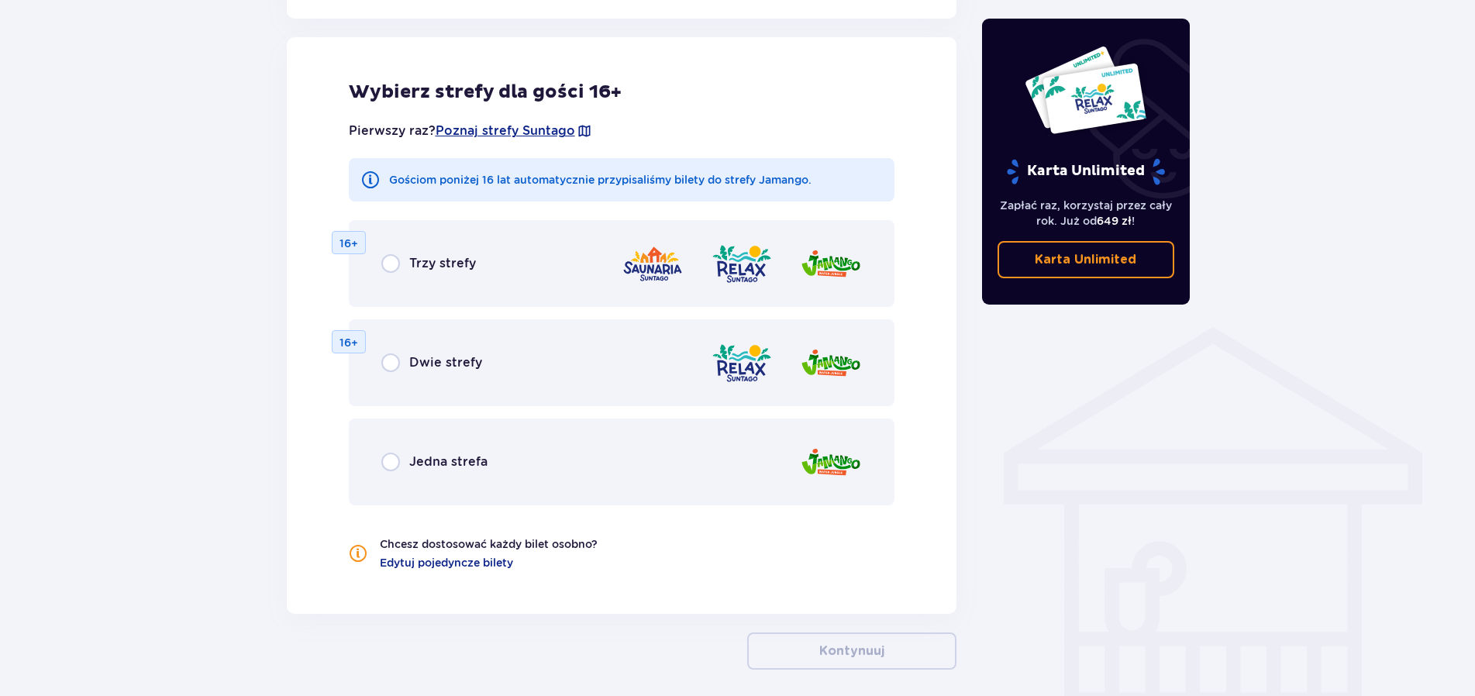
click at [388, 260] on input "radio" at bounding box center [390, 263] width 19 height 19
radio input "true"
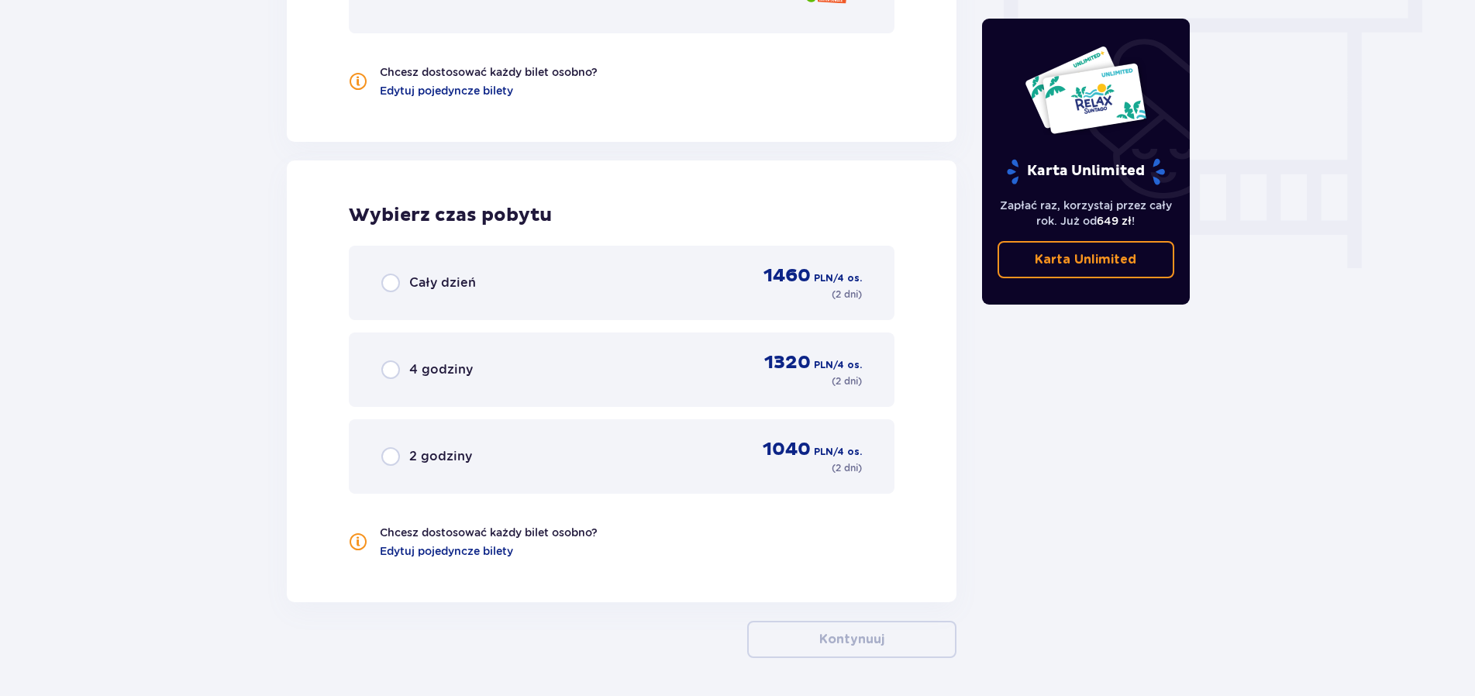
scroll to position [1459, 0]
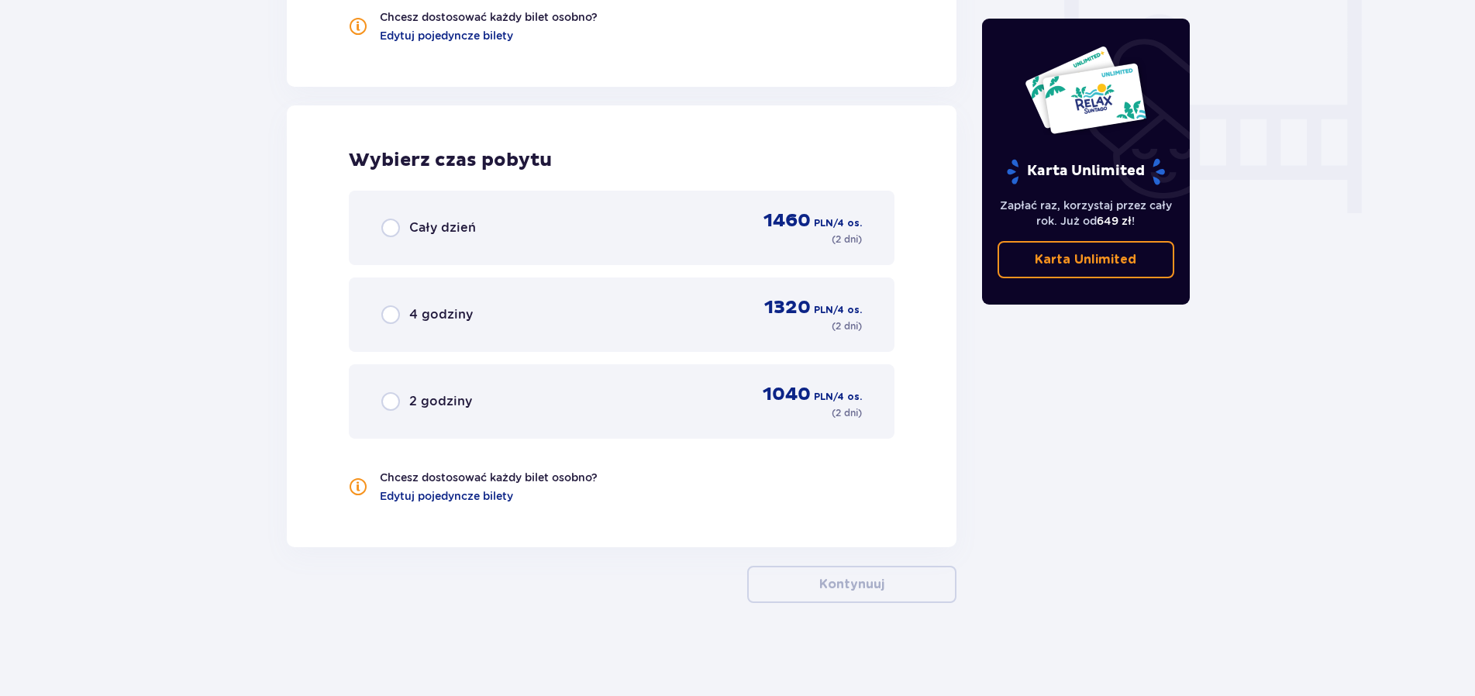
click at [391, 221] on input "radio" at bounding box center [390, 228] width 19 height 19
radio input "true"
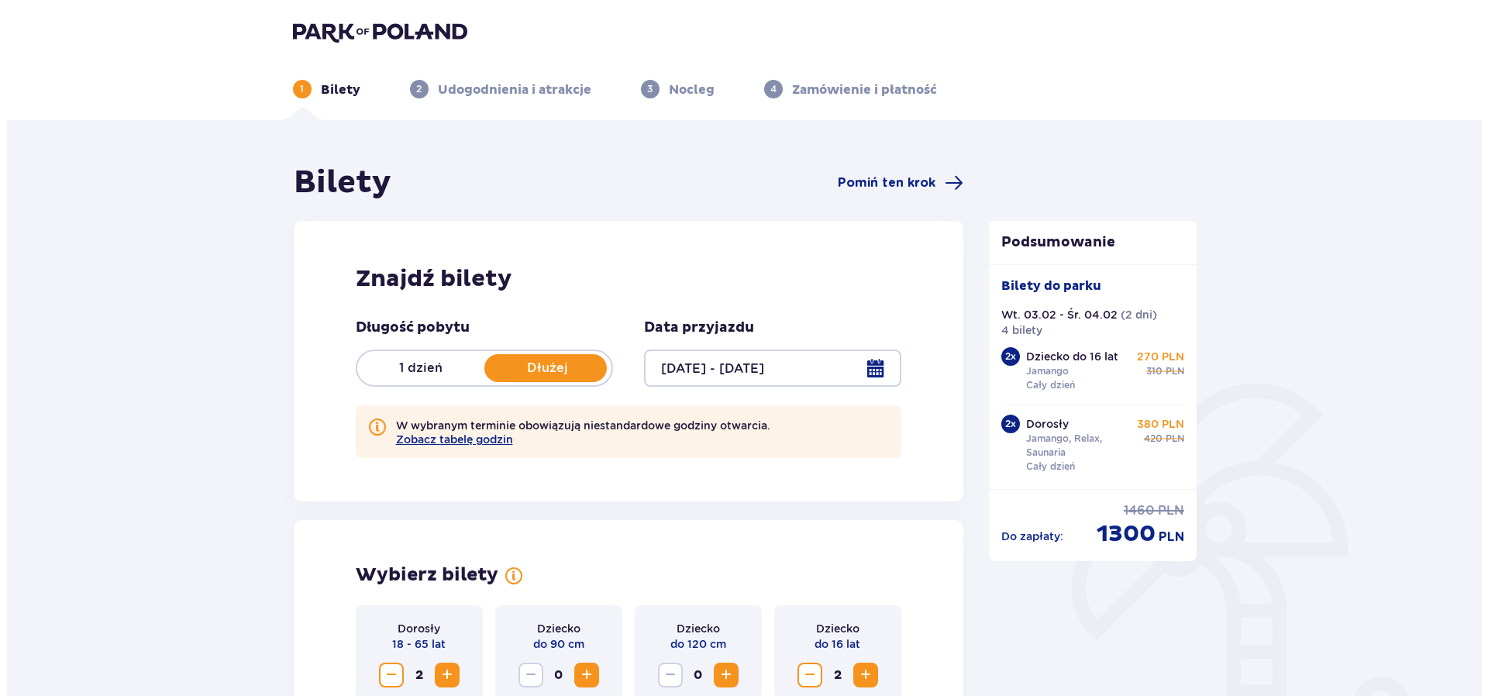
scroll to position [0, 0]
click at [489, 436] on button "Zobacz tabelę godzin" at bounding box center [447, 440] width 117 height 12
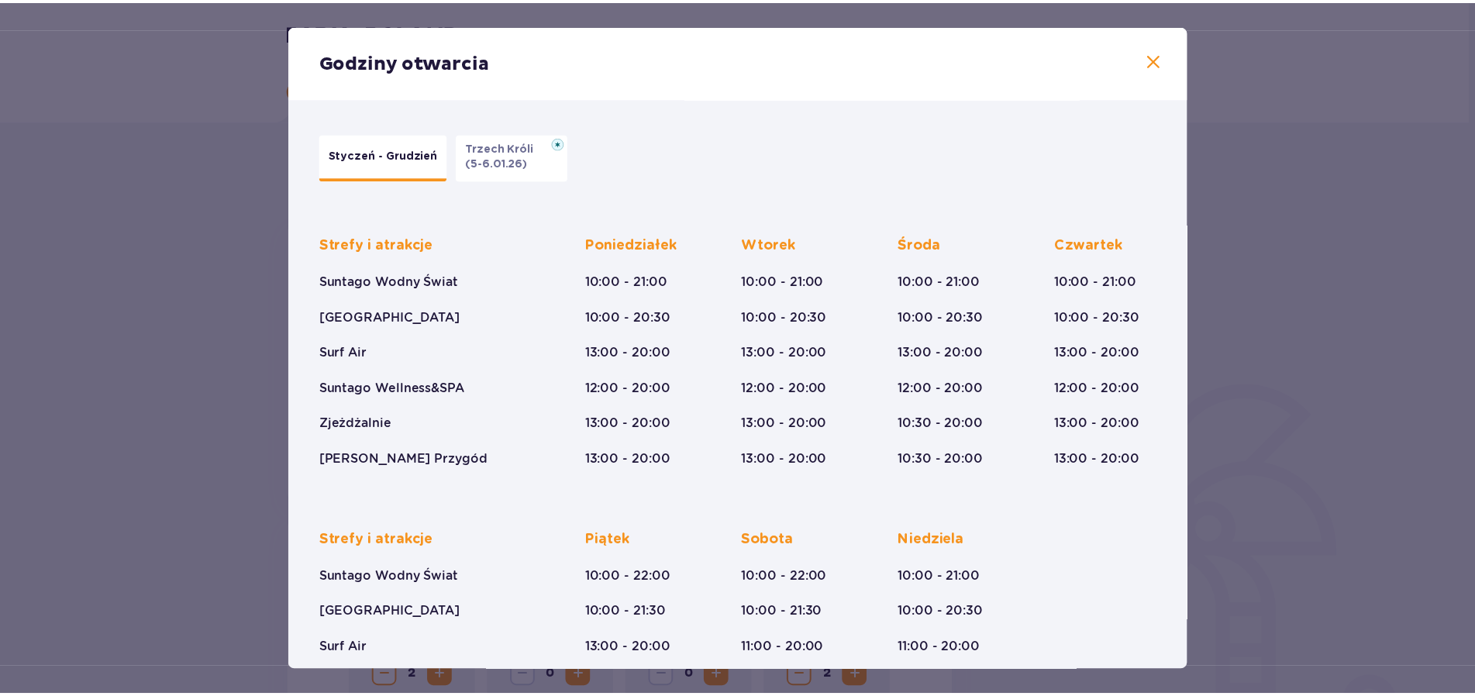
scroll to position [124, 0]
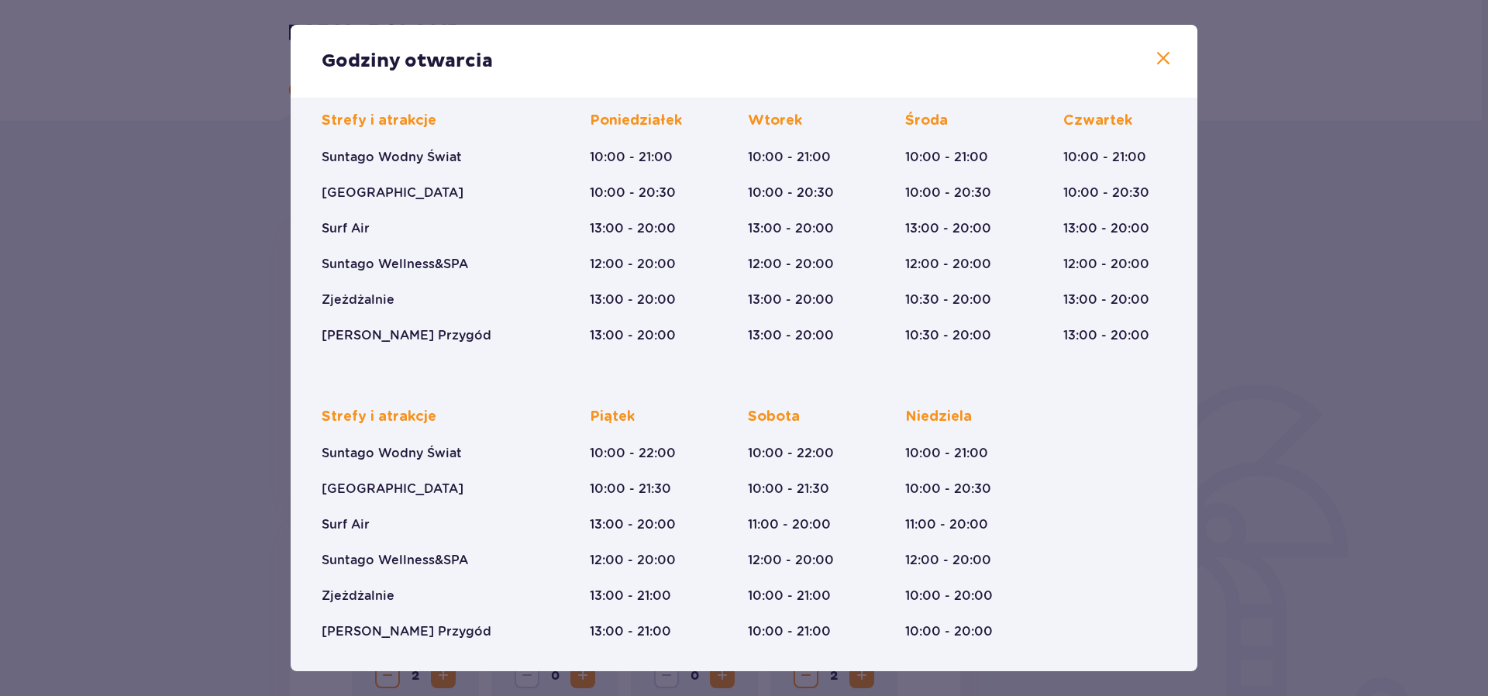
click at [1154, 57] on span at bounding box center [1163, 59] width 19 height 19
